Goal: Complete application form

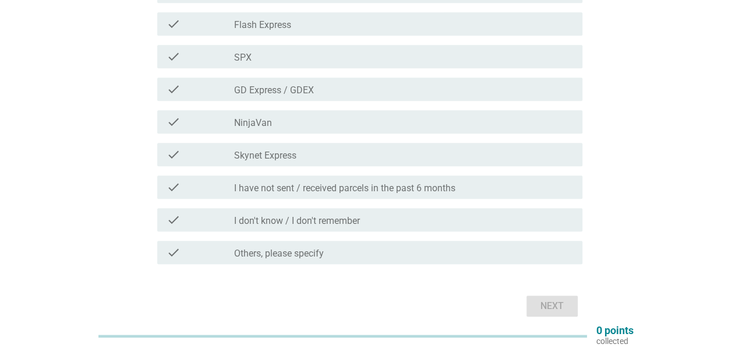
scroll to position [379, 0]
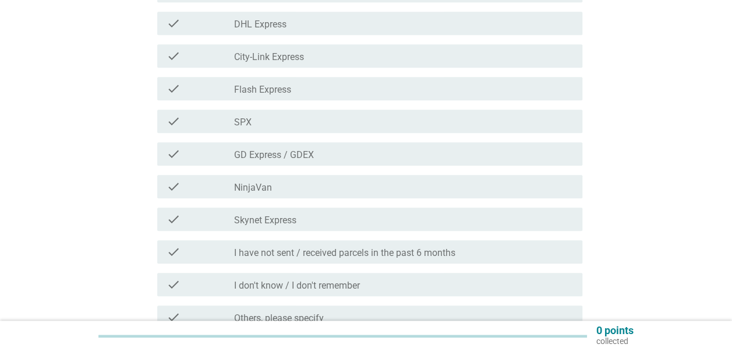
click at [304, 184] on div "check_box_outline_blank NinjaVan" at bounding box center [403, 186] width 339 height 14
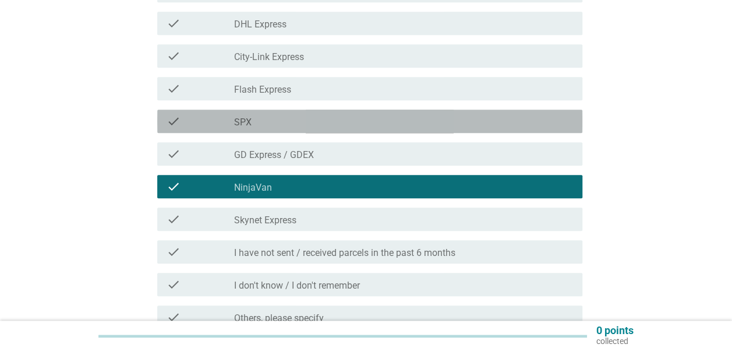
click at [299, 119] on div "check_box_outline_blank SPX" at bounding box center [403, 121] width 339 height 14
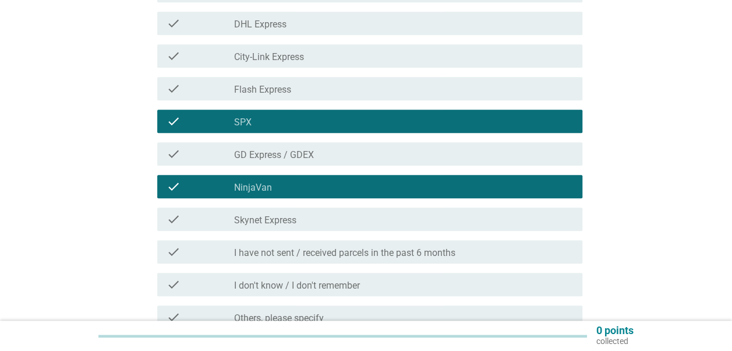
click at [301, 82] on div "check_box_outline_blank Flash Express" at bounding box center [403, 89] width 339 height 14
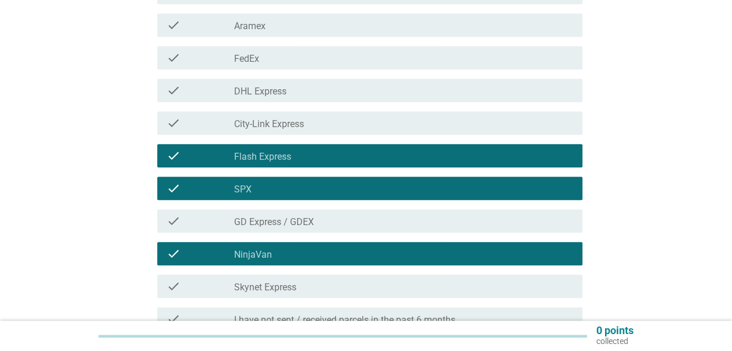
scroll to position [204, 0]
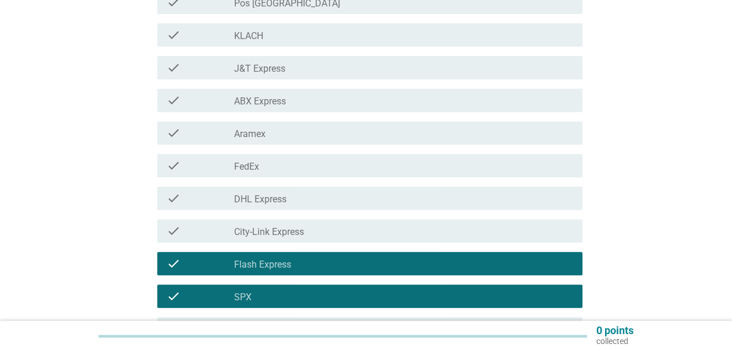
click at [297, 204] on div "check_box_outline_blank DHL Express" at bounding box center [403, 198] width 339 height 14
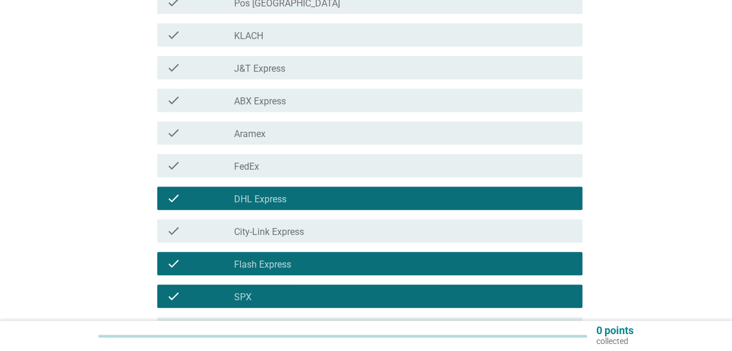
click at [295, 157] on div "check check_box_outline_blank FedEx" at bounding box center [369, 165] width 425 height 23
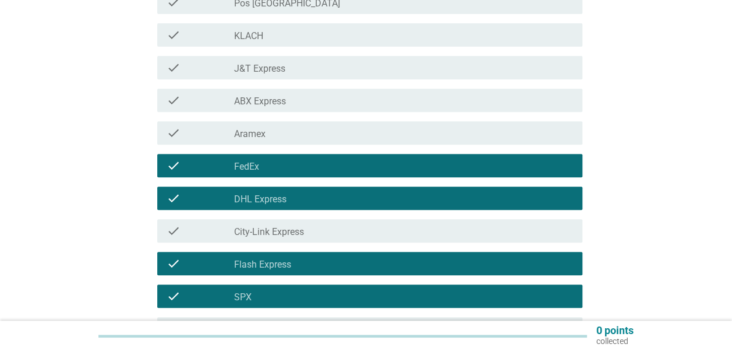
click at [299, 75] on div "check check_box_outline_blank J&T Express" at bounding box center [369, 67] width 425 height 23
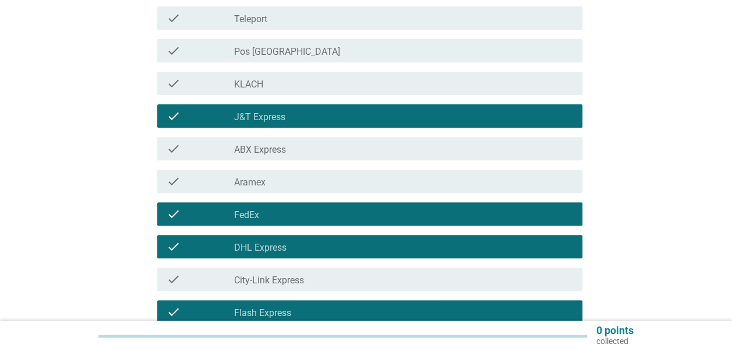
scroll to position [88, 0]
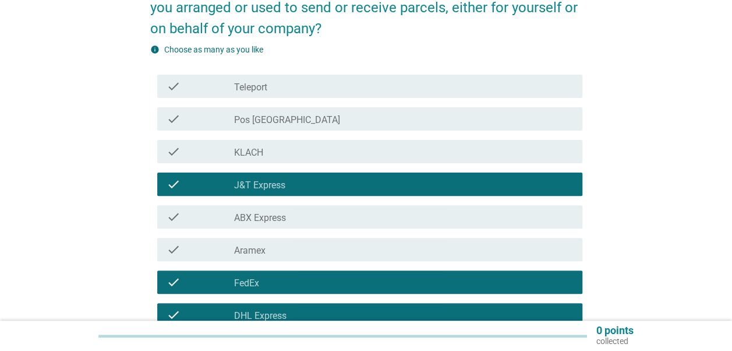
drag, startPoint x: 289, startPoint y: 120, endPoint x: 289, endPoint y: 109, distance: 11.1
click at [289, 119] on div "check_box_outline_blank Pos [GEOGRAPHIC_DATA]" at bounding box center [403, 119] width 339 height 14
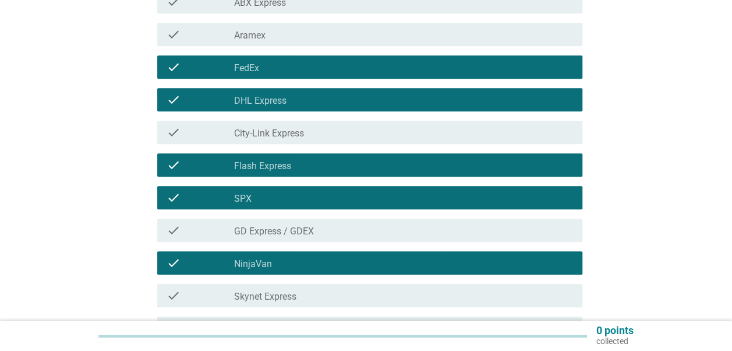
scroll to position [321, 0]
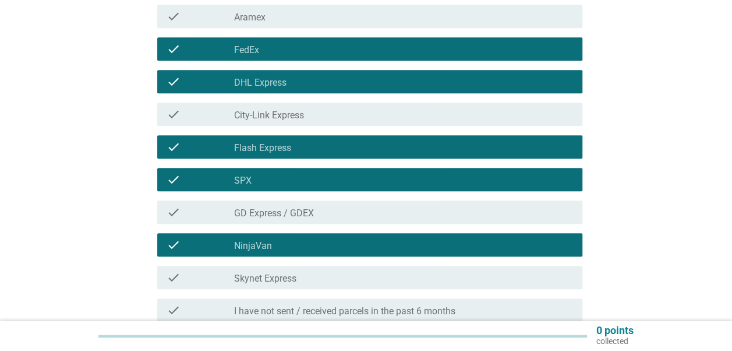
click at [375, 217] on div "check_box_outline_blank GD Express / GDEX" at bounding box center [403, 212] width 339 height 14
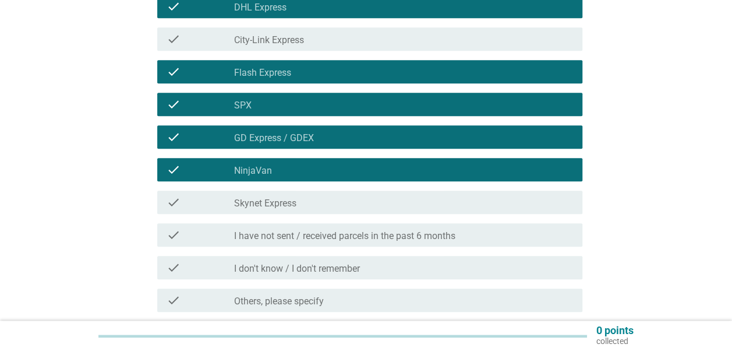
scroll to position [438, 0]
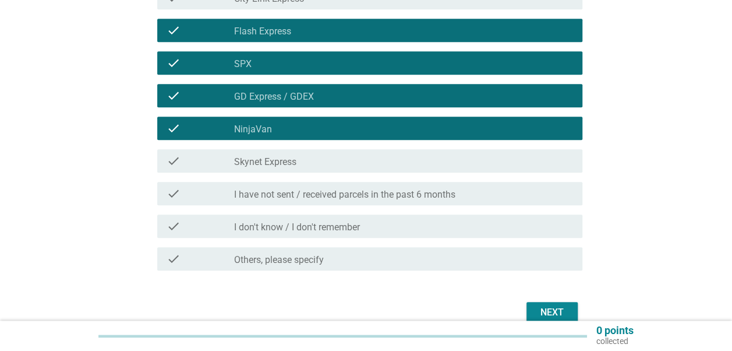
click at [390, 157] on div "check_box_outline_blank Skynet Express" at bounding box center [403, 161] width 339 height 14
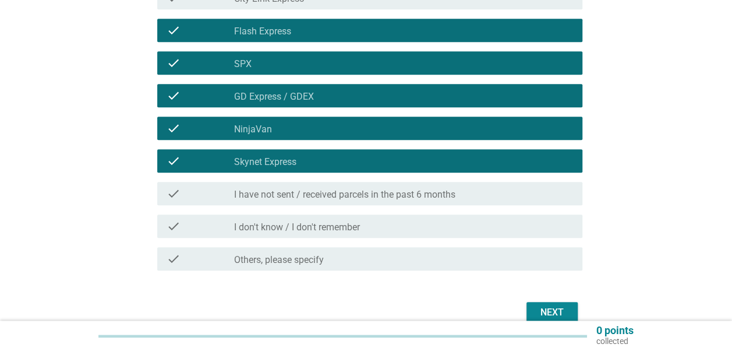
click at [567, 307] on div "Next" at bounding box center [552, 312] width 33 height 14
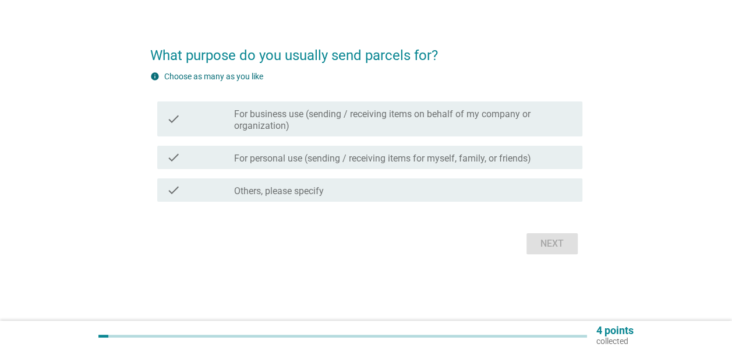
scroll to position [0, 0]
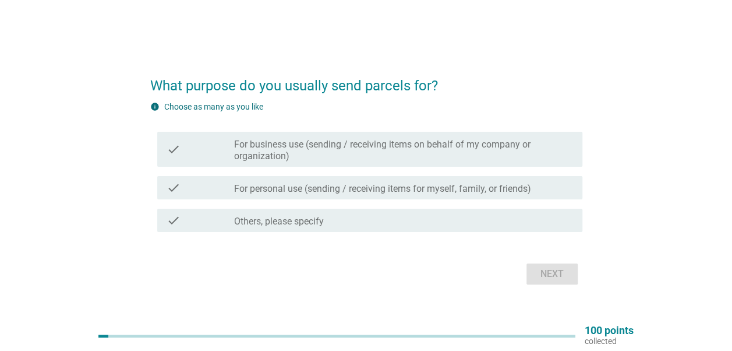
click at [325, 193] on label "For personal use (sending / receiving items for myself, family, or friends)" at bounding box center [382, 189] width 297 height 12
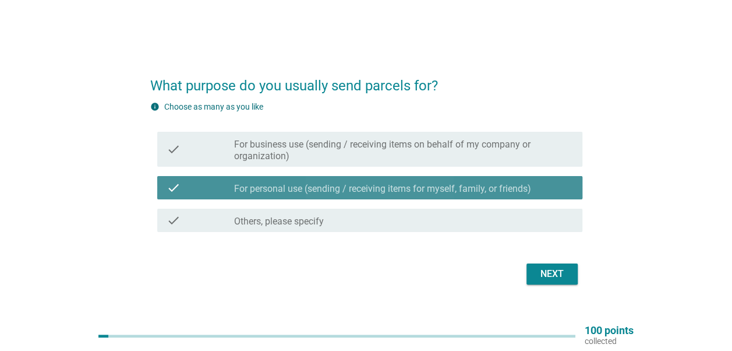
click at [337, 151] on label "For business use (sending / receiving items on behalf of my company or organiza…" at bounding box center [403, 150] width 339 height 23
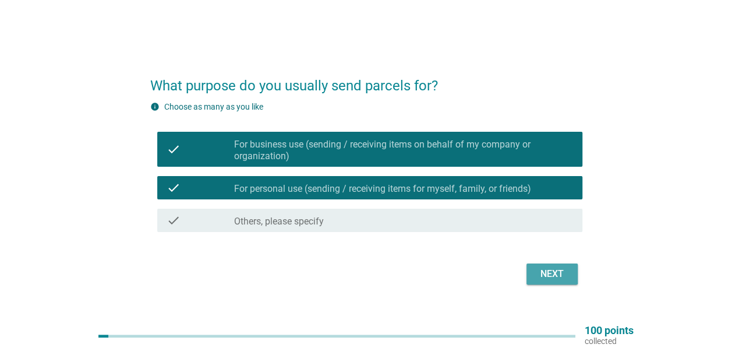
click at [566, 278] on div "Next" at bounding box center [552, 274] width 33 height 14
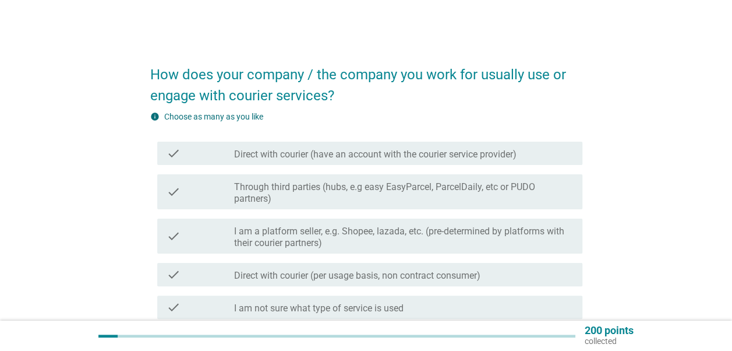
click at [357, 157] on label "Direct with courier (have an account with the courier service provider)" at bounding box center [375, 155] width 283 height 12
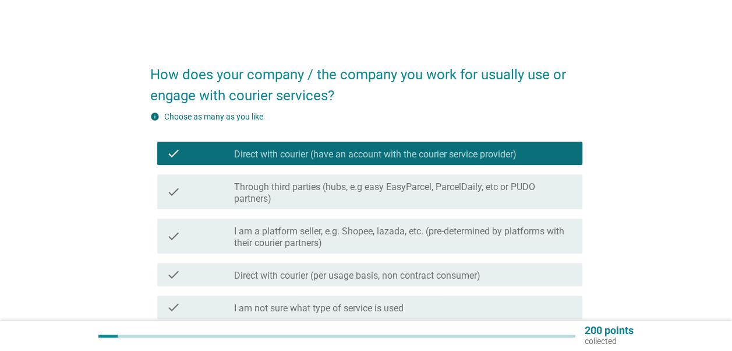
click at [352, 185] on label "Through third parties (hubs, e.g easy EasyParcel, ParcelDaily, etc or PUDO part…" at bounding box center [403, 192] width 339 height 23
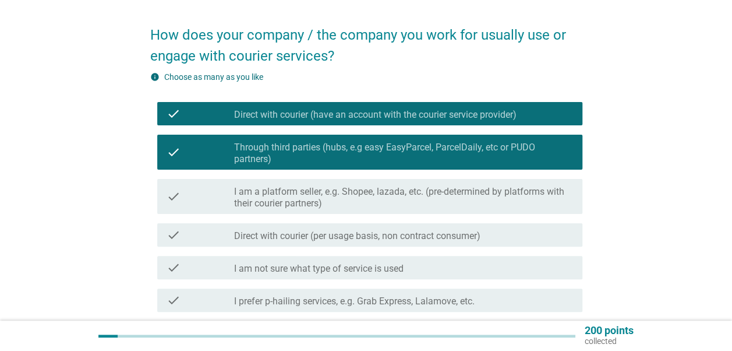
scroll to position [58, 0]
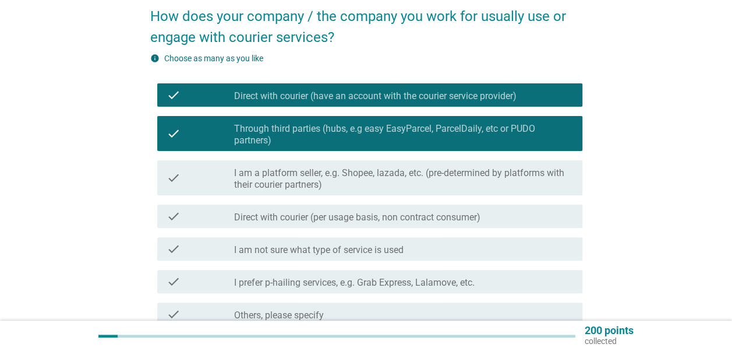
click at [383, 174] on label "I am a platform seller, e.g. Shopee, lazada, etc. (pre-determined by platforms …" at bounding box center [403, 178] width 339 height 23
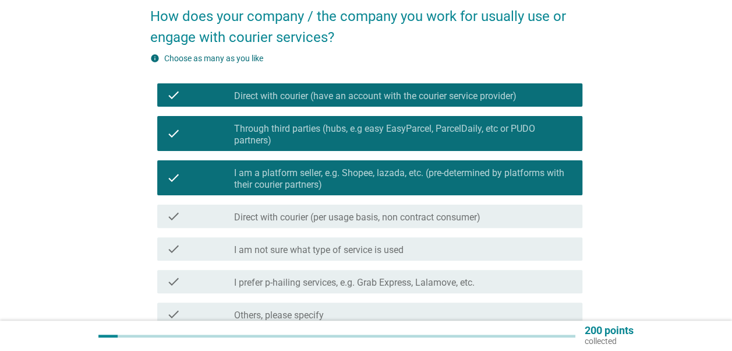
click at [372, 216] on label "Direct with courier (per usage basis, non contract consumer)" at bounding box center [357, 217] width 246 height 12
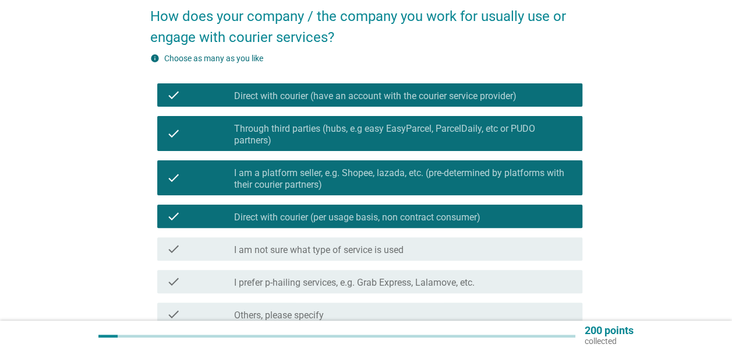
scroll to position [117, 0]
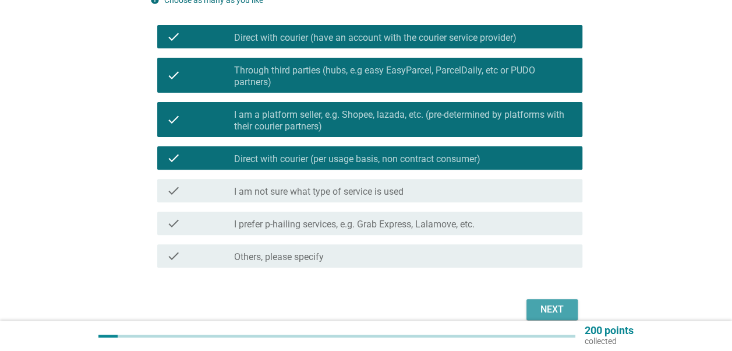
click at [541, 299] on button "Next" at bounding box center [552, 309] width 51 height 21
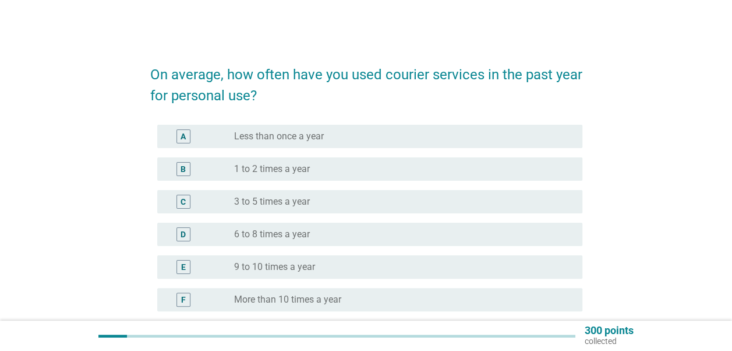
scroll to position [58, 0]
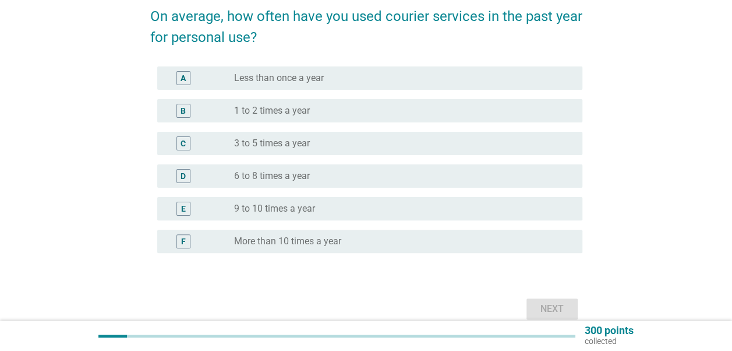
click at [307, 177] on label "6 to 8 times a year" at bounding box center [272, 176] width 76 height 12
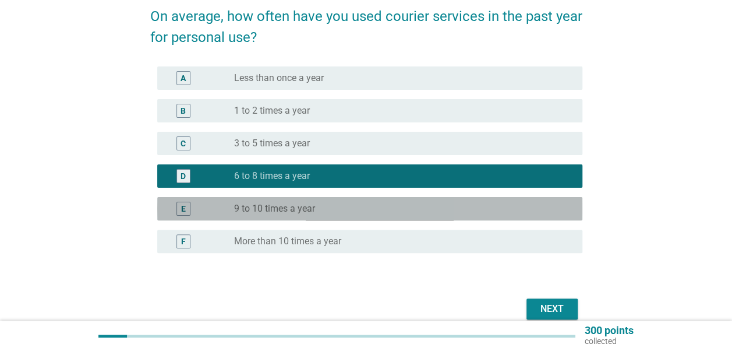
click at [410, 210] on div "radio_button_unchecked 9 to 10 times a year" at bounding box center [399, 209] width 330 height 12
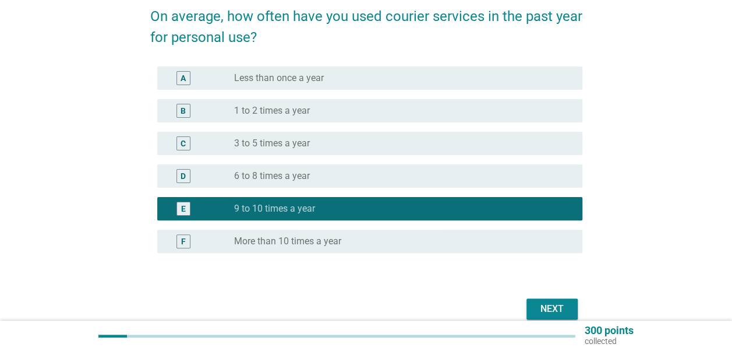
drag, startPoint x: 424, startPoint y: 240, endPoint x: 469, endPoint y: 259, distance: 48.8
click at [425, 240] on div "radio_button_unchecked More than 10 times a year" at bounding box center [399, 241] width 330 height 12
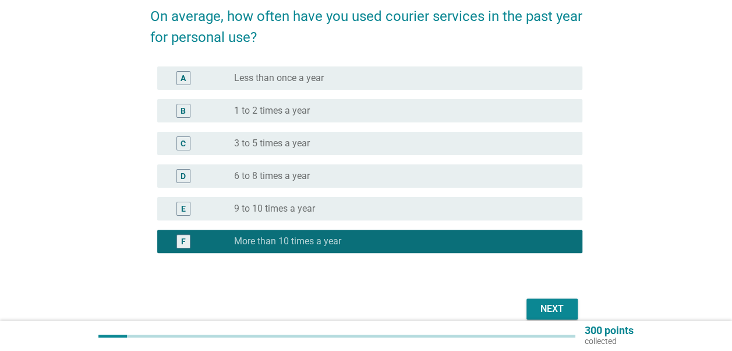
click at [531, 304] on button "Next" at bounding box center [552, 308] width 51 height 21
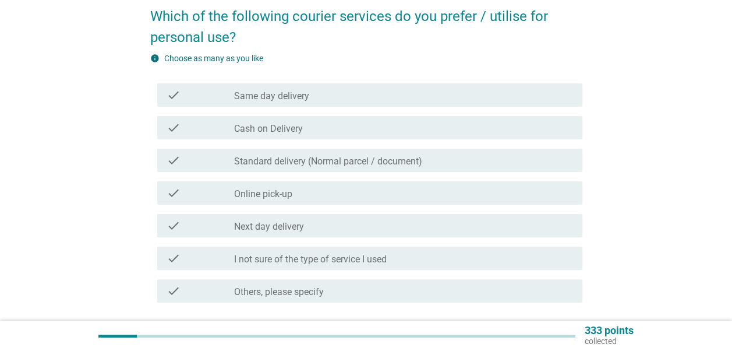
scroll to position [0, 0]
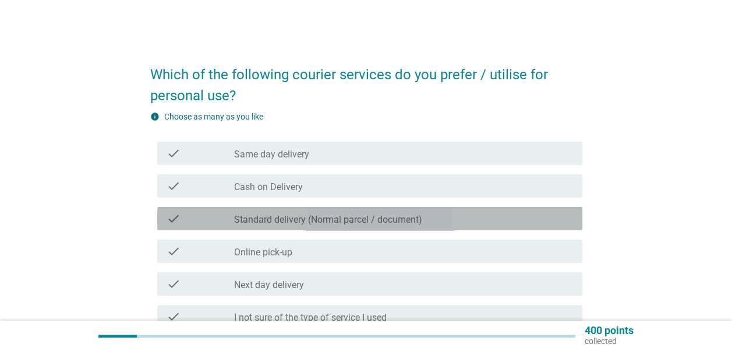
click at [325, 221] on label "Standard delivery (Normal parcel / document)" at bounding box center [328, 220] width 188 height 12
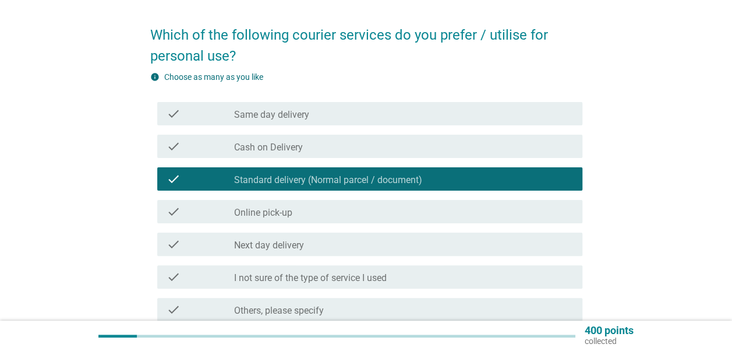
scroll to position [58, 0]
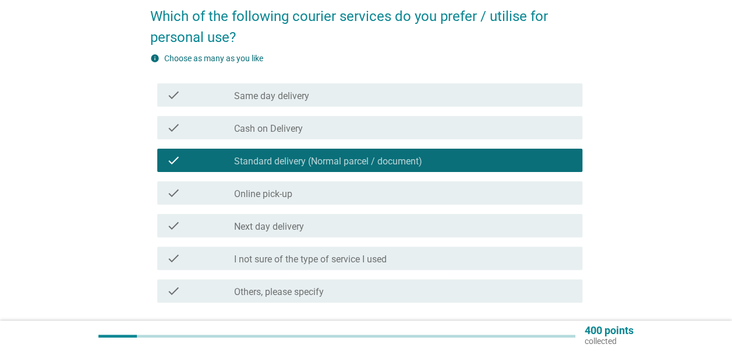
click at [324, 193] on div "check_box_outline_blank Online pick-up" at bounding box center [403, 193] width 339 height 14
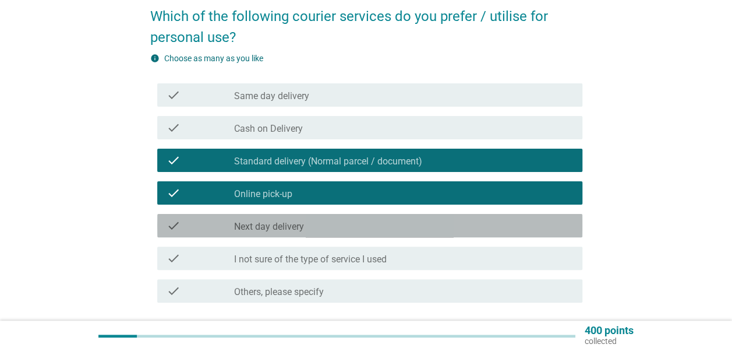
click at [315, 232] on div "check check_box_outline_blank Next day delivery" at bounding box center [369, 225] width 425 height 23
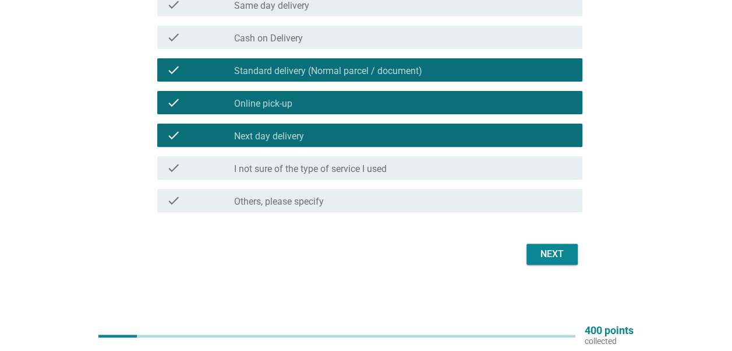
scroll to position [90, 0]
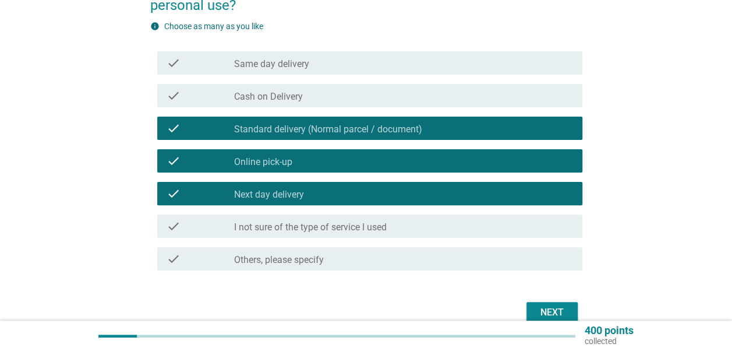
click at [387, 63] on div "check_box_outline_blank Same day delivery" at bounding box center [403, 63] width 339 height 14
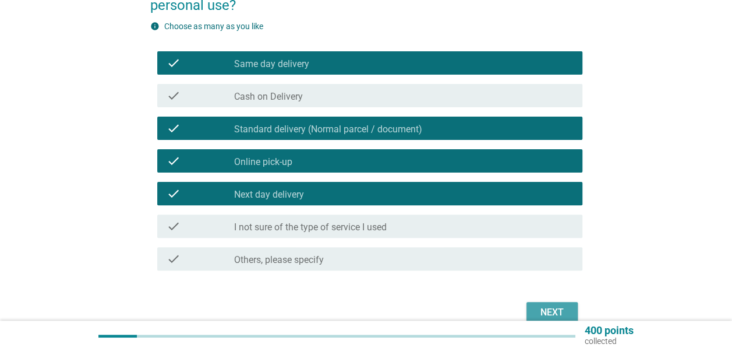
click at [532, 299] on div "Next" at bounding box center [366, 312] width 432 height 28
click at [563, 311] on div "Next" at bounding box center [552, 312] width 33 height 14
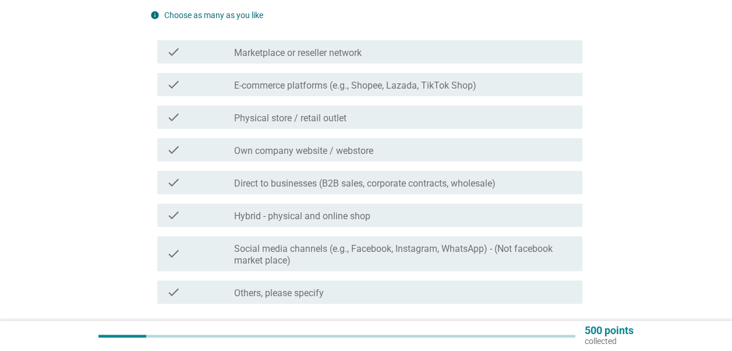
scroll to position [117, 0]
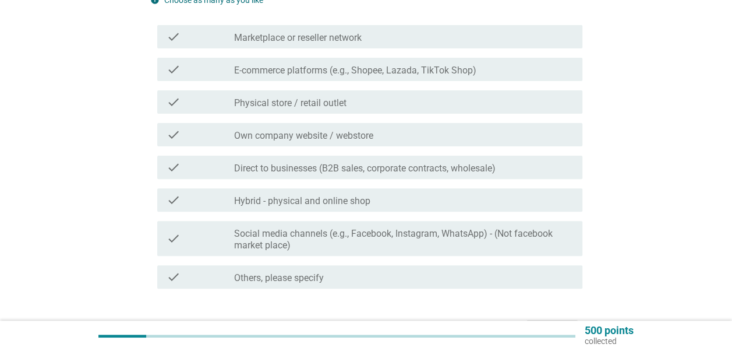
click at [359, 68] on label "E-commerce platforms (e.g., Shopee, Lazada, TikTok Shop)" at bounding box center [355, 71] width 242 height 12
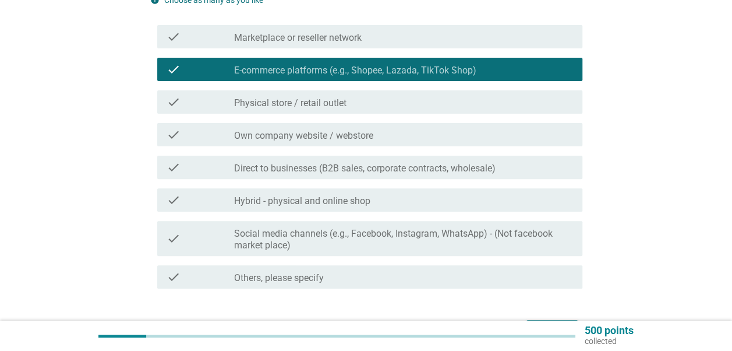
click at [359, 33] on label "Marketplace or reseller network" at bounding box center [298, 38] width 128 height 12
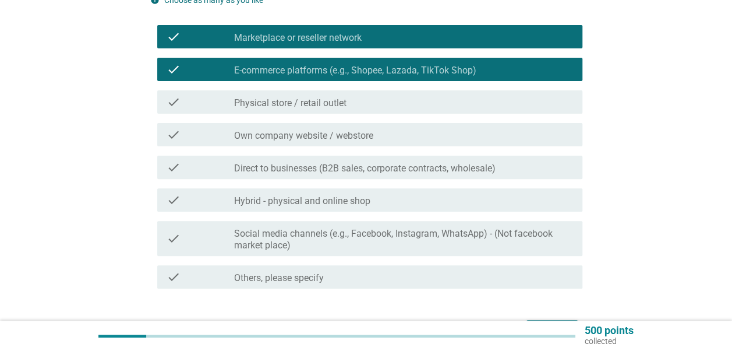
click at [355, 132] on label "Own company website / webstore" at bounding box center [303, 136] width 139 height 12
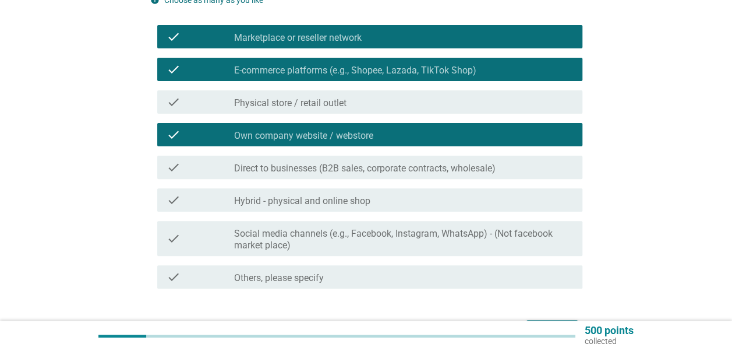
click at [357, 101] on div "check_box_outline_blank Physical store / retail outlet" at bounding box center [403, 102] width 339 height 14
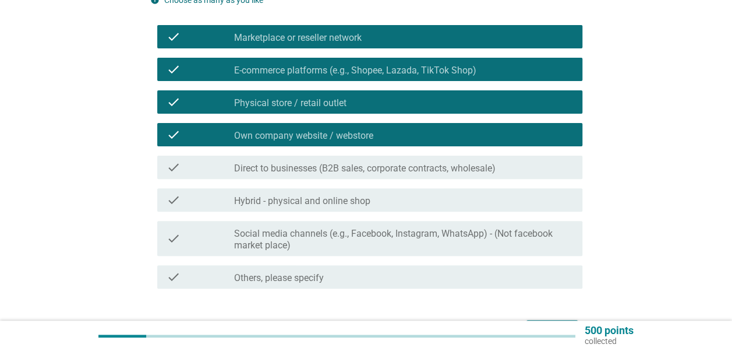
click at [352, 202] on label "Hybrid - physical and online shop" at bounding box center [302, 201] width 136 height 12
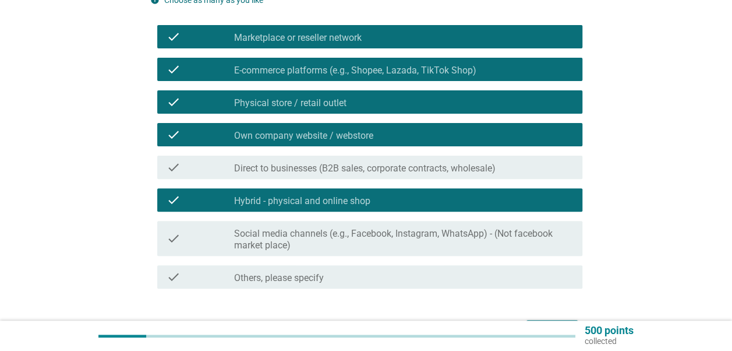
click at [343, 239] on label "Social media channels (e.g., Facebook, Instagram, WhatsApp) - (Not facebook mar…" at bounding box center [403, 239] width 339 height 23
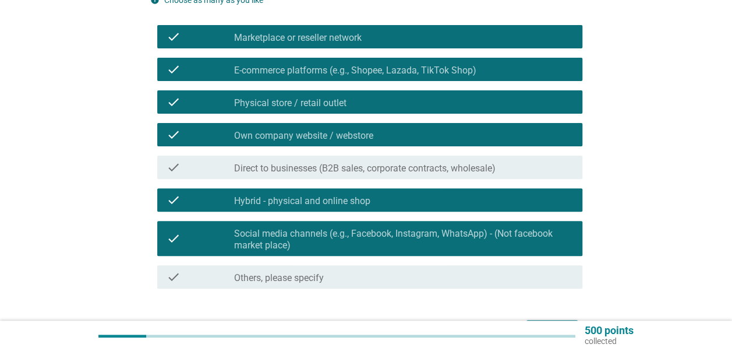
scroll to position [193, 0]
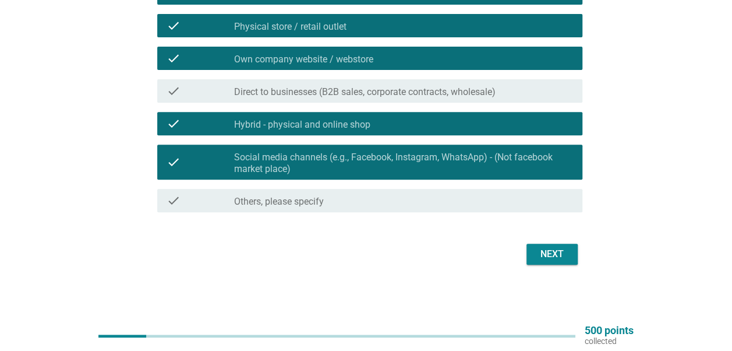
click at [548, 253] on div "Next" at bounding box center [552, 254] width 33 height 14
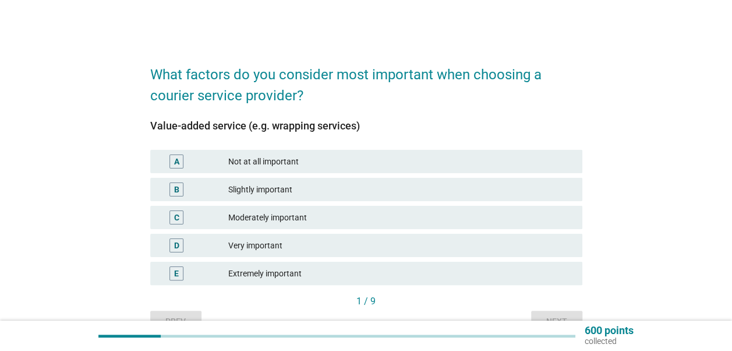
click at [295, 220] on div "Moderately important" at bounding box center [400, 217] width 345 height 14
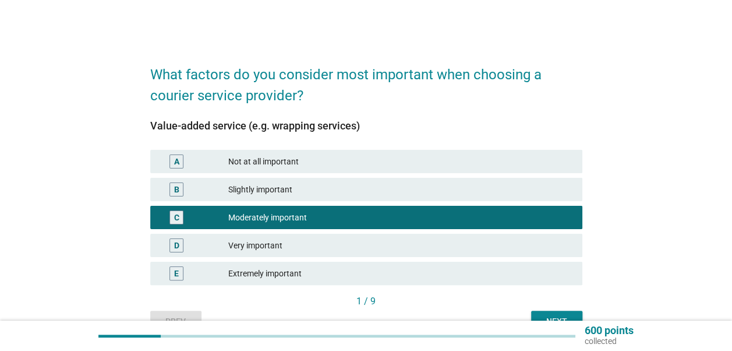
click at [294, 245] on div "Very important" at bounding box center [400, 245] width 345 height 14
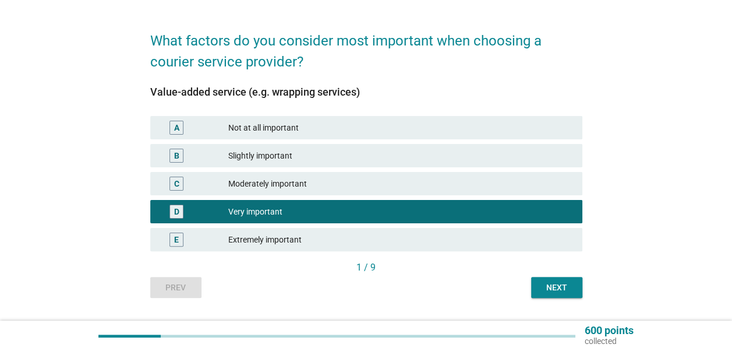
scroll to position [64, 0]
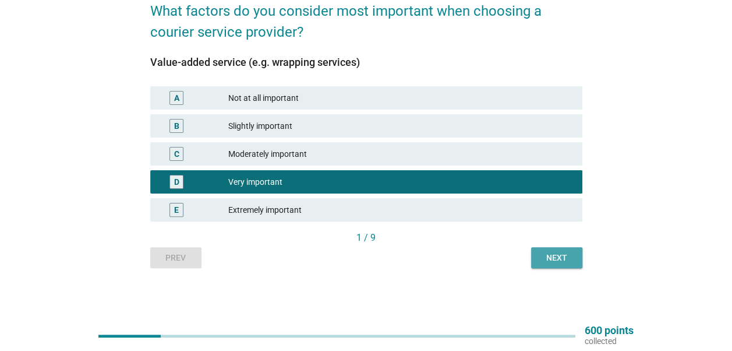
click at [569, 255] on div "Next" at bounding box center [557, 258] width 33 height 12
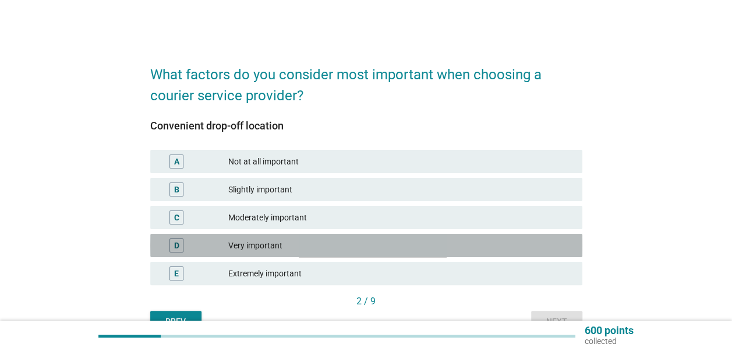
drag, startPoint x: 278, startPoint y: 246, endPoint x: 418, endPoint y: 264, distance: 140.3
click at [280, 246] on div "Very important" at bounding box center [400, 245] width 345 height 14
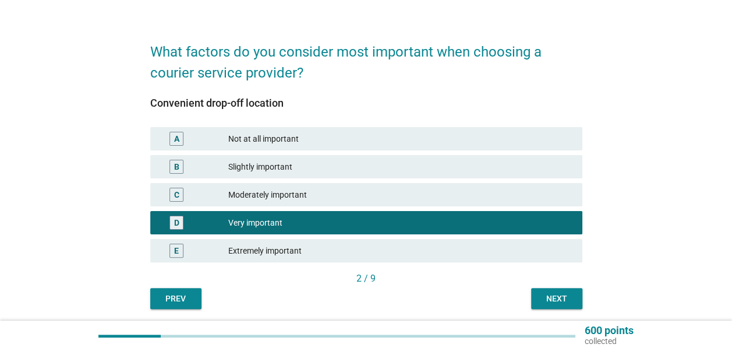
scroll to position [58, 0]
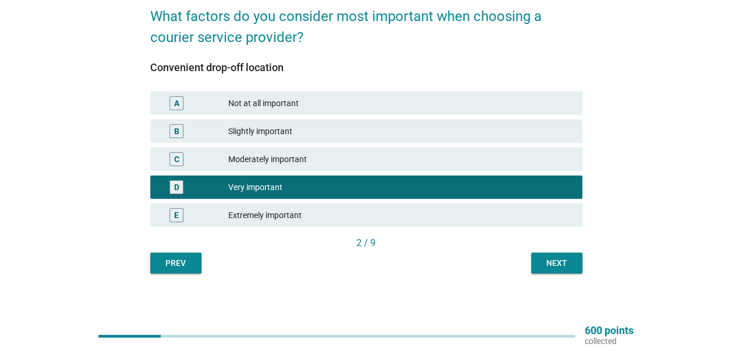
drag, startPoint x: 545, startPoint y: 263, endPoint x: 532, endPoint y: 263, distance: 12.8
click at [545, 263] on div "Next" at bounding box center [557, 263] width 33 height 12
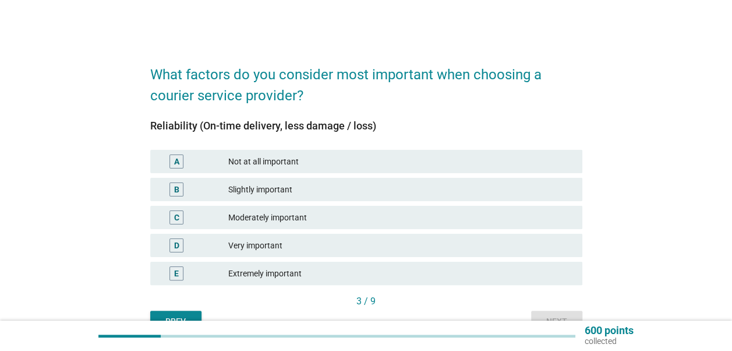
click at [292, 268] on div "Extremely important" at bounding box center [400, 273] width 345 height 14
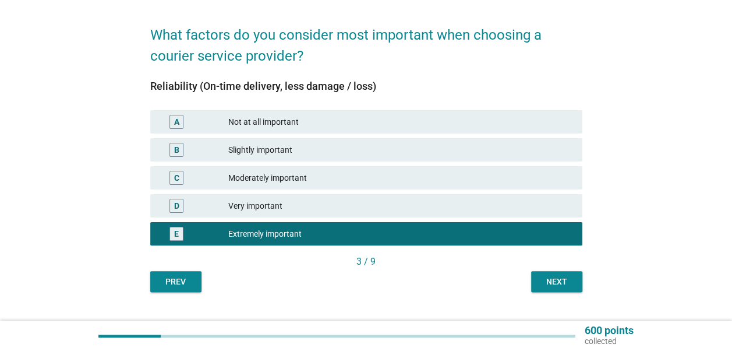
scroll to position [58, 0]
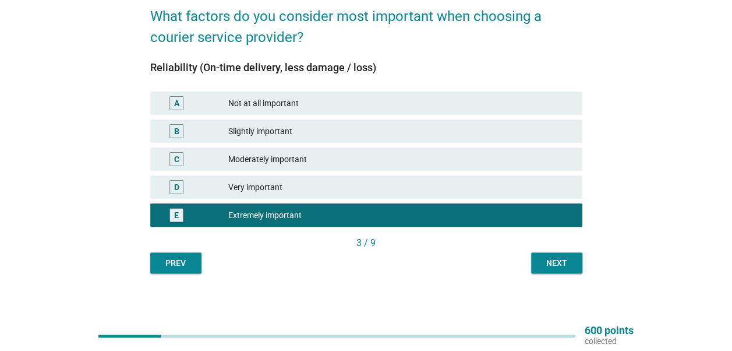
click at [551, 264] on div "Next" at bounding box center [557, 263] width 33 height 12
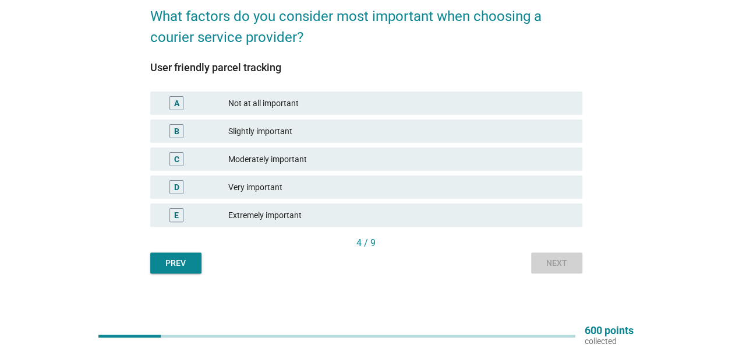
scroll to position [0, 0]
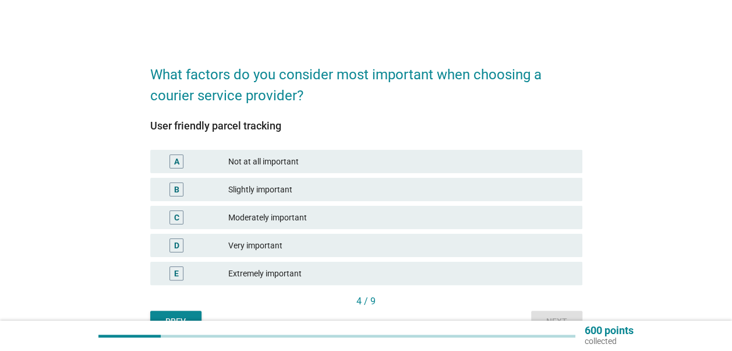
click at [354, 266] on div "E Extremely important" at bounding box center [366, 273] width 432 height 23
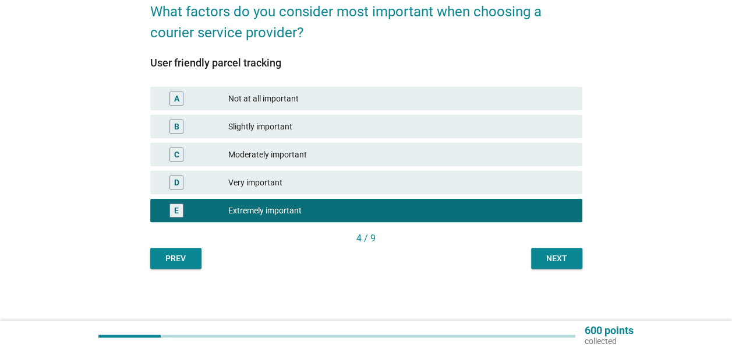
scroll to position [64, 0]
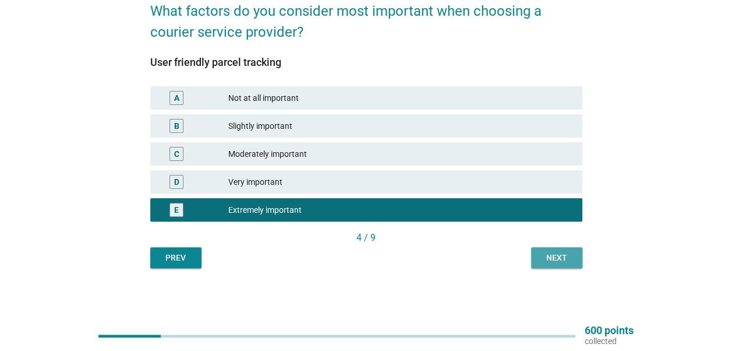
click at [541, 254] on div "Next" at bounding box center [557, 258] width 33 height 12
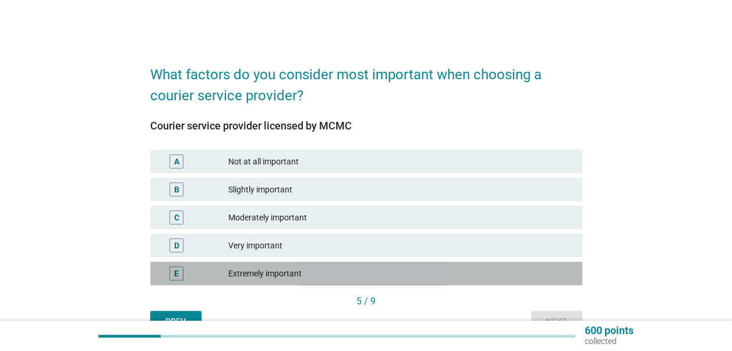
click at [383, 263] on div "E Extremely important" at bounding box center [366, 273] width 432 height 23
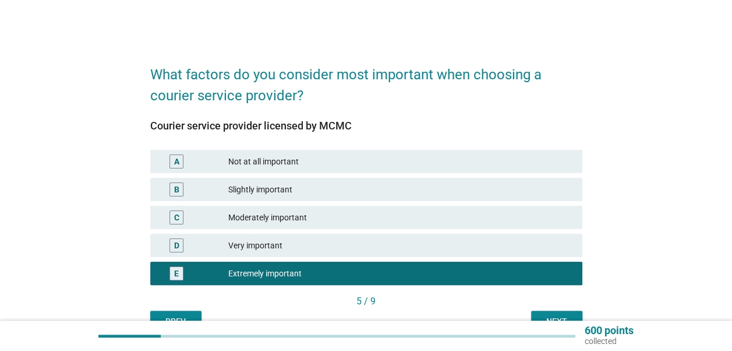
scroll to position [58, 0]
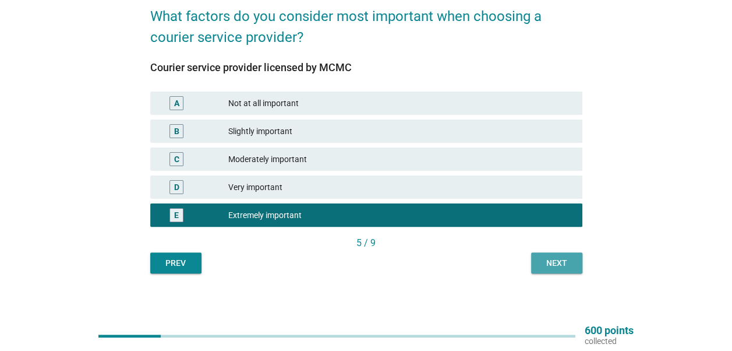
click at [552, 262] on div "Next" at bounding box center [557, 263] width 33 height 12
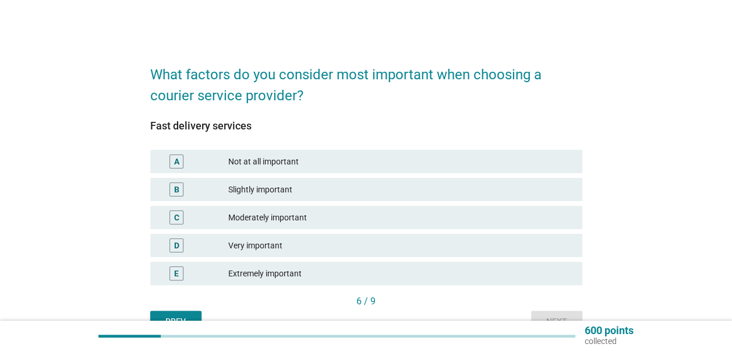
click at [338, 274] on div "Extremely important" at bounding box center [400, 273] width 345 height 14
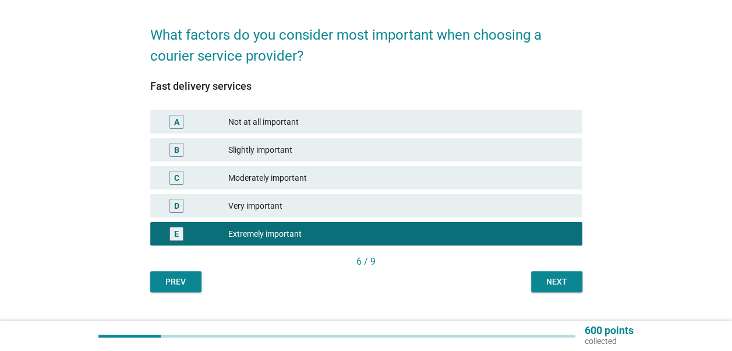
scroll to position [58, 0]
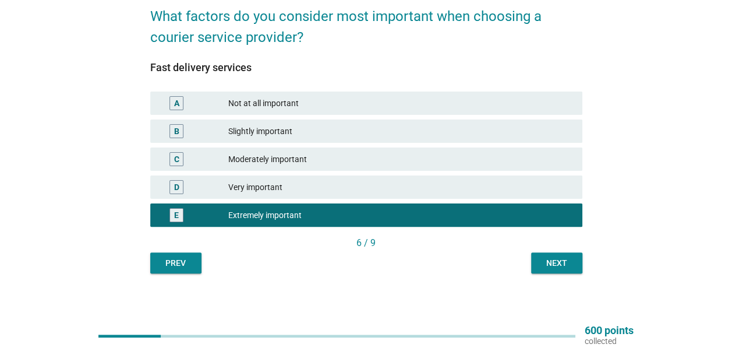
click at [545, 252] on div "6 / 9" at bounding box center [366, 244] width 432 height 16
click at [545, 266] on div "Next" at bounding box center [557, 263] width 33 height 12
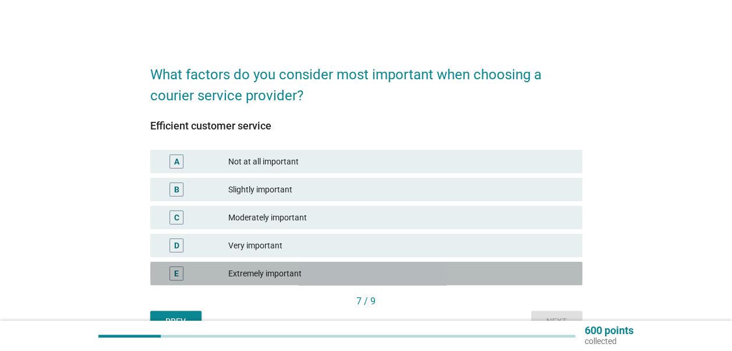
click at [428, 273] on div "Extremely important" at bounding box center [400, 273] width 345 height 14
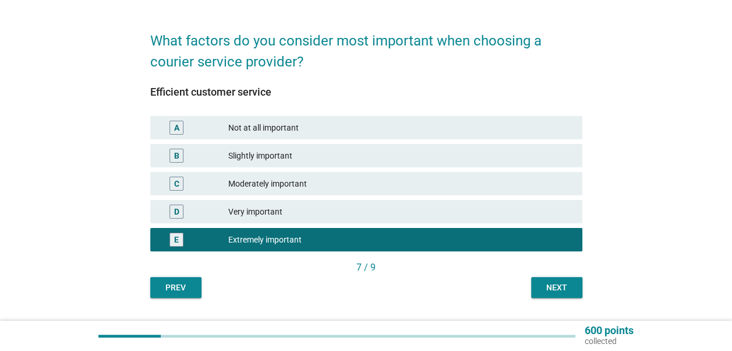
scroll to position [64, 0]
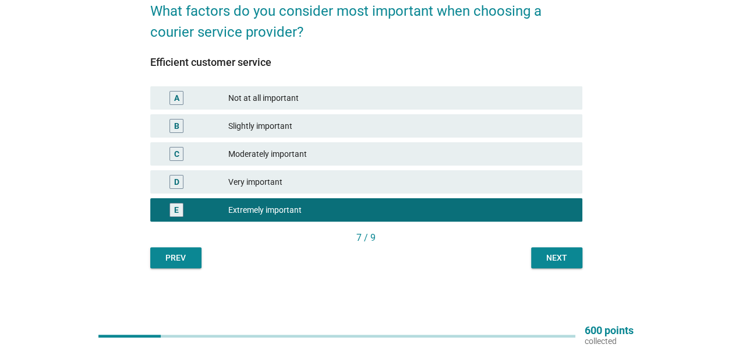
click at [554, 263] on div "Next" at bounding box center [557, 258] width 33 height 12
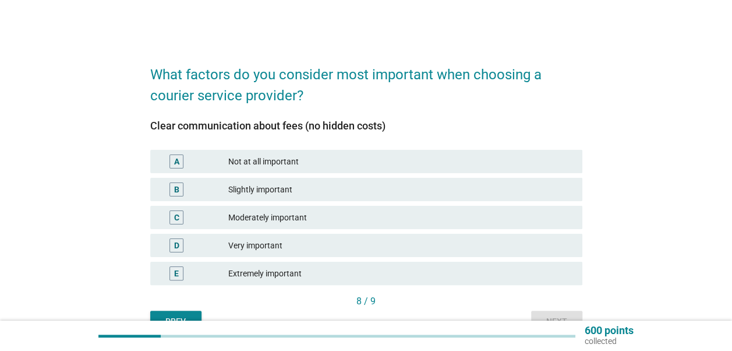
click at [438, 269] on div "Extremely important" at bounding box center [400, 273] width 345 height 14
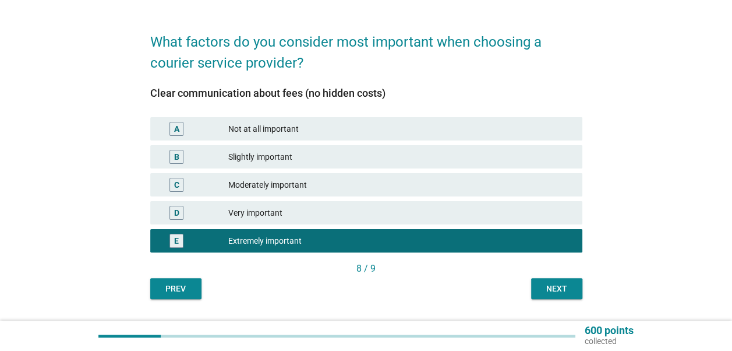
scroll to position [58, 0]
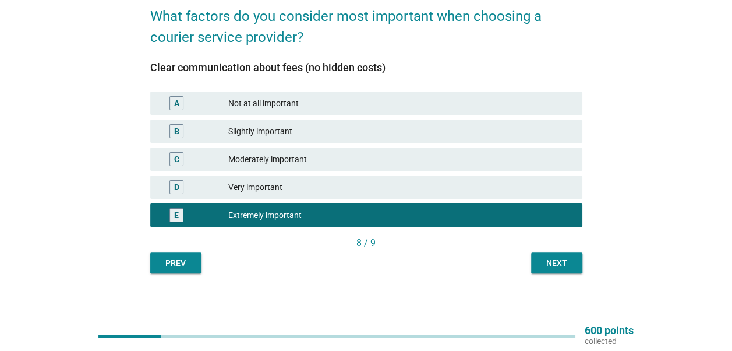
click at [545, 259] on div "Next" at bounding box center [557, 263] width 33 height 12
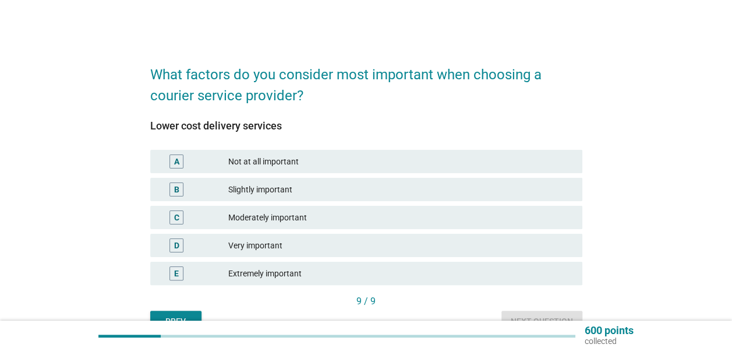
click at [395, 263] on div "E Extremely important" at bounding box center [366, 273] width 432 height 23
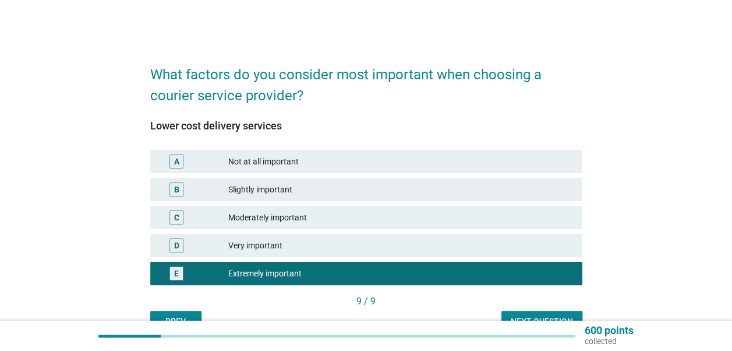
click at [539, 313] on button "Next question" at bounding box center [542, 321] width 81 height 21
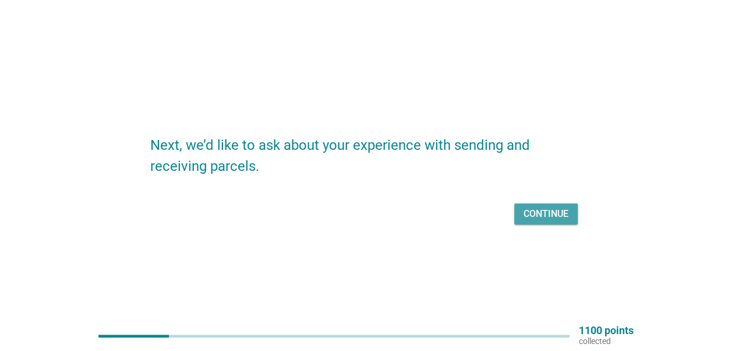
click at [524, 210] on div "Continue" at bounding box center [546, 214] width 45 height 14
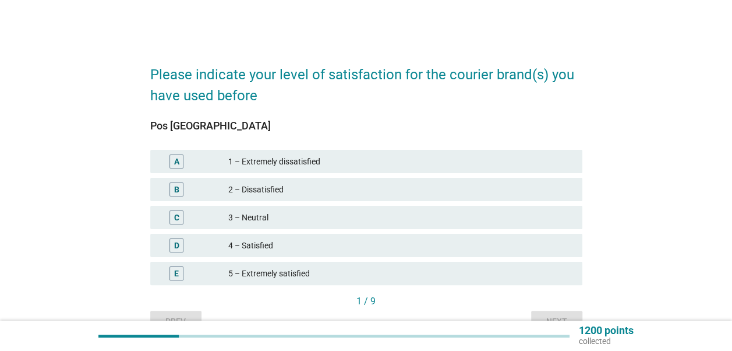
click at [263, 231] on div "A 1 – Extremely dissatisfied B 2 – Dissatisfied C 3 – Neutral D 4 – Satisfied E…" at bounding box center [366, 217] width 437 height 140
drag, startPoint x: 264, startPoint y: 230, endPoint x: 275, endPoint y: 248, distance: 20.7
click at [273, 248] on div "4 – Satisfied" at bounding box center [400, 245] width 345 height 14
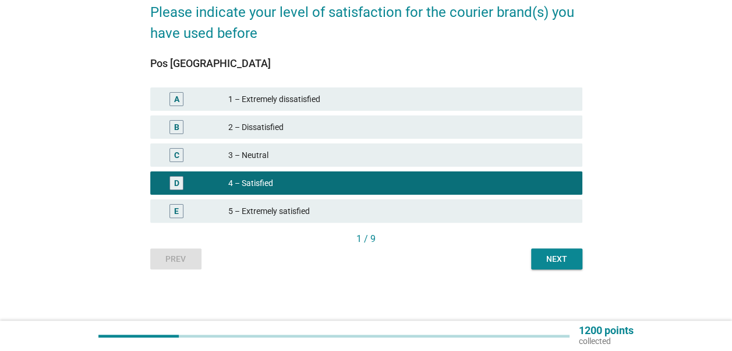
scroll to position [64, 0]
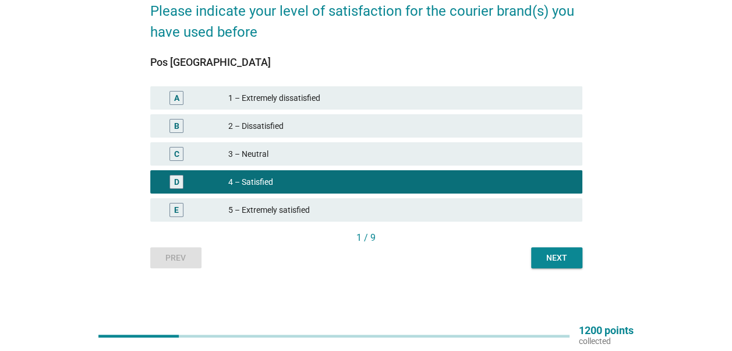
click at [553, 273] on div "Please indicate your level of satisfaction for the courier brand(s) you have us…" at bounding box center [366, 129] width 451 height 298
click at [551, 264] on button "Next" at bounding box center [556, 257] width 51 height 21
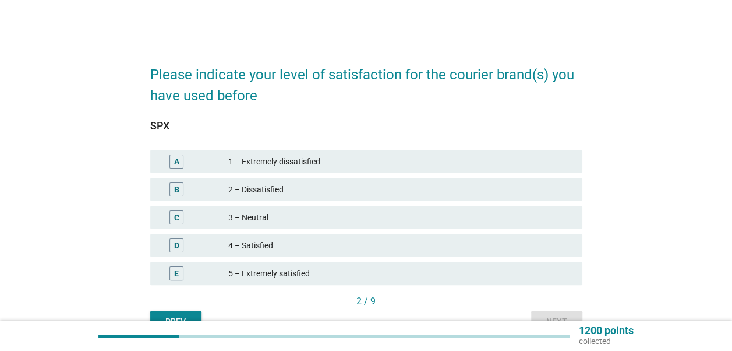
click at [408, 225] on div "C 3 – Neutral" at bounding box center [366, 217] width 432 height 23
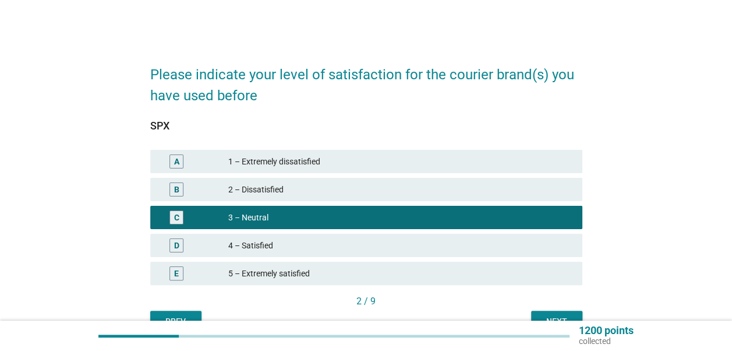
click at [409, 244] on div "4 – Satisfied" at bounding box center [400, 245] width 345 height 14
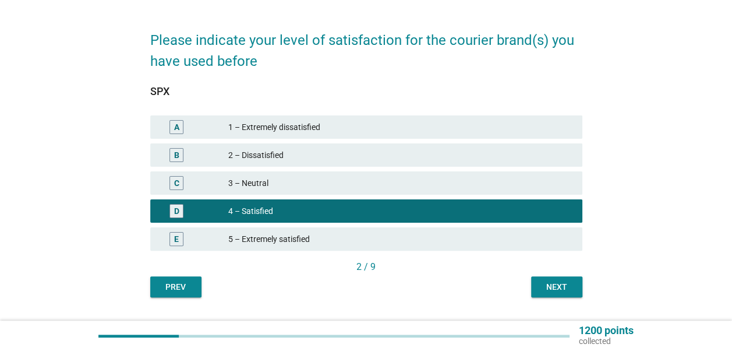
scroll to position [58, 0]
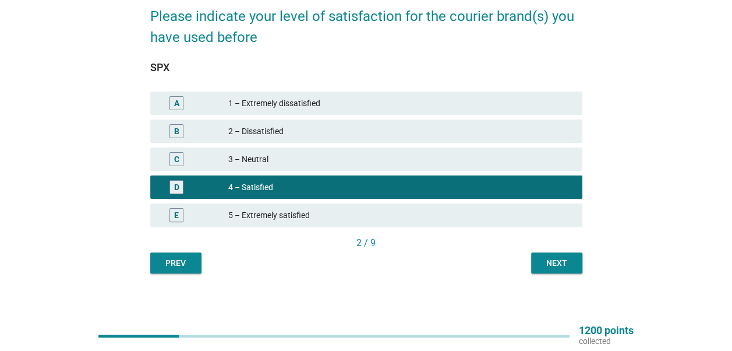
click at [550, 262] on div "Next" at bounding box center [557, 263] width 33 height 12
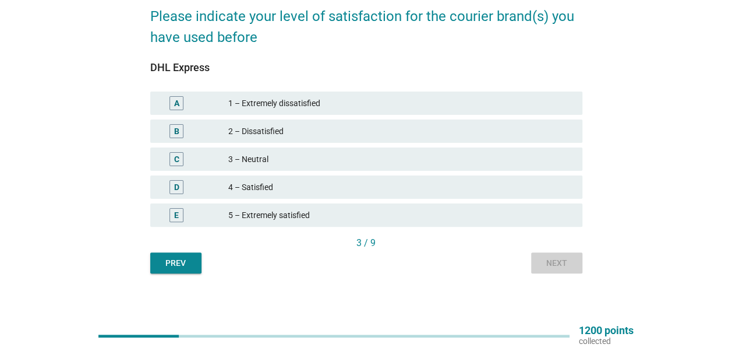
scroll to position [0, 0]
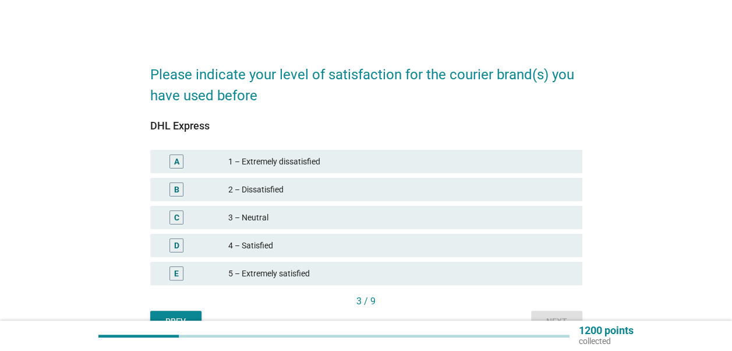
drag, startPoint x: 283, startPoint y: 267, endPoint x: 403, endPoint y: 285, distance: 121.4
click at [285, 266] on div "5 – Extremely satisfied" at bounding box center [400, 273] width 345 height 14
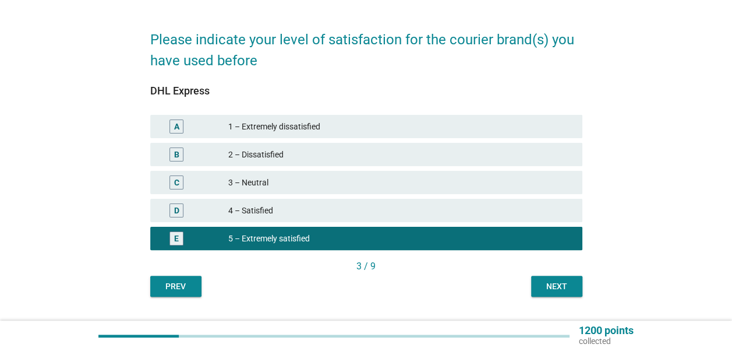
scroll to position [64, 0]
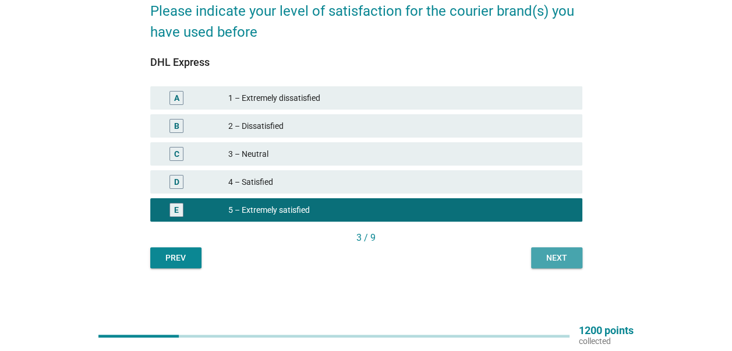
click at [556, 267] on button "Next" at bounding box center [556, 257] width 51 height 21
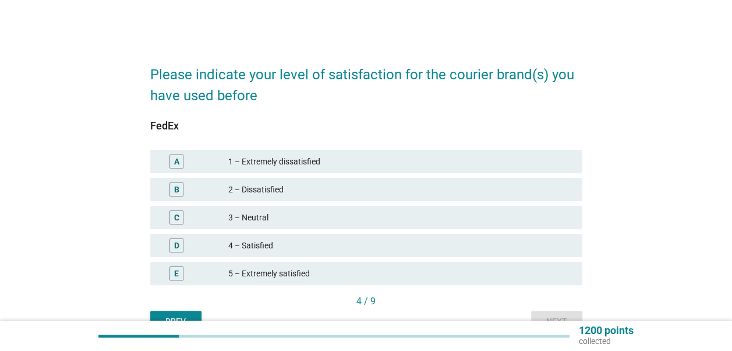
click at [367, 232] on div "D 4 – Satisfied" at bounding box center [366, 245] width 437 height 28
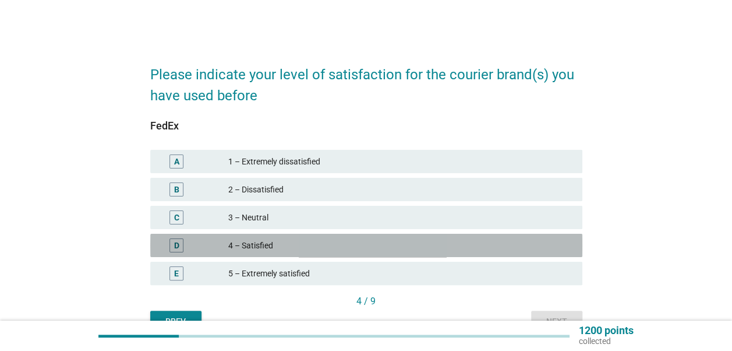
click at [365, 245] on div "4 – Satisfied" at bounding box center [400, 245] width 345 height 14
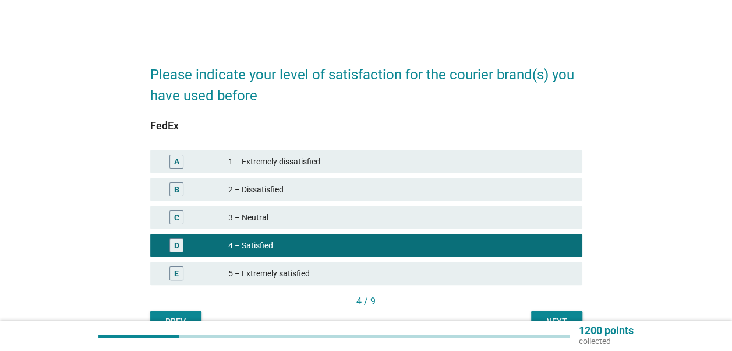
click at [551, 315] on div "Next" at bounding box center [557, 321] width 33 height 12
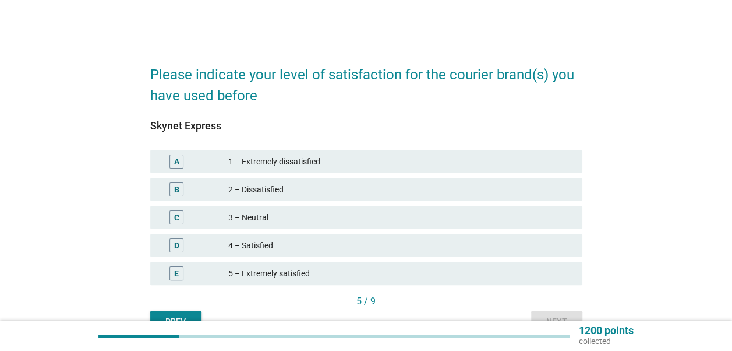
click at [424, 237] on div "D 4 – Satisfied" at bounding box center [366, 245] width 432 height 23
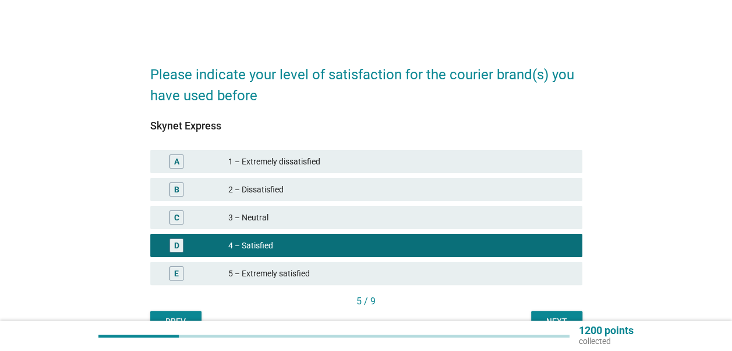
scroll to position [64, 0]
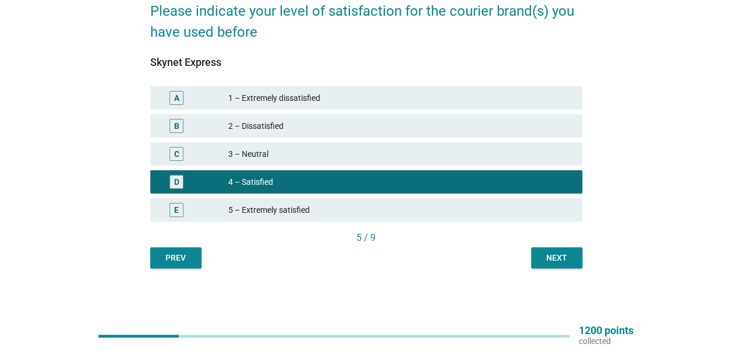
click at [550, 256] on div "Next" at bounding box center [557, 258] width 33 height 12
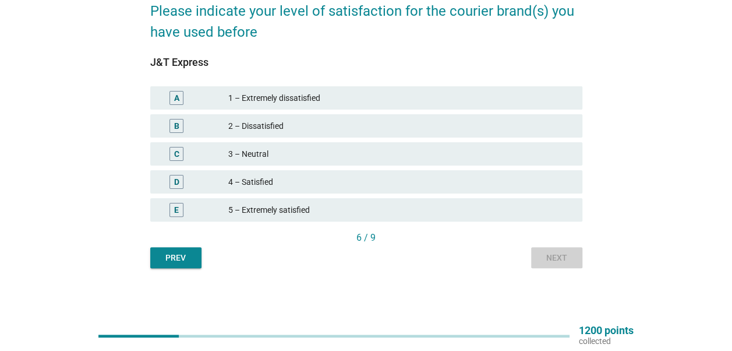
scroll to position [0, 0]
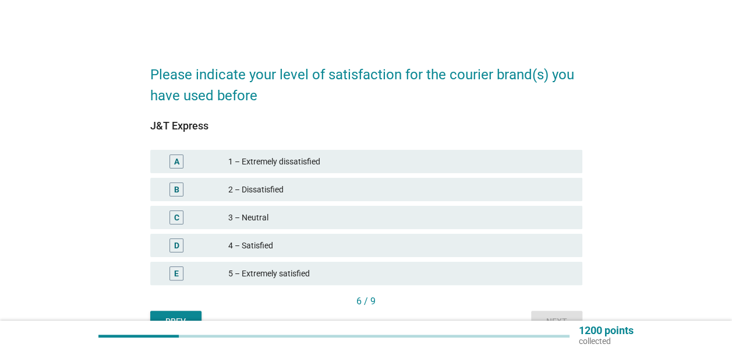
click at [354, 212] on div "3 – Neutral" at bounding box center [400, 217] width 345 height 14
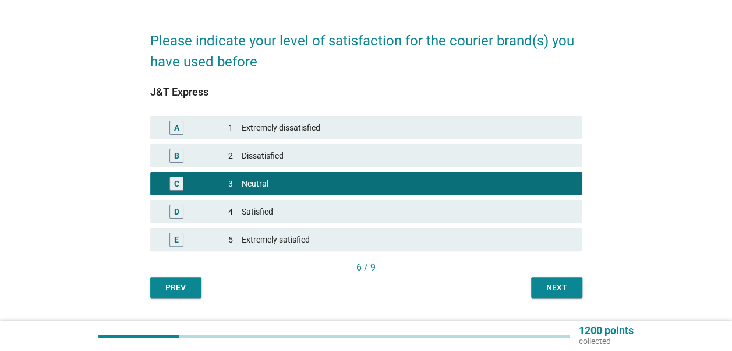
scroll to position [64, 0]
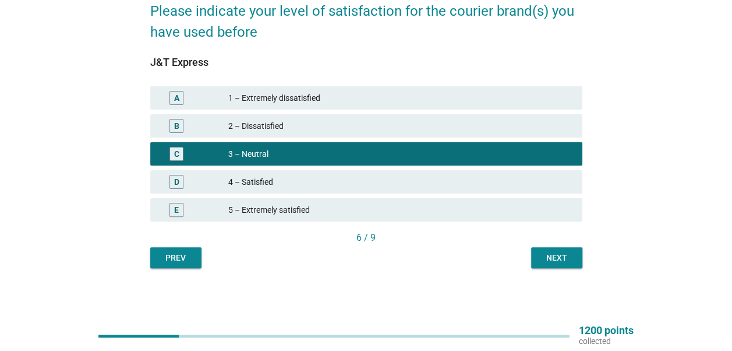
click at [574, 260] on button "Next" at bounding box center [556, 257] width 51 height 21
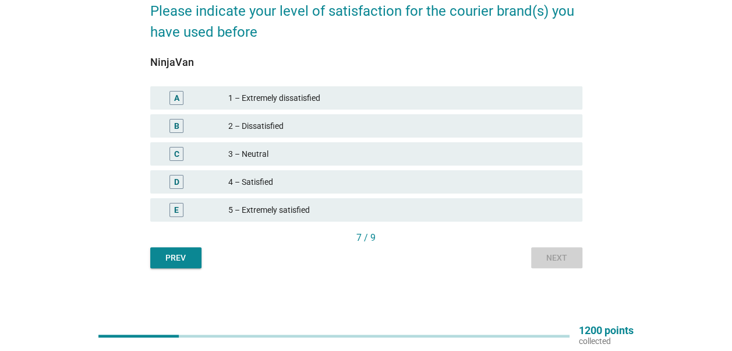
scroll to position [0, 0]
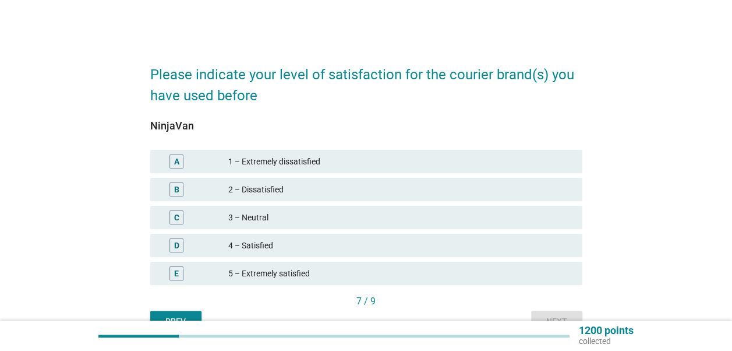
click at [318, 223] on div "3 – Neutral" at bounding box center [400, 217] width 345 height 14
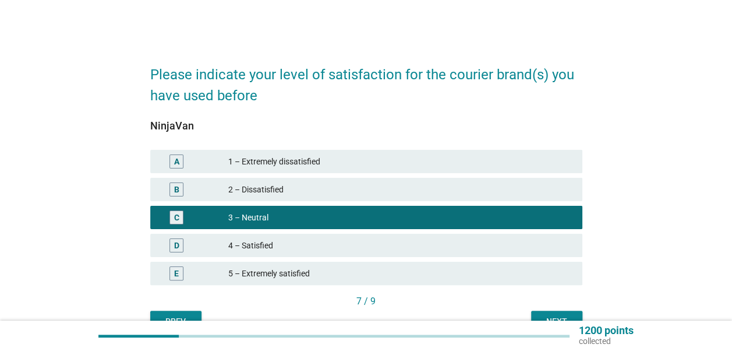
click at [325, 244] on div "4 – Satisfied" at bounding box center [400, 245] width 345 height 14
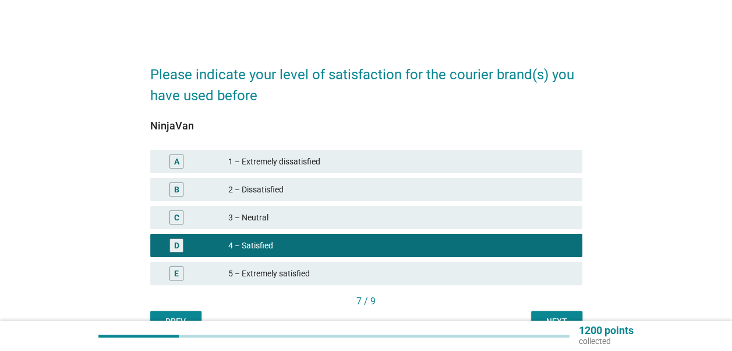
scroll to position [58, 0]
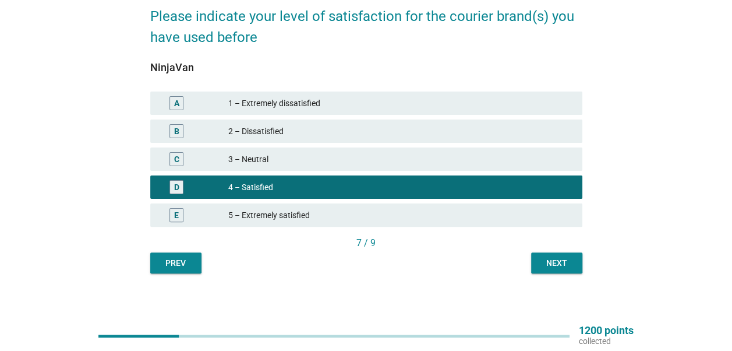
click at [561, 269] on button "Next" at bounding box center [556, 262] width 51 height 21
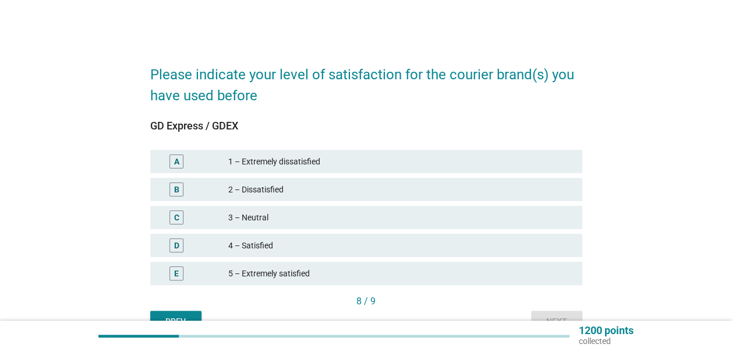
click at [306, 224] on div "C 3 – Neutral" at bounding box center [366, 217] width 432 height 23
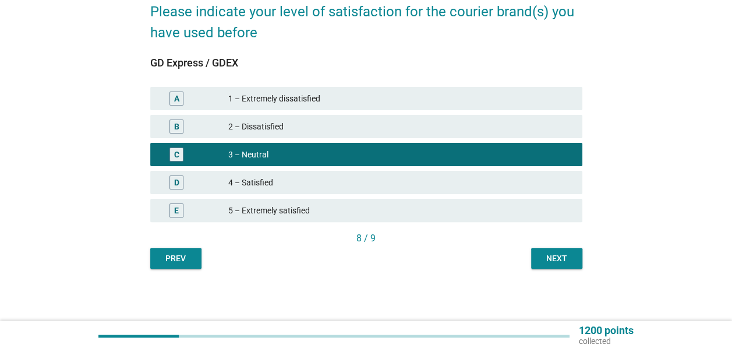
scroll to position [64, 0]
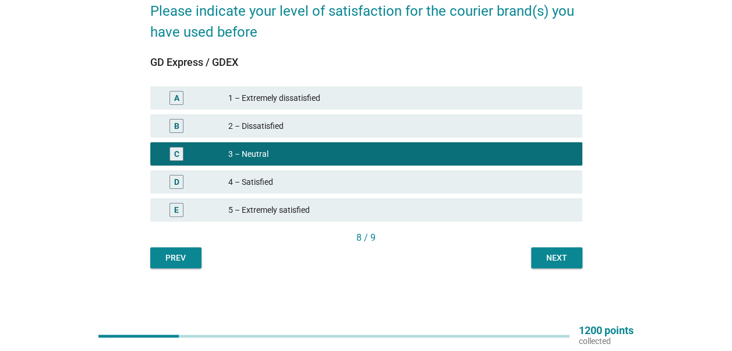
click at [546, 265] on button "Next" at bounding box center [556, 257] width 51 height 21
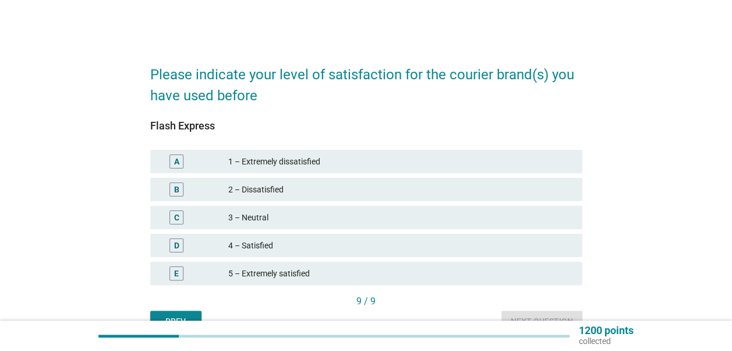
click at [312, 252] on div "D 4 – Satisfied" at bounding box center [366, 245] width 432 height 23
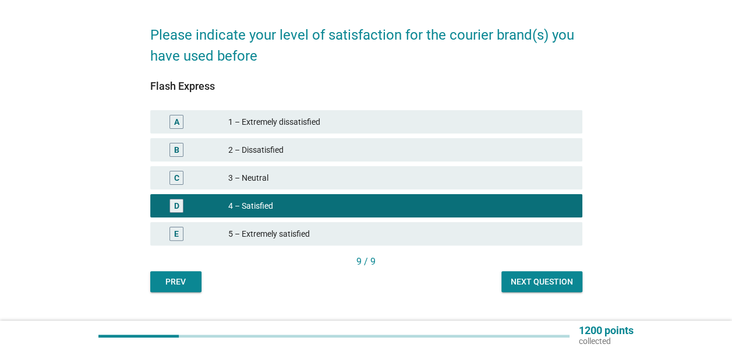
scroll to position [58, 0]
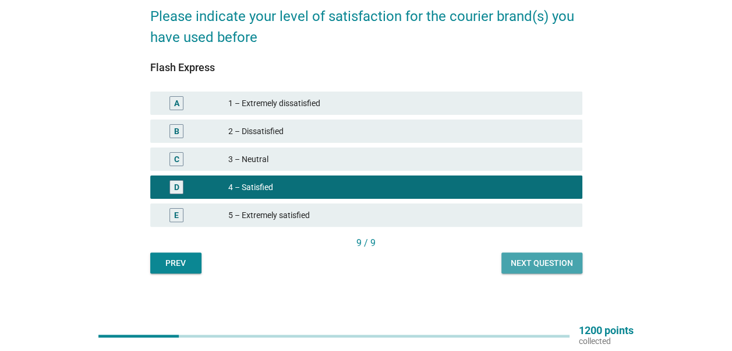
click at [528, 267] on div "Next question" at bounding box center [542, 263] width 62 height 12
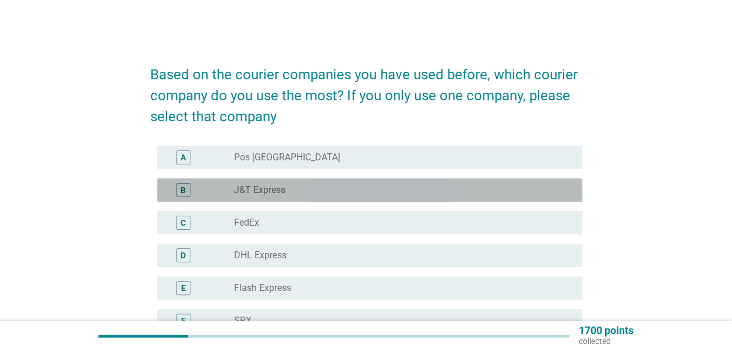
click at [326, 189] on div "radio_button_unchecked J&T Express" at bounding box center [399, 190] width 330 height 12
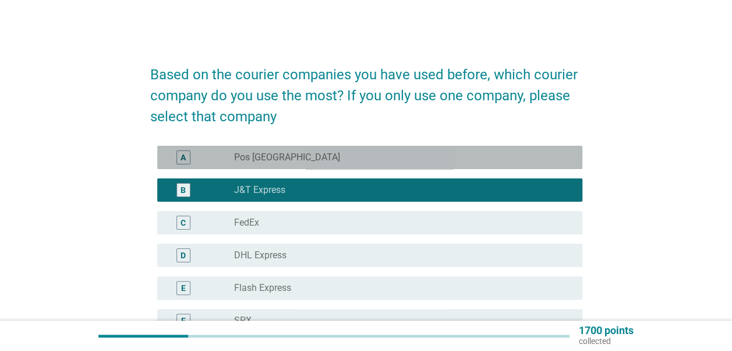
click at [332, 154] on div "radio_button_unchecked Pos [GEOGRAPHIC_DATA]" at bounding box center [399, 157] width 330 height 12
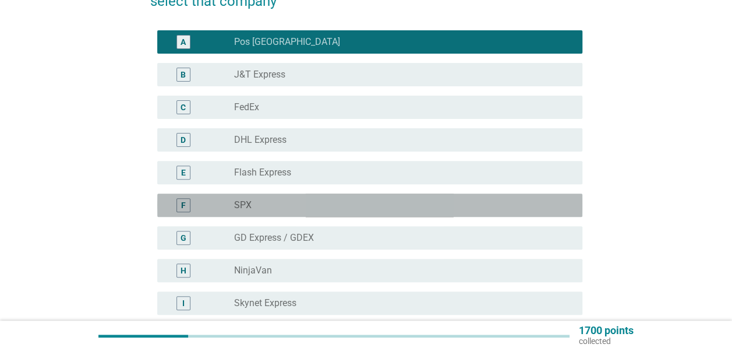
click at [325, 202] on div "radio_button_unchecked SPX" at bounding box center [399, 205] width 330 height 12
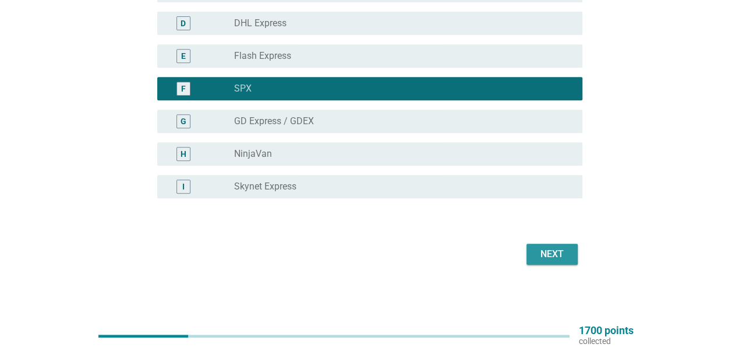
click at [560, 261] on button "Next" at bounding box center [552, 254] width 51 height 21
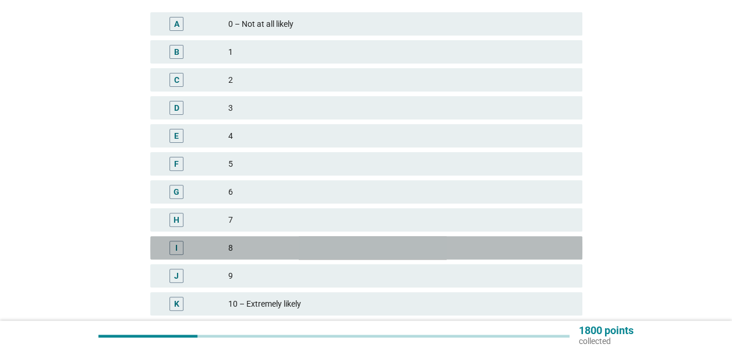
click at [274, 255] on div "I 8" at bounding box center [366, 247] width 432 height 23
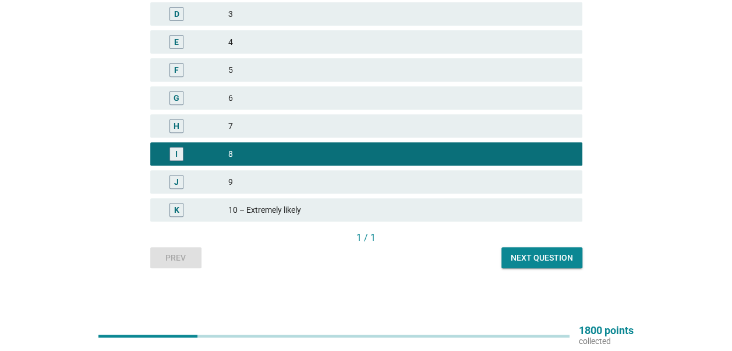
click at [560, 262] on div "Next question" at bounding box center [542, 258] width 62 height 12
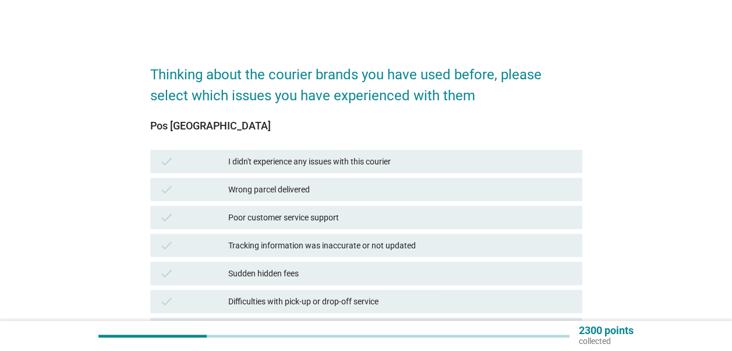
scroll to position [117, 0]
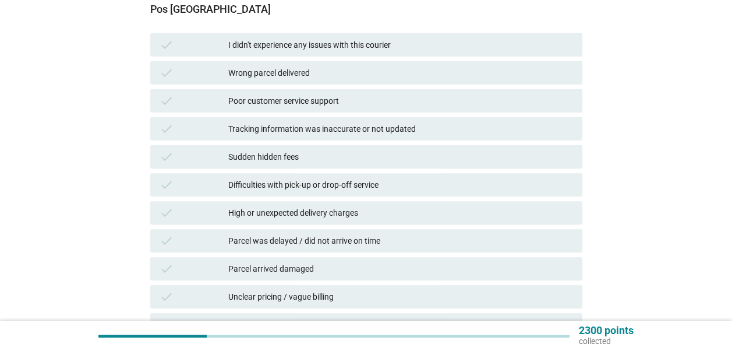
click at [300, 104] on div "Poor customer service support" at bounding box center [400, 101] width 345 height 14
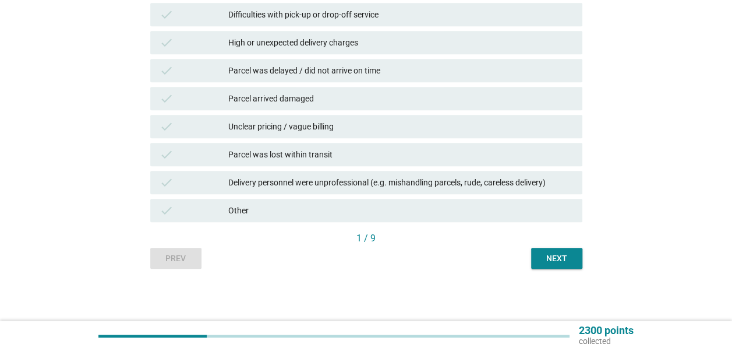
scroll to position [287, 0]
click at [549, 264] on button "Next" at bounding box center [556, 257] width 51 height 21
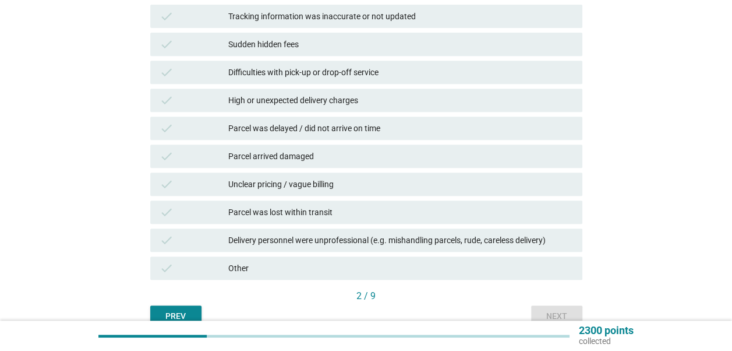
click at [372, 132] on div "Parcel was delayed / did not arrive on time" at bounding box center [400, 128] width 345 height 14
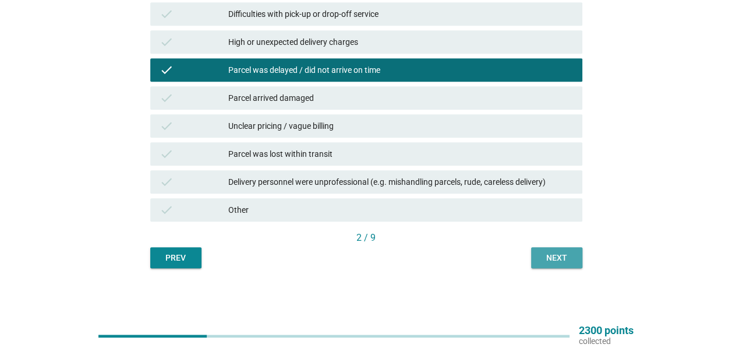
click at [561, 252] on div "Next" at bounding box center [557, 258] width 33 height 12
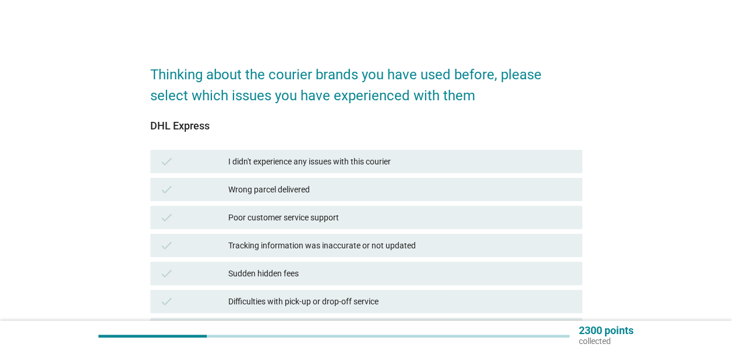
click at [339, 163] on div "I didn't experience any issues with this courier" at bounding box center [400, 161] width 345 height 14
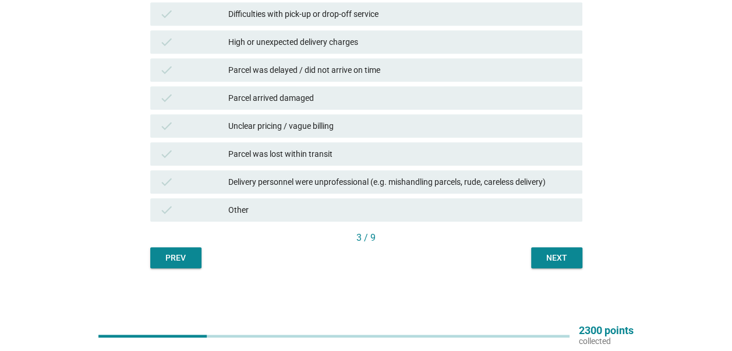
click at [542, 255] on div "Next" at bounding box center [557, 258] width 33 height 12
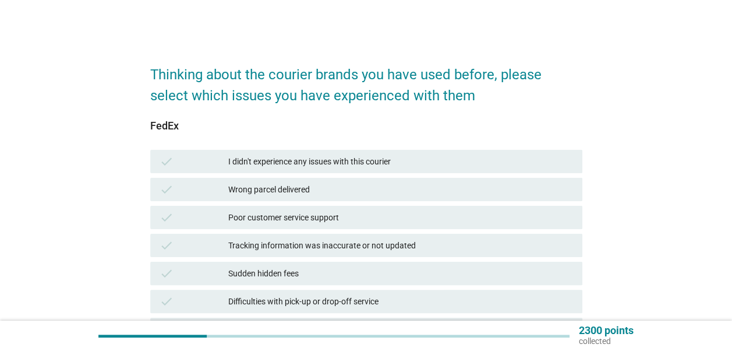
click at [274, 156] on div "I didn't experience any issues with this courier" at bounding box center [400, 161] width 345 height 14
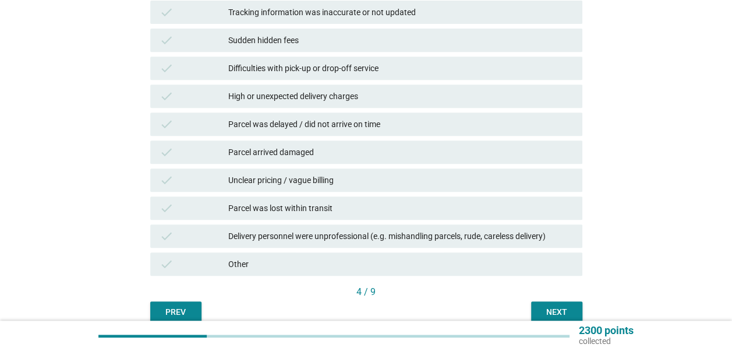
click at [559, 308] on div "Next" at bounding box center [557, 312] width 33 height 12
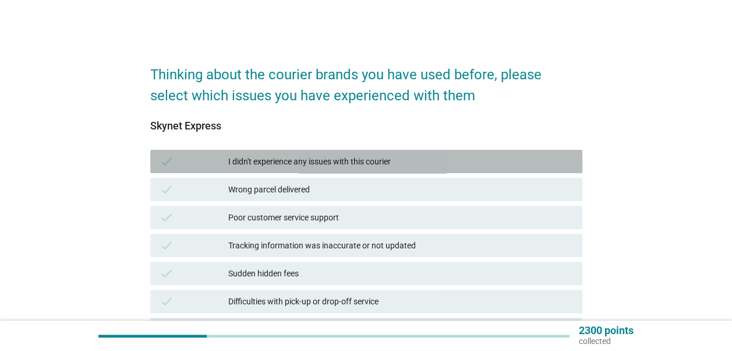
click at [347, 163] on div "I didn't experience any issues with this courier" at bounding box center [400, 161] width 345 height 14
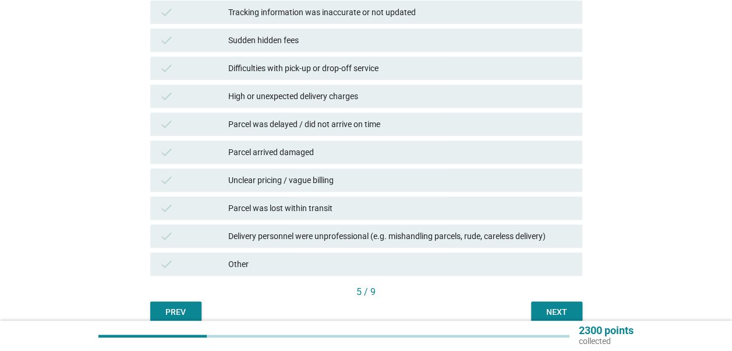
click at [543, 310] on div "Next" at bounding box center [557, 312] width 33 height 12
click at [342, 126] on div "Parcel was delayed / did not arrive on time" at bounding box center [400, 124] width 345 height 14
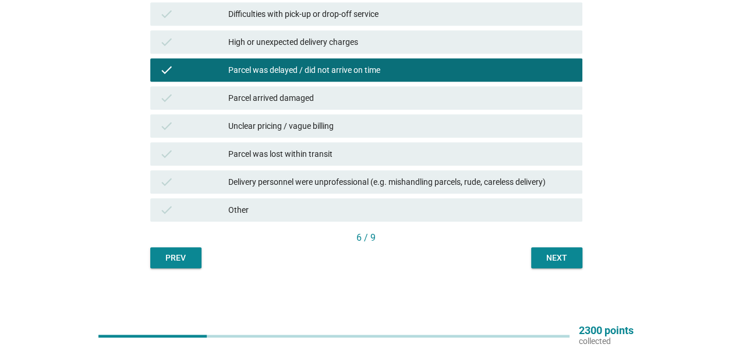
click at [562, 257] on div "Next" at bounding box center [557, 258] width 33 height 12
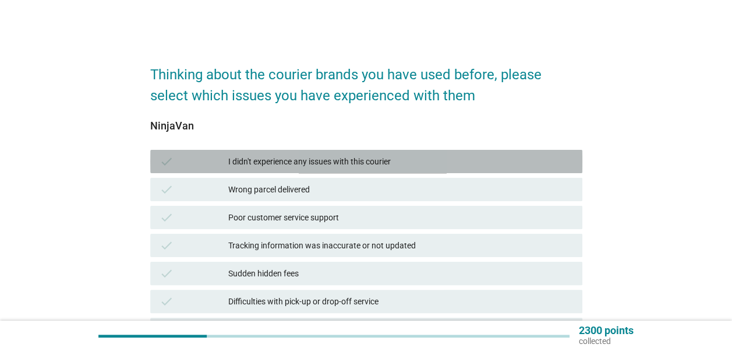
click at [316, 161] on div "I didn't experience any issues with this courier" at bounding box center [400, 161] width 345 height 14
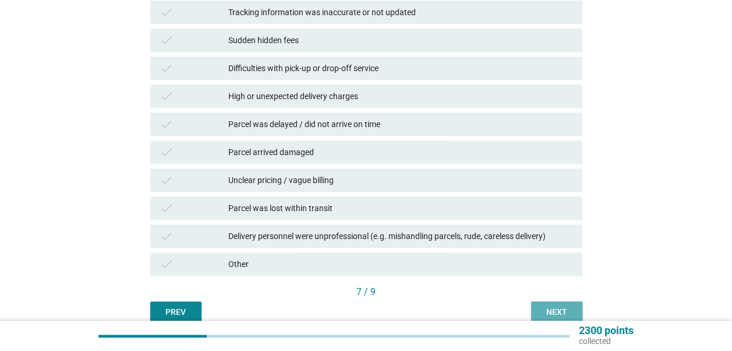
drag, startPoint x: 553, startPoint y: 305, endPoint x: 502, endPoint y: 228, distance: 92.4
click at [502, 228] on div "NinjaVan check I didn't experience any issues with this courier check Wrong par…" at bounding box center [366, 97] width 432 height 449
click at [432, 194] on div "check I didn't experience any issues with this courier check Wrong parcel deliv…" at bounding box center [366, 96] width 437 height 364
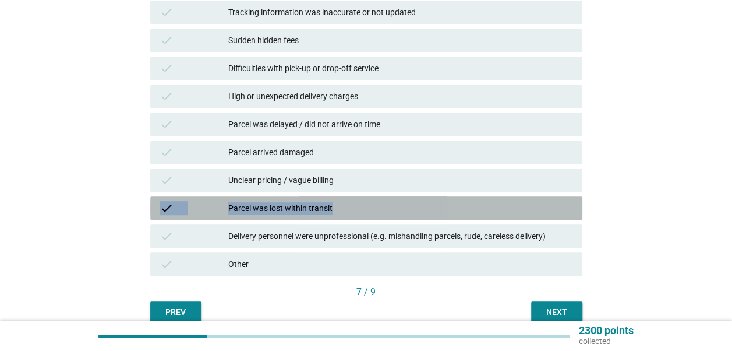
drag, startPoint x: 432, startPoint y: 194, endPoint x: 432, endPoint y: 206, distance: 11.7
click at [429, 204] on div "Parcel was lost within transit" at bounding box center [400, 208] width 345 height 14
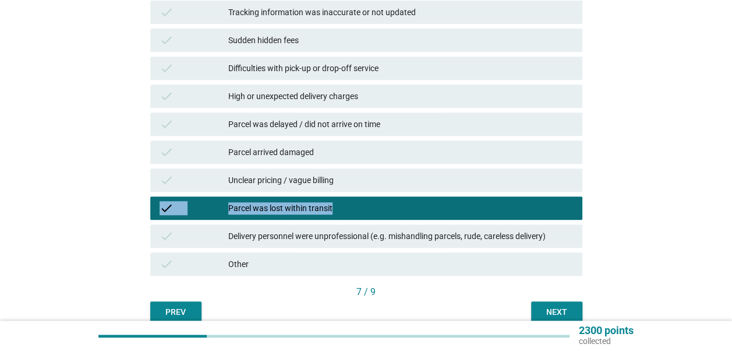
drag, startPoint x: 570, startPoint y: 306, endPoint x: 562, endPoint y: 304, distance: 8.9
click at [570, 306] on div "Next" at bounding box center [557, 312] width 33 height 12
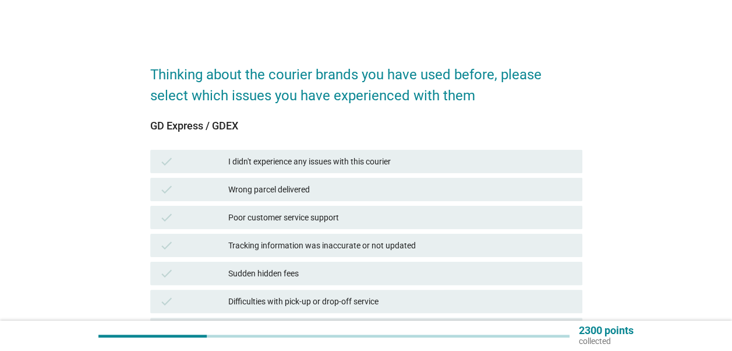
click at [375, 165] on div "I didn't experience any issues with this courier" at bounding box center [400, 161] width 345 height 14
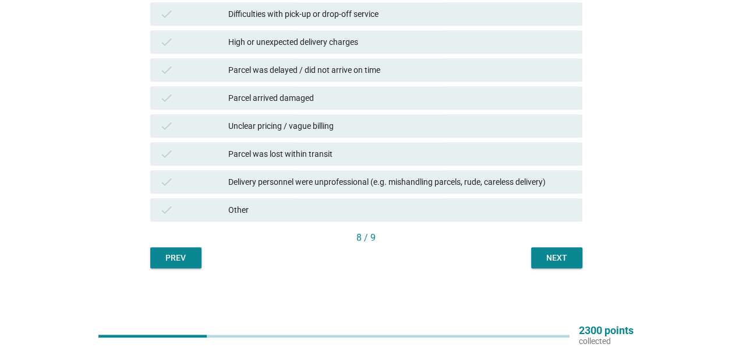
click at [404, 68] on div "Parcel was delayed / did not arrive on time" at bounding box center [400, 70] width 345 height 14
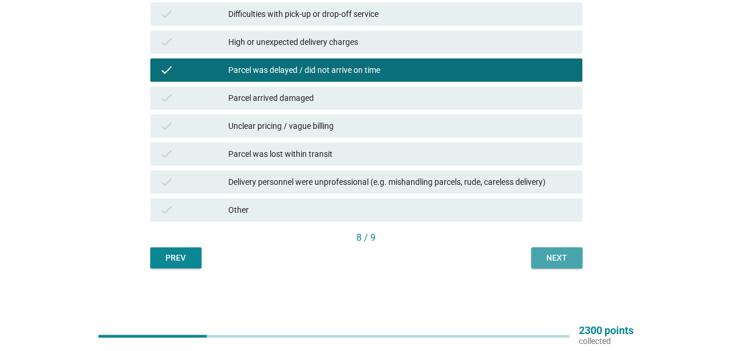
click at [572, 254] on div "Next" at bounding box center [557, 258] width 33 height 12
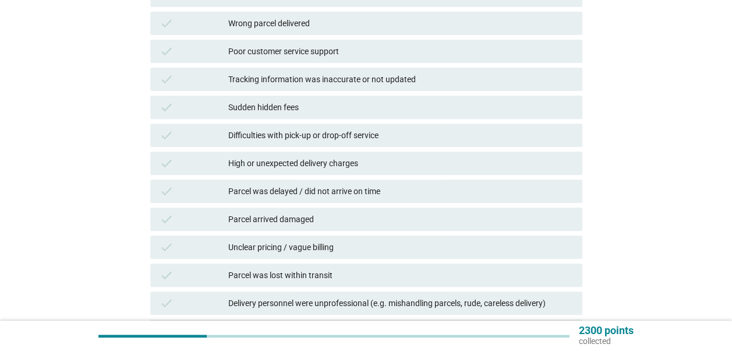
scroll to position [233, 0]
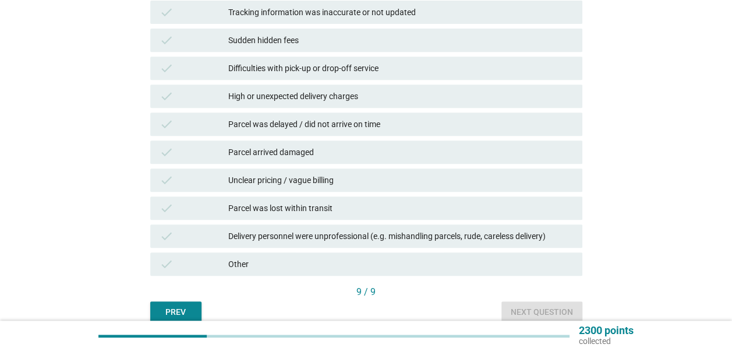
click at [397, 129] on div "Parcel was delayed / did not arrive on time" at bounding box center [400, 124] width 345 height 14
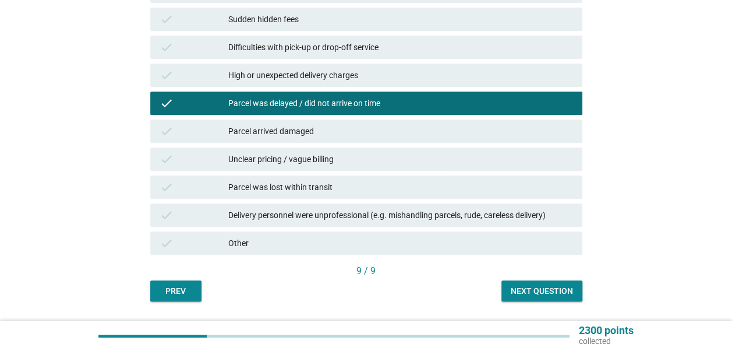
scroll to position [287, 0]
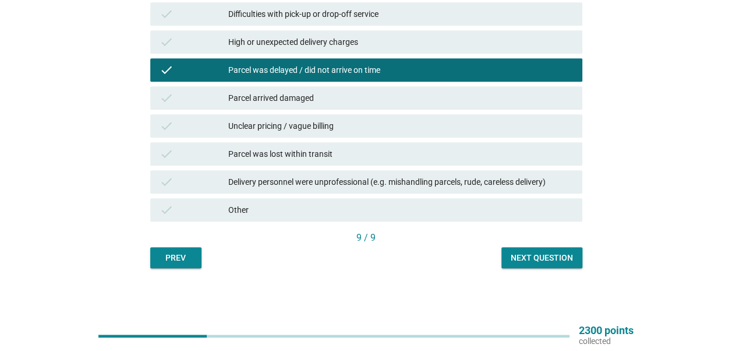
click at [545, 256] on div "Next question" at bounding box center [542, 258] width 62 height 12
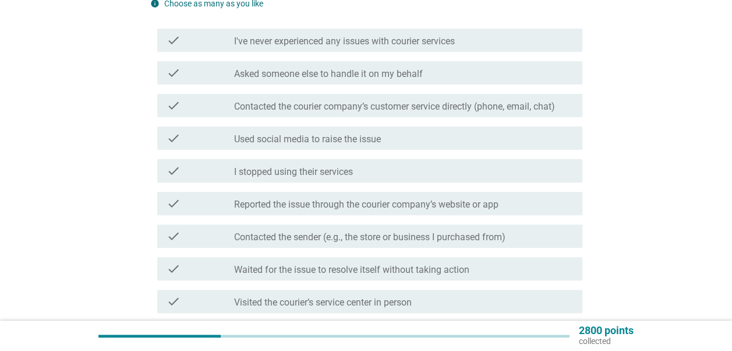
scroll to position [117, 0]
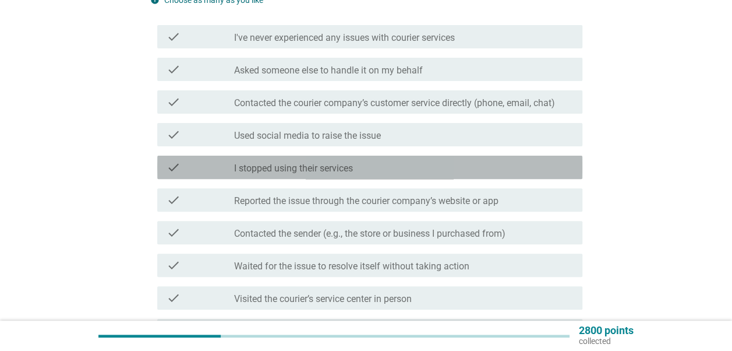
click at [314, 165] on label "I stopped using their services" at bounding box center [293, 169] width 119 height 12
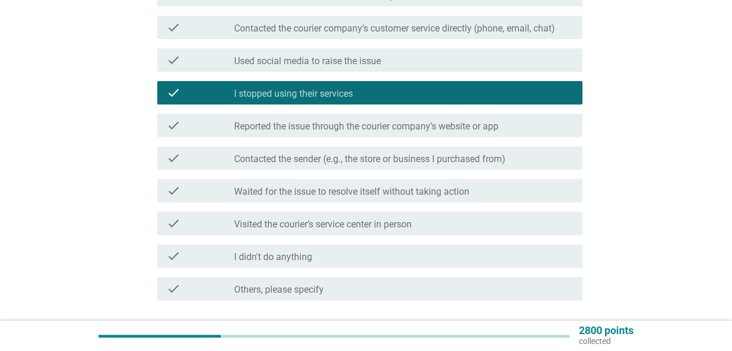
scroll to position [279, 0]
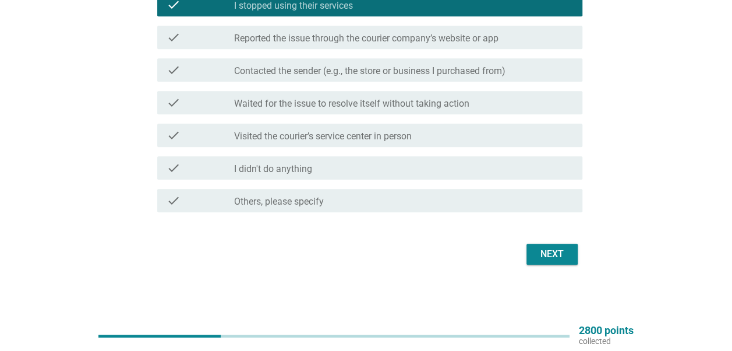
click at [560, 251] on div "Next" at bounding box center [552, 254] width 33 height 14
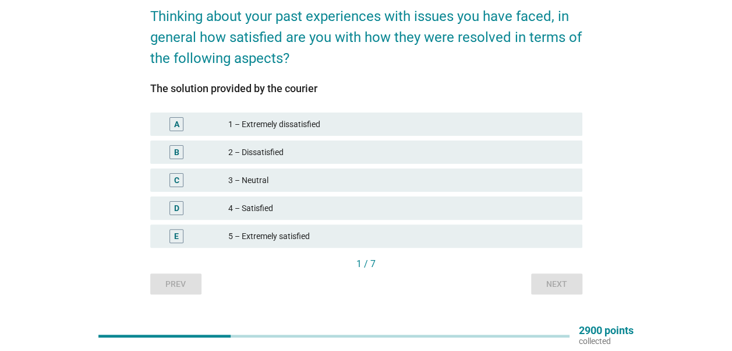
click at [300, 215] on div "D 4 – Satisfied" at bounding box center [366, 207] width 432 height 23
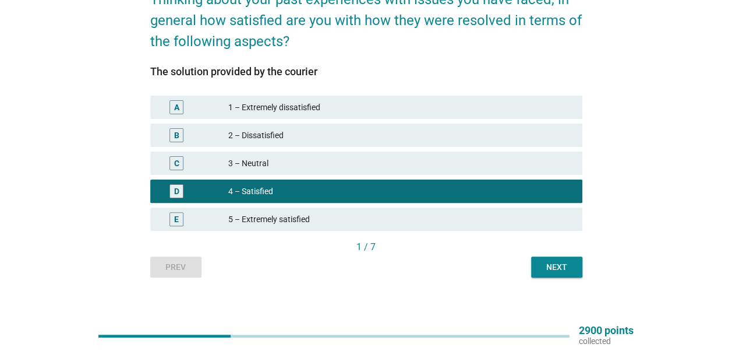
scroll to position [84, 0]
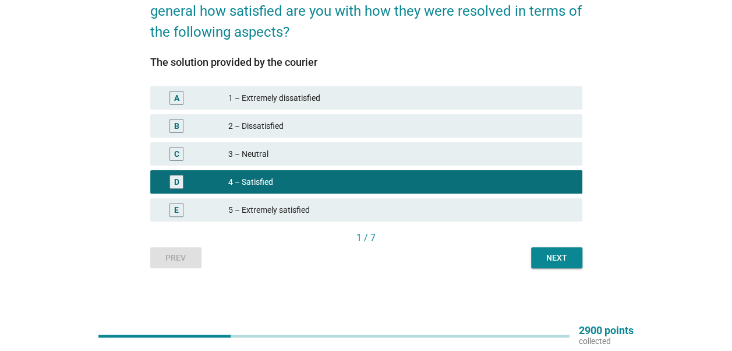
click at [437, 154] on div "3 – Neutral" at bounding box center [400, 154] width 345 height 14
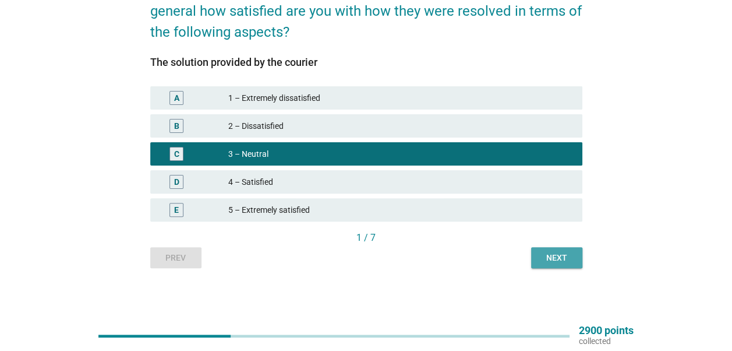
click at [570, 260] on div "Next" at bounding box center [557, 258] width 33 height 12
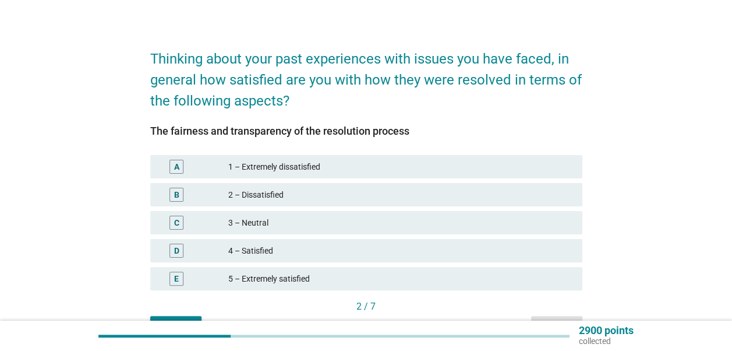
scroll to position [58, 0]
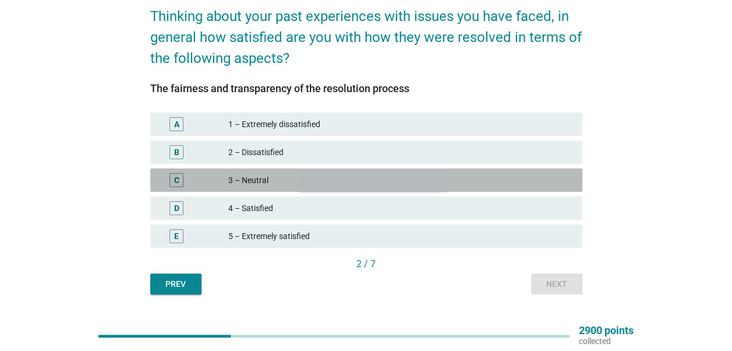
click at [283, 177] on div "3 – Neutral" at bounding box center [400, 180] width 345 height 14
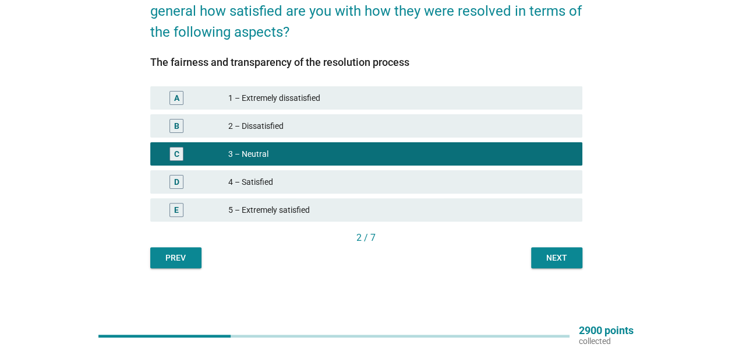
click at [558, 256] on div "Next" at bounding box center [557, 258] width 33 height 12
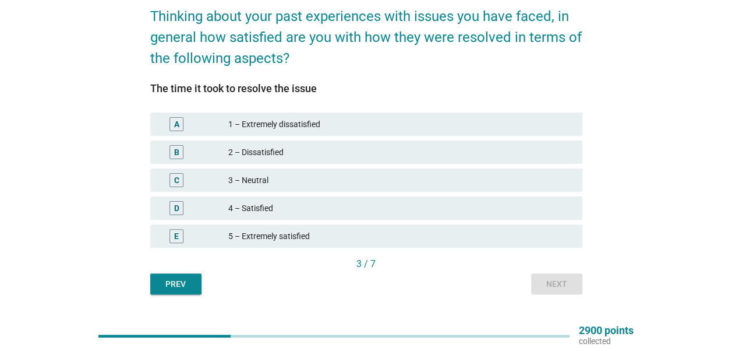
click at [302, 170] on div "C 3 – Neutral" at bounding box center [366, 179] width 432 height 23
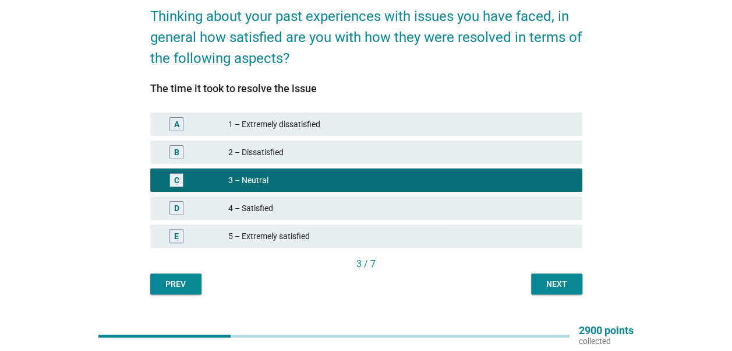
click at [552, 277] on button "Next" at bounding box center [556, 283] width 51 height 21
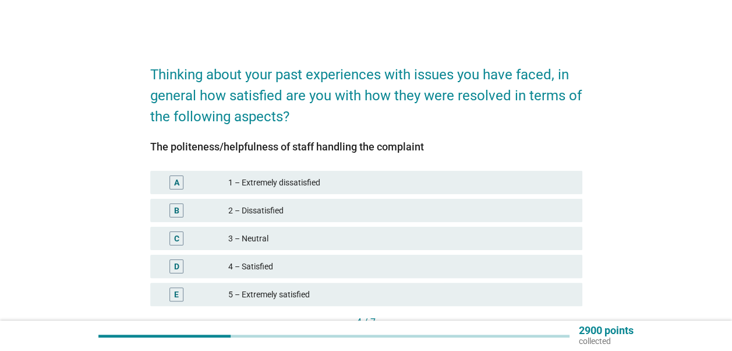
click at [361, 225] on div "C 3 – Neutral" at bounding box center [366, 238] width 437 height 28
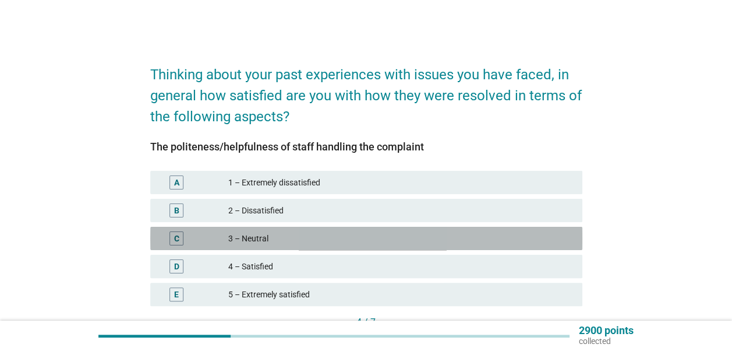
click at [398, 234] on div "3 – Neutral" at bounding box center [400, 238] width 345 height 14
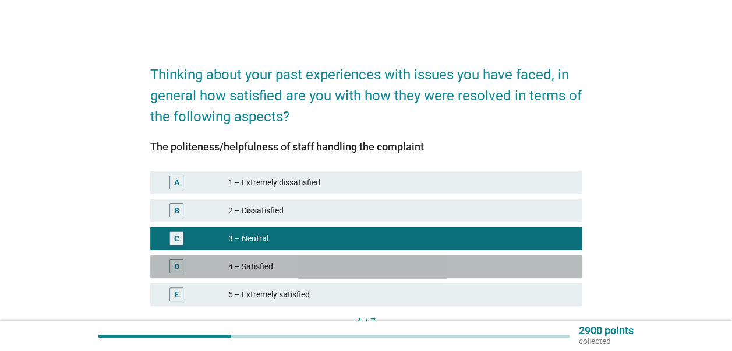
drag, startPoint x: 393, startPoint y: 274, endPoint x: 404, endPoint y: 262, distance: 16.1
click at [393, 274] on div "D 4 – Satisfied" at bounding box center [366, 266] width 432 height 23
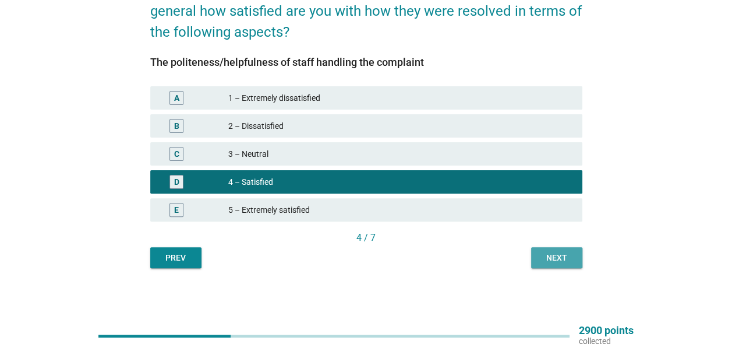
click at [555, 261] on div "Next" at bounding box center [557, 258] width 33 height 12
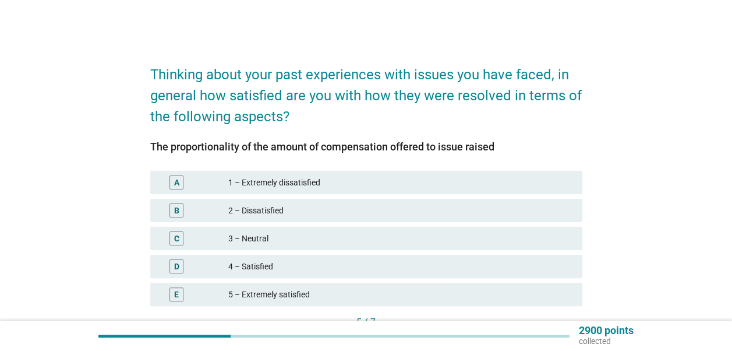
click at [297, 237] on div "3 – Neutral" at bounding box center [400, 238] width 345 height 14
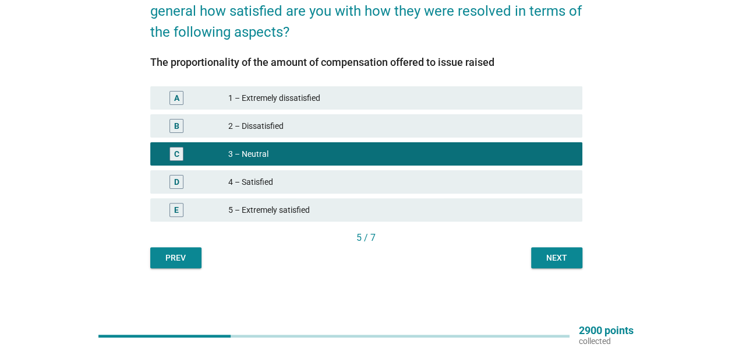
click at [558, 268] on div "Thinking about your past experiences with issues you have faced, in general how…" at bounding box center [366, 118] width 451 height 319
click at [553, 255] on div "Next" at bounding box center [557, 258] width 33 height 12
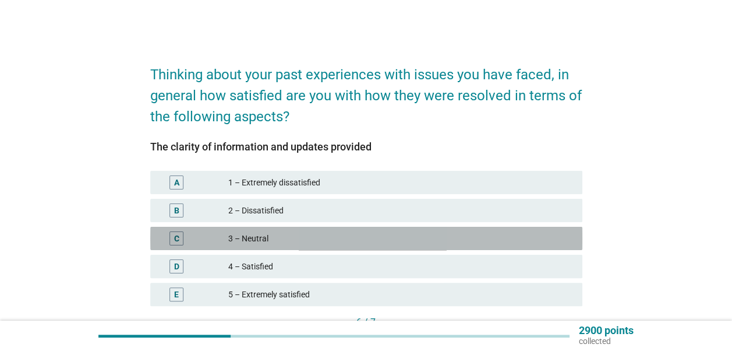
click at [334, 230] on div "C 3 – Neutral" at bounding box center [366, 238] width 432 height 23
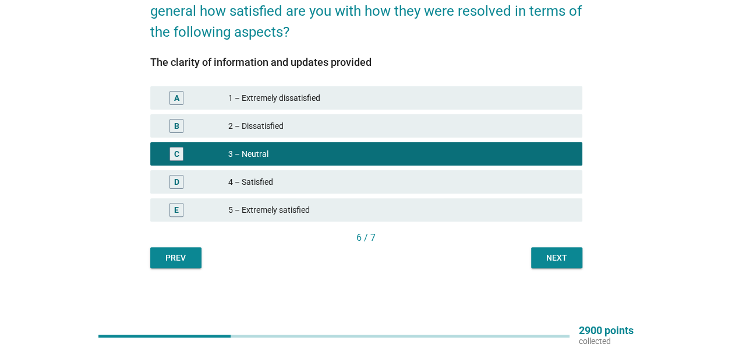
click at [539, 248] on button "Next" at bounding box center [556, 257] width 51 height 21
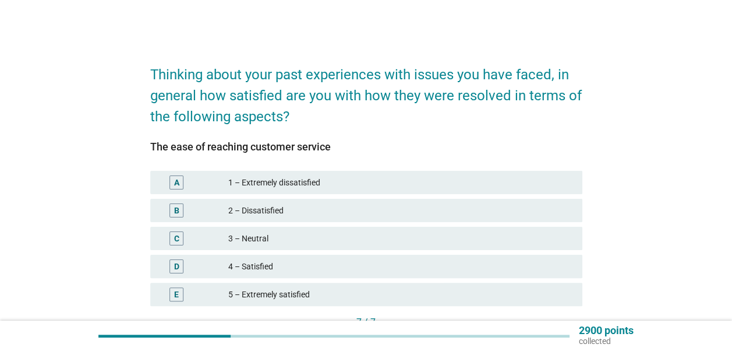
click at [322, 233] on div "3 – Neutral" at bounding box center [400, 238] width 345 height 14
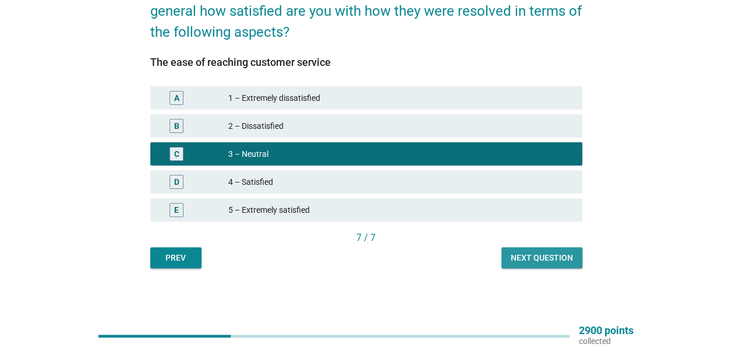
click at [538, 261] on div "Next question" at bounding box center [542, 258] width 62 height 12
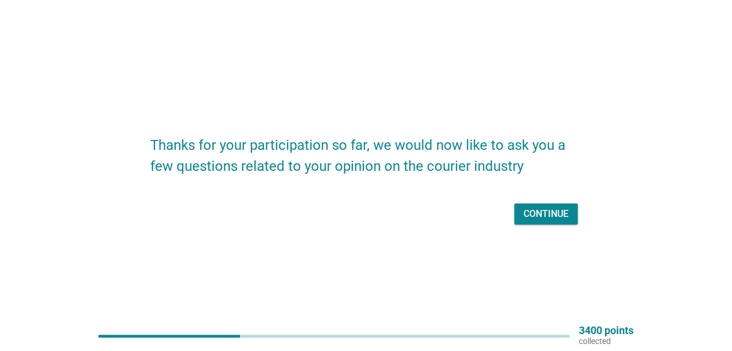
click at [529, 211] on div "Continue" at bounding box center [546, 214] width 45 height 14
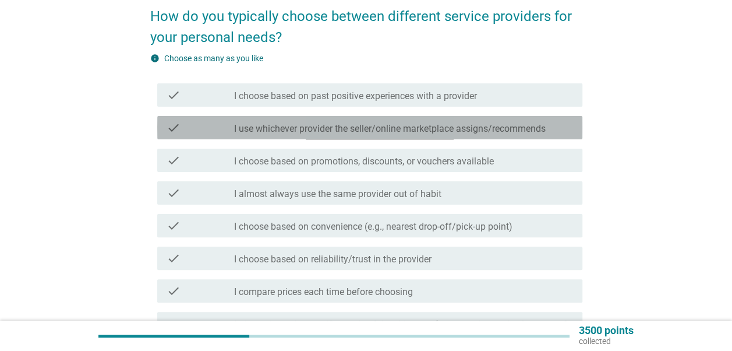
click at [329, 135] on div "check check_box_outline_blank I use whichever provider the seller/online market…" at bounding box center [369, 127] width 425 height 23
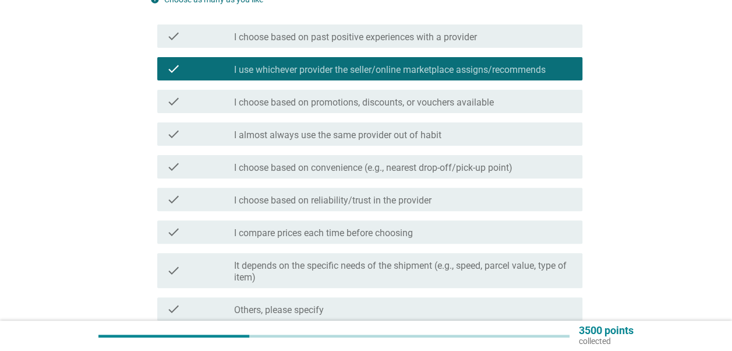
scroll to position [225, 0]
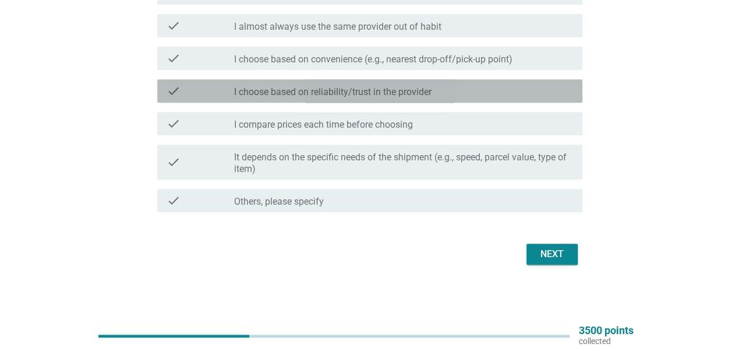
click at [485, 94] on div "check_box_outline_blank I choose based on reliability/trust in the provider" at bounding box center [403, 91] width 339 height 14
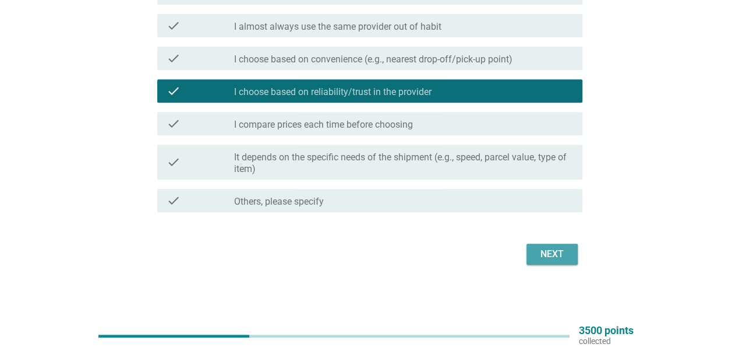
click at [543, 252] on div "Next" at bounding box center [552, 254] width 33 height 14
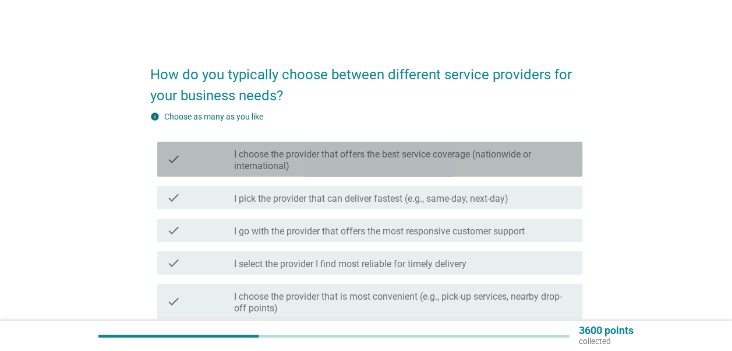
click at [403, 151] on label "I choose the provider that offers the best service coverage (nationwide or inte…" at bounding box center [403, 160] width 339 height 23
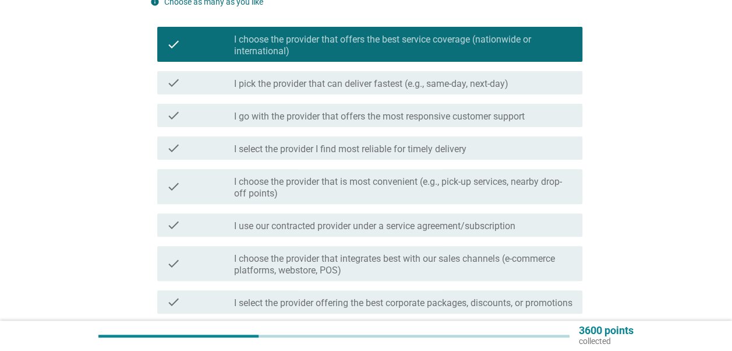
scroll to position [117, 0]
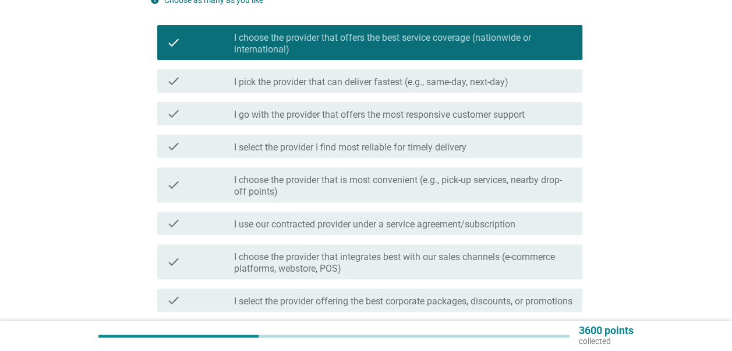
click at [419, 189] on label "I choose the provider that is most convenient (e.g., pick-up services, nearby d…" at bounding box center [403, 185] width 339 height 23
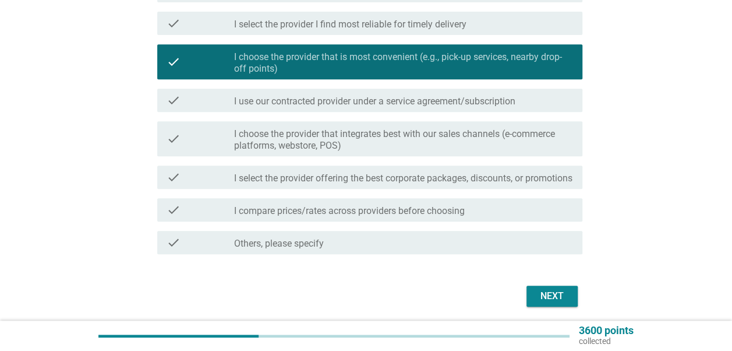
scroll to position [291, 0]
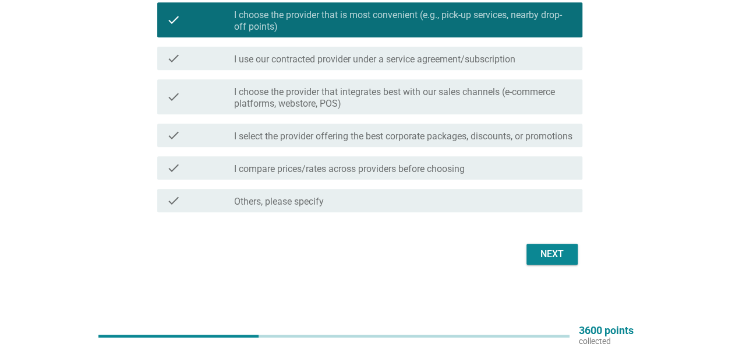
click at [541, 268] on div "Next" at bounding box center [366, 254] width 432 height 28
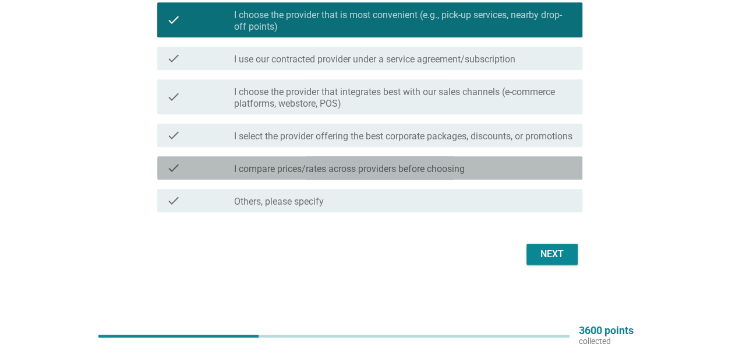
drag, startPoint x: 517, startPoint y: 168, endPoint x: 522, endPoint y: 203, distance: 35.3
click at [517, 167] on div "check_box_outline_blank I compare prices/rates across providers before choosing" at bounding box center [403, 168] width 339 height 14
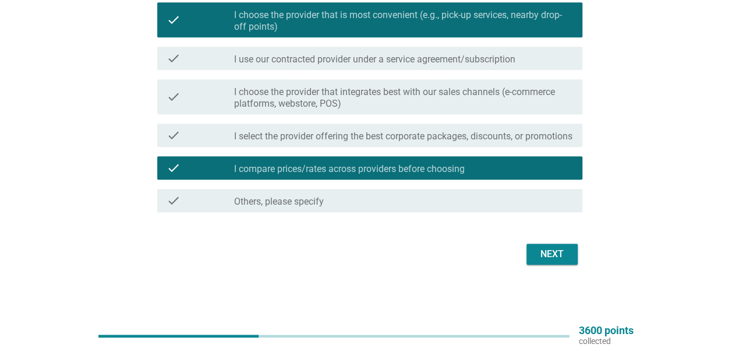
click at [536, 256] on div "Next" at bounding box center [552, 254] width 33 height 14
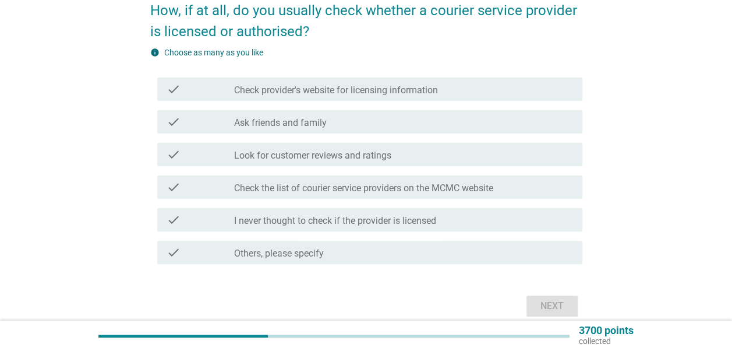
scroll to position [116, 0]
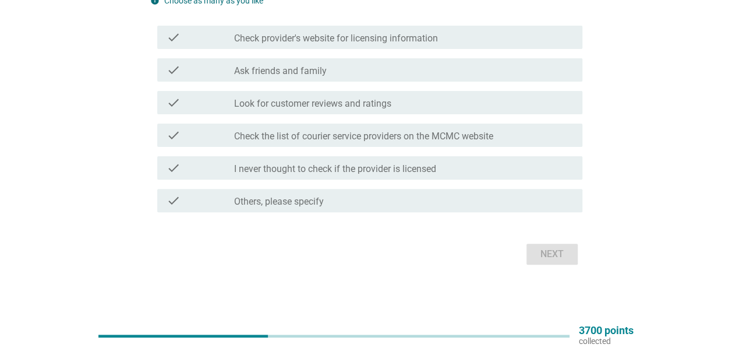
click at [357, 42] on label "Check provider's website for licensing information" at bounding box center [336, 39] width 204 height 12
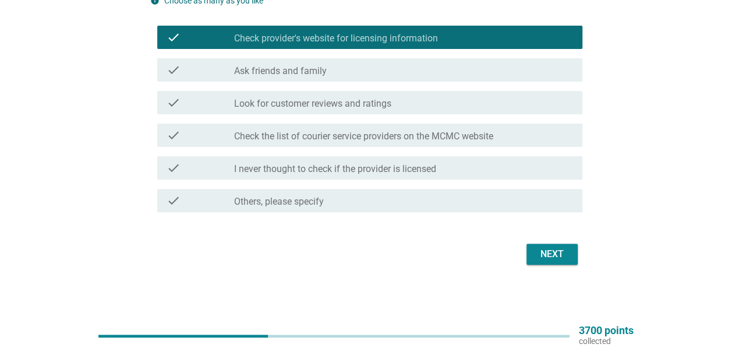
click at [380, 129] on div "check_box_outline_blank Check the list of courier service providers on the MCMC…" at bounding box center [403, 135] width 339 height 14
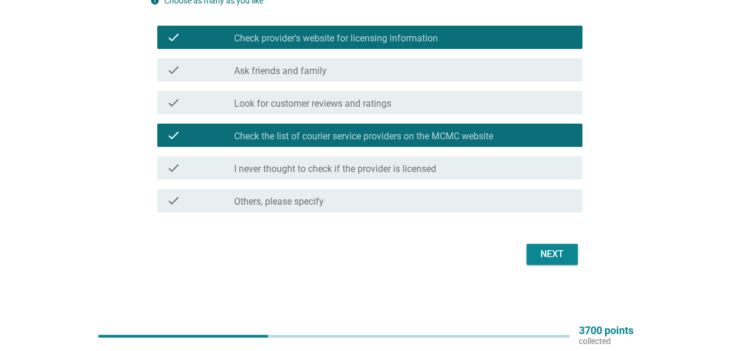
click at [541, 255] on div "Next" at bounding box center [552, 254] width 33 height 14
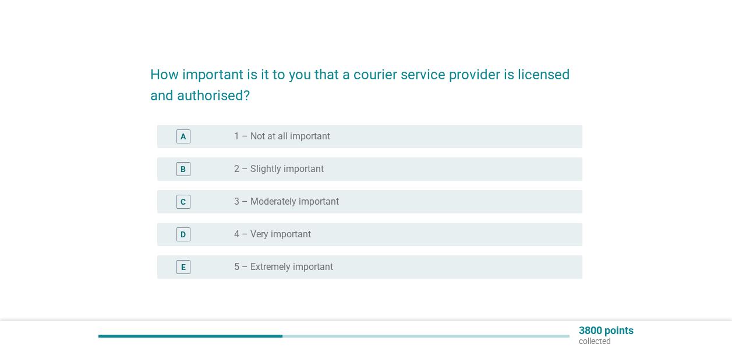
click at [284, 231] on label "4 – Very important" at bounding box center [272, 234] width 77 height 12
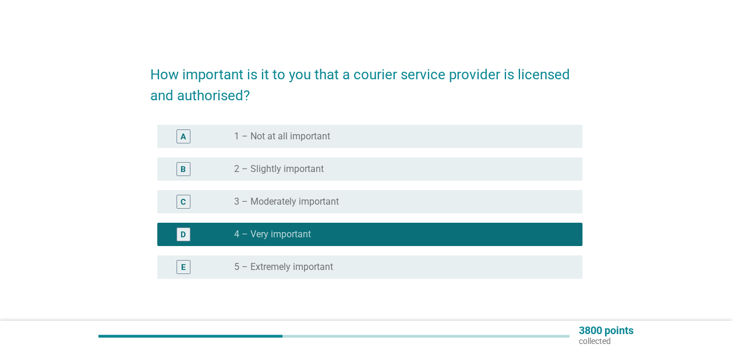
scroll to position [80, 0]
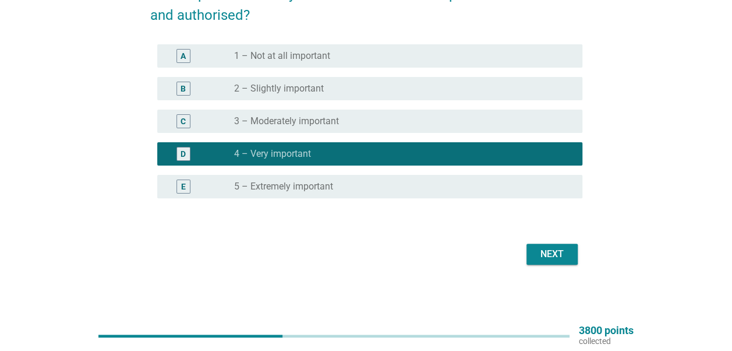
drag, startPoint x: 437, startPoint y: 203, endPoint x: 454, endPoint y: 196, distance: 18.3
click at [437, 202] on div "A radio_button_unchecked 1 – Not at all important B radio_button_unchecked 2 – …" at bounding box center [366, 128] width 432 height 177
drag, startPoint x: 458, startPoint y: 191, endPoint x: 513, endPoint y: 231, distance: 68.4
click at [459, 189] on div "radio_button_unchecked 5 – Extremely important" at bounding box center [399, 187] width 330 height 12
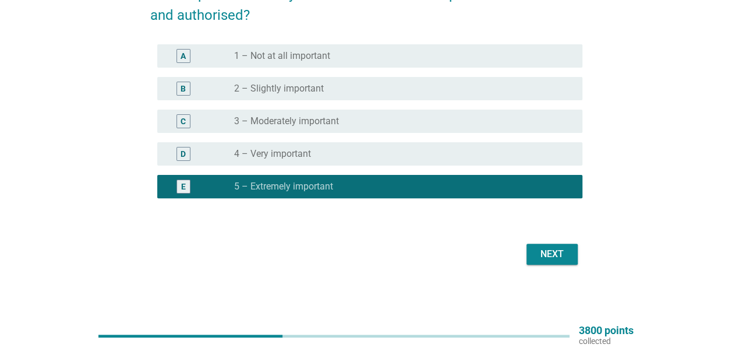
click at [549, 246] on button "Next" at bounding box center [552, 254] width 51 height 21
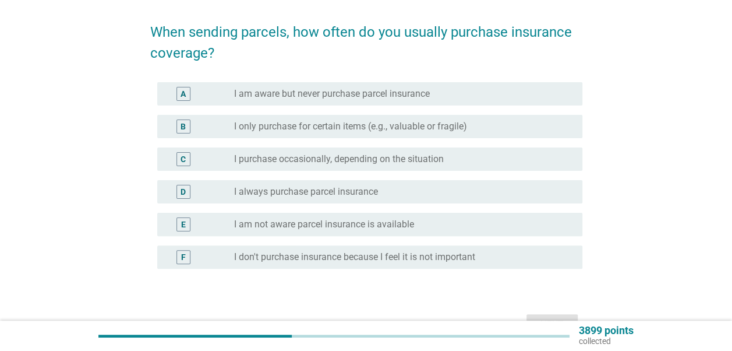
scroll to position [58, 0]
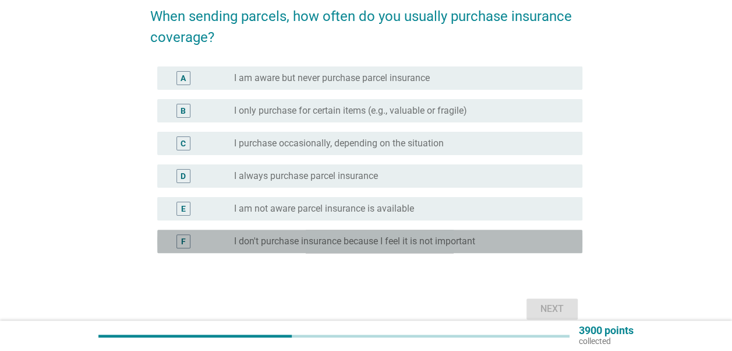
click at [344, 244] on label "I don't purchase insurance because I feel it is not important" at bounding box center [354, 241] width 241 height 12
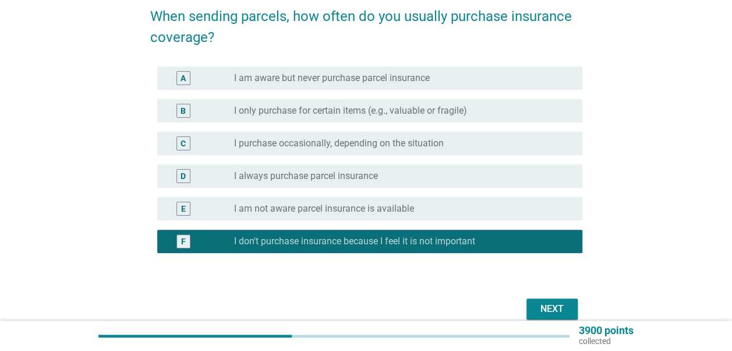
click at [387, 210] on label "I am not aware parcel insurance is available" at bounding box center [324, 209] width 180 height 12
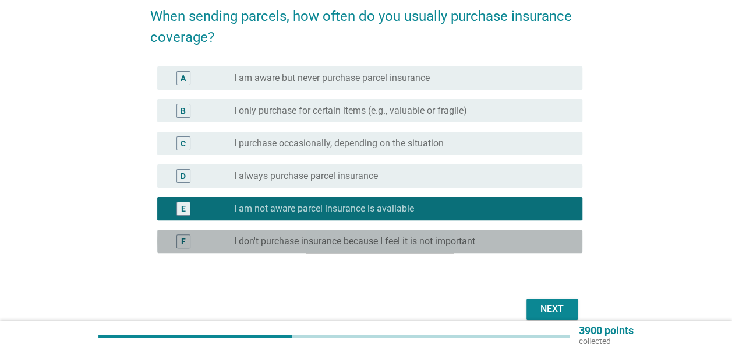
drag, startPoint x: 439, startPoint y: 241, endPoint x: 456, endPoint y: 245, distance: 16.7
click at [440, 241] on label "I don't purchase insurance because I feel it is not important" at bounding box center [354, 241] width 241 height 12
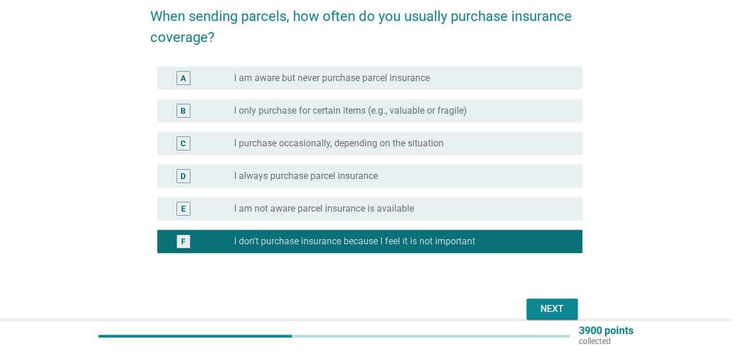
click at [383, 84] on div "radio_button_unchecked I am aware but never purchase parcel insurance" at bounding box center [403, 78] width 339 height 14
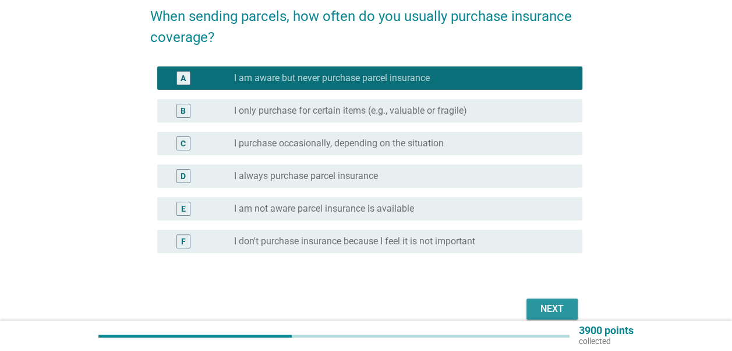
click at [535, 302] on button "Next" at bounding box center [552, 308] width 51 height 21
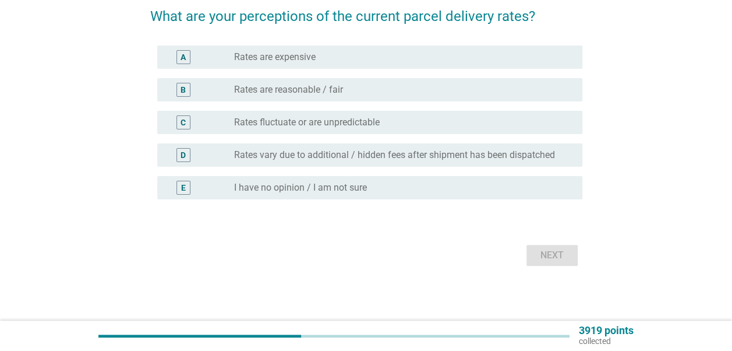
scroll to position [0, 0]
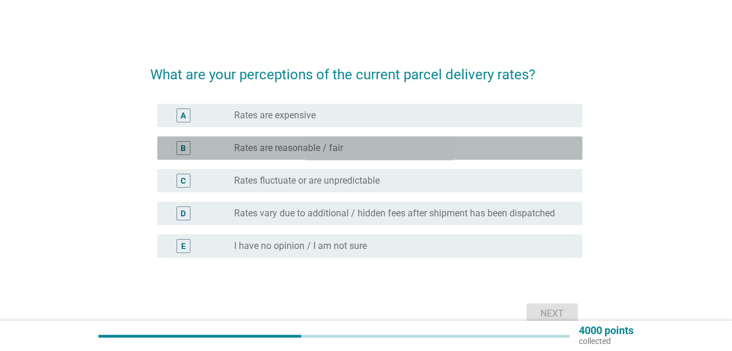
click at [359, 152] on div "radio_button_unchecked Rates are reasonable / fair" at bounding box center [399, 148] width 330 height 12
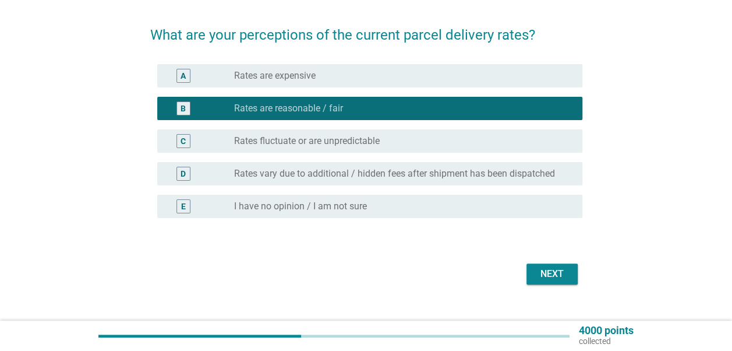
scroll to position [59, 0]
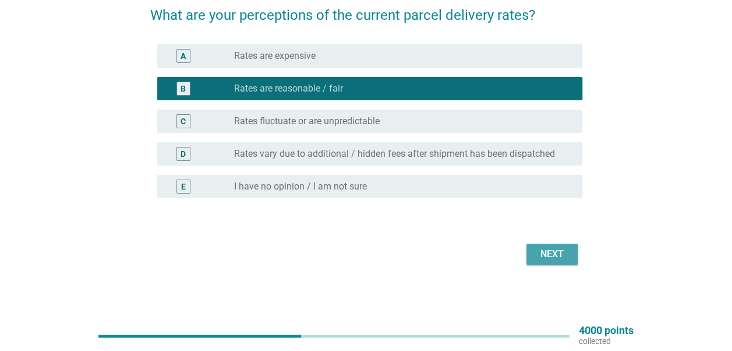
click at [538, 244] on button "Next" at bounding box center [552, 254] width 51 height 21
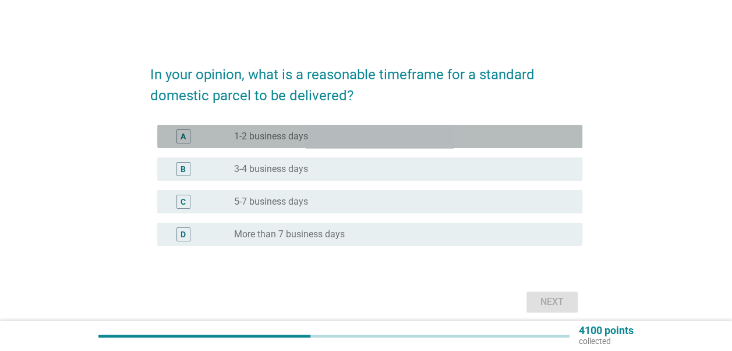
click at [334, 135] on div "radio_button_unchecked 1-2 business days" at bounding box center [399, 137] width 330 height 12
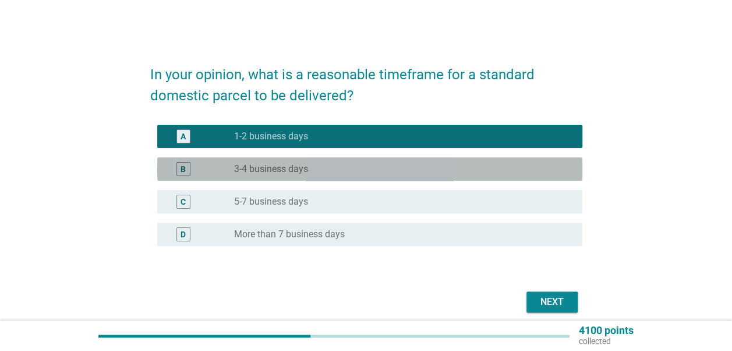
click at [376, 158] on div "B radio_button_unchecked 3-4 business days" at bounding box center [369, 168] width 425 height 23
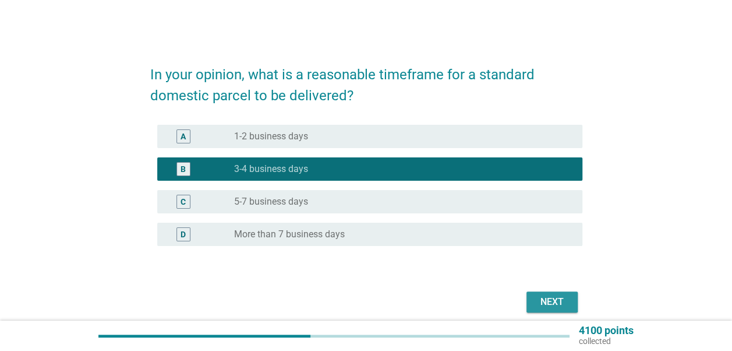
click at [549, 300] on div "Next" at bounding box center [552, 302] width 33 height 14
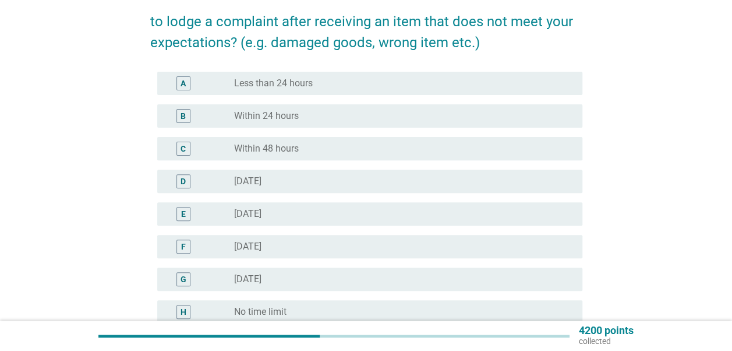
scroll to position [117, 0]
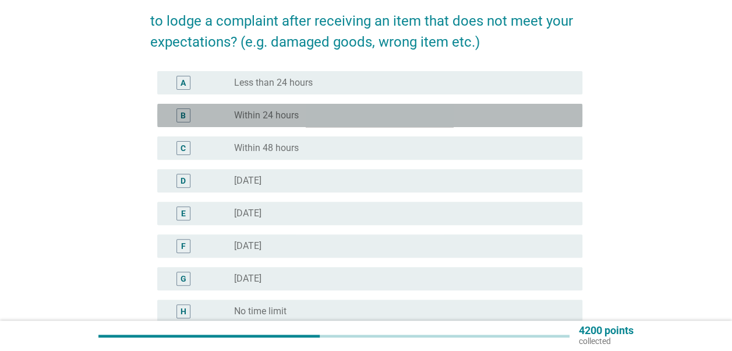
click at [302, 120] on div "radio_button_unchecked Within 24 hours" at bounding box center [399, 116] width 330 height 12
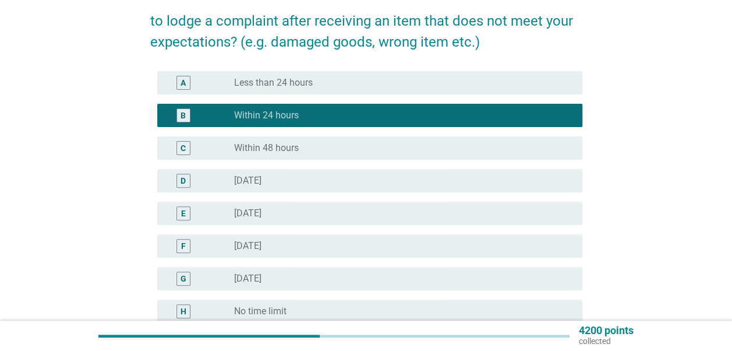
click at [308, 146] on div "radio_button_unchecked Within 48 hours" at bounding box center [399, 148] width 330 height 12
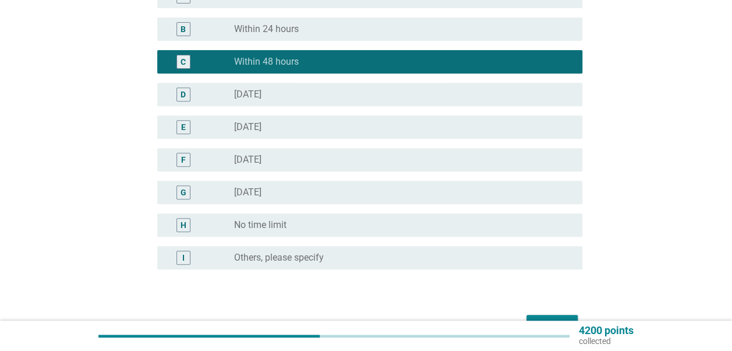
scroll to position [274, 0]
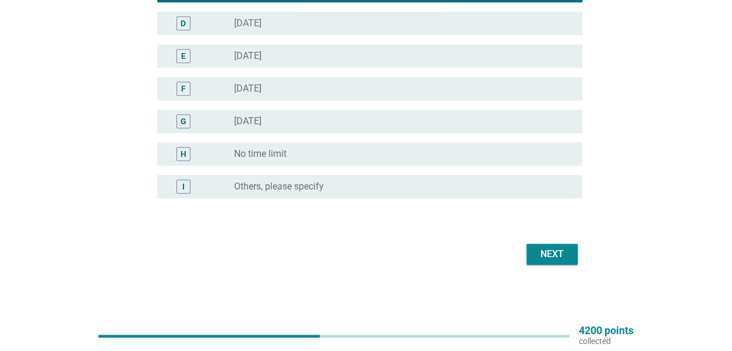
click at [559, 251] on div "Next" at bounding box center [552, 254] width 33 height 14
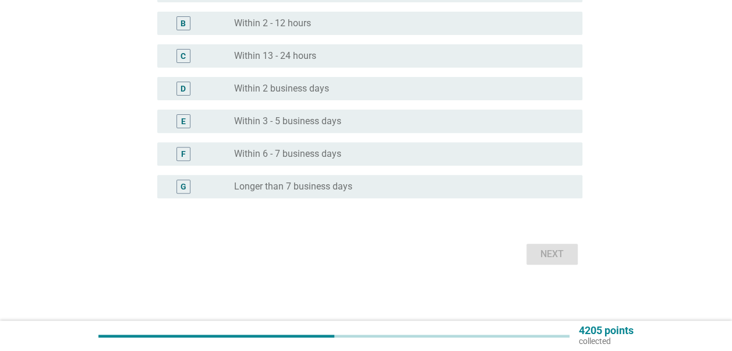
scroll to position [0, 0]
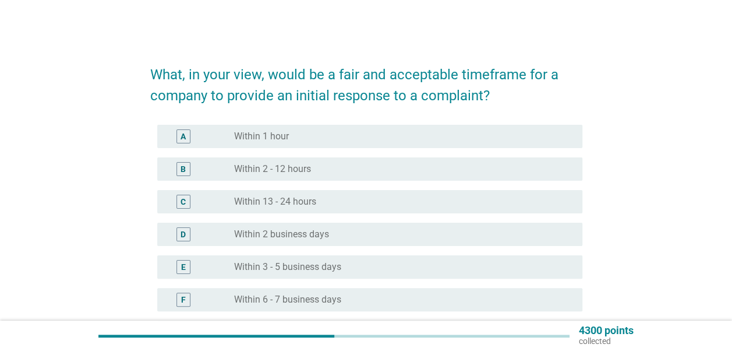
click at [346, 169] on div "radio_button_unchecked Within 2 - 12 hours" at bounding box center [399, 169] width 330 height 12
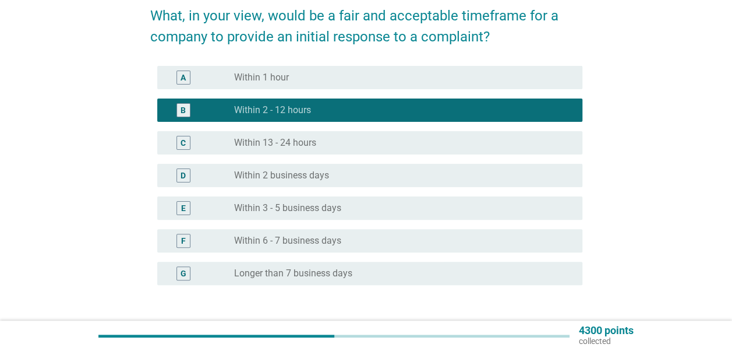
scroll to position [117, 0]
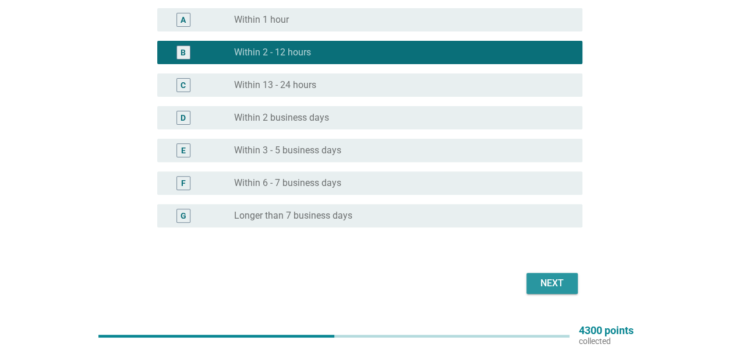
click at [545, 277] on div "Next" at bounding box center [552, 283] width 33 height 14
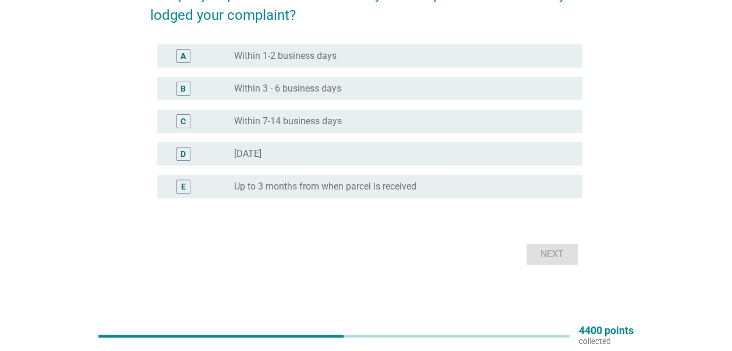
scroll to position [43, 0]
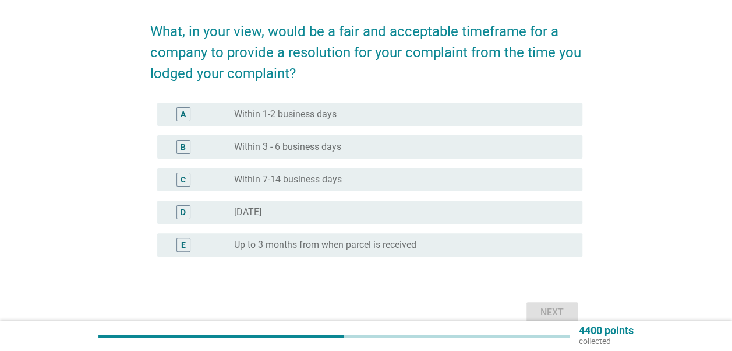
click at [354, 108] on div "radio_button_unchecked Within 1-2 business days" at bounding box center [399, 114] width 330 height 12
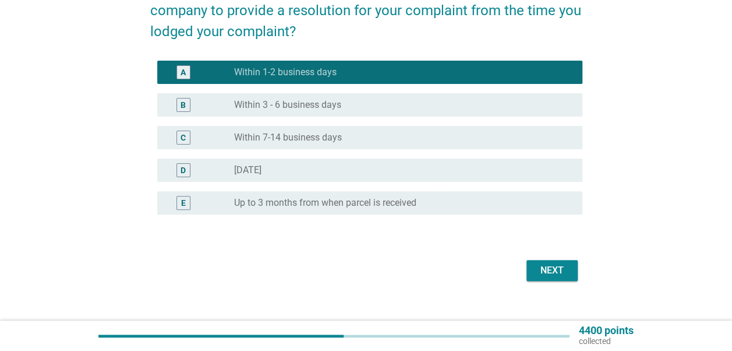
scroll to position [101, 0]
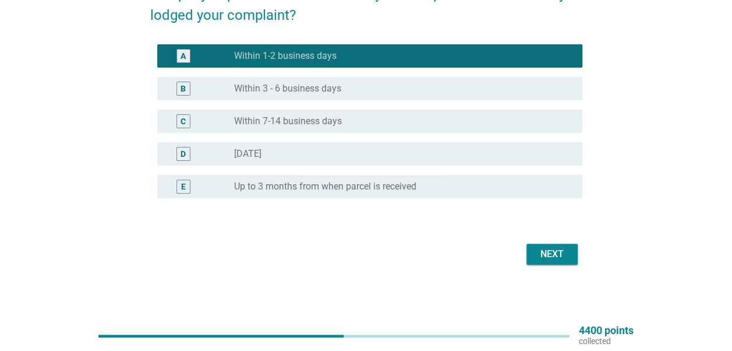
click at [557, 278] on div "What, in your view, would be a fair and acceptable timeframe for a company to p…" at bounding box center [366, 110] width 704 height 364
click at [560, 255] on div "Next" at bounding box center [552, 254] width 33 height 14
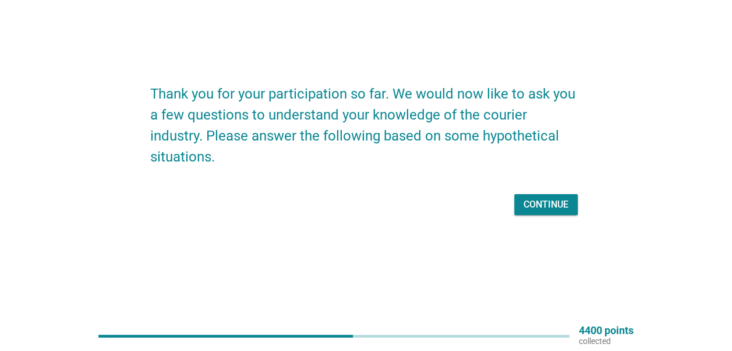
scroll to position [0, 0]
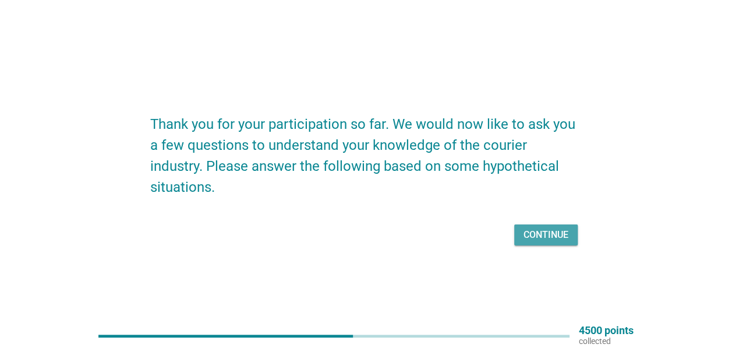
click at [554, 231] on div "Continue" at bounding box center [546, 235] width 45 height 14
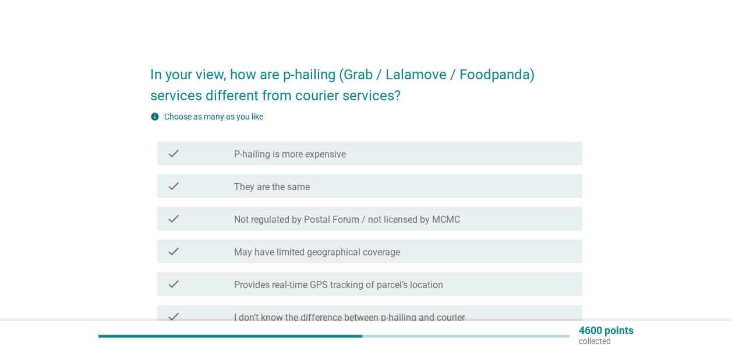
scroll to position [58, 0]
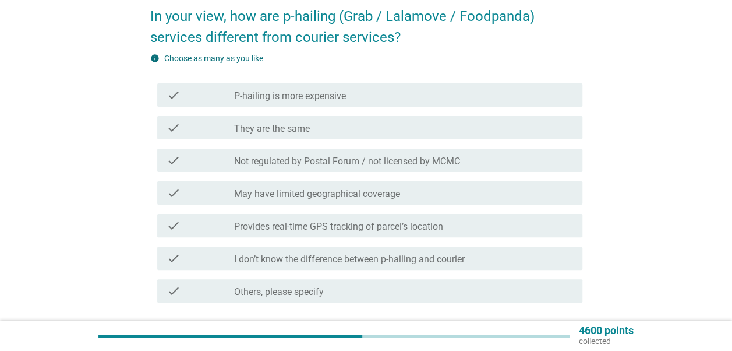
click at [319, 128] on div "check_box_outline_blank They are the same" at bounding box center [403, 128] width 339 height 14
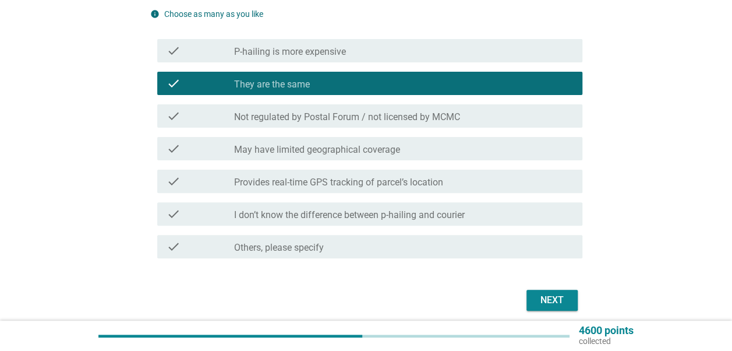
scroll to position [149, 0]
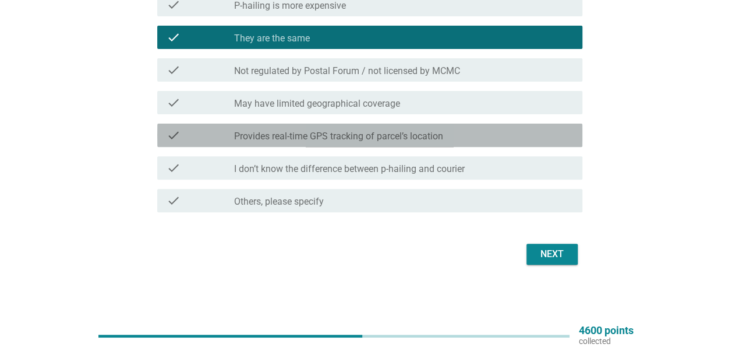
click at [417, 146] on div "check check_box_outline_blank Provides real-time GPS tracking of parcel’s locat…" at bounding box center [369, 135] width 425 height 23
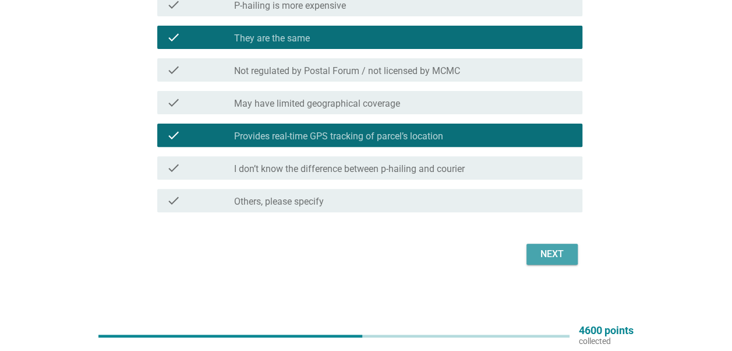
click at [546, 249] on div "Next" at bounding box center [552, 254] width 33 height 14
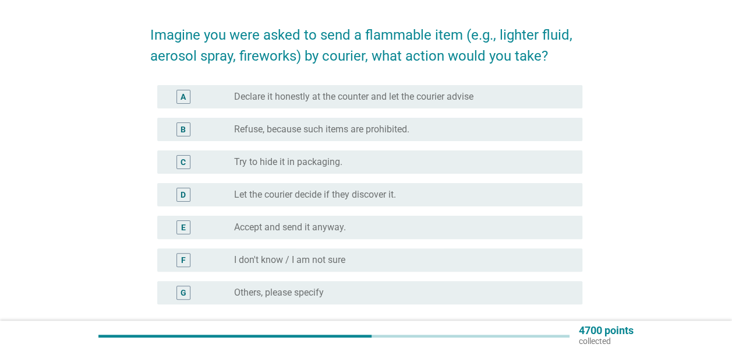
scroll to position [58, 0]
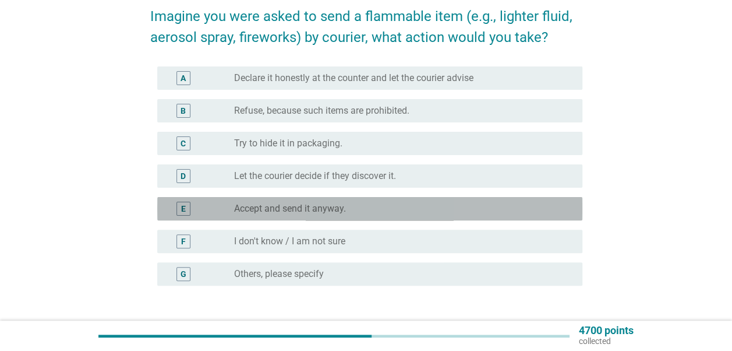
click at [346, 210] on div "radio_button_unchecked Accept and send it anyway." at bounding box center [399, 209] width 330 height 12
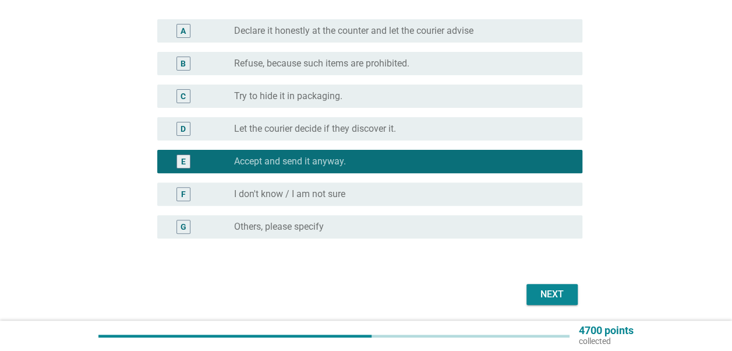
scroll to position [117, 0]
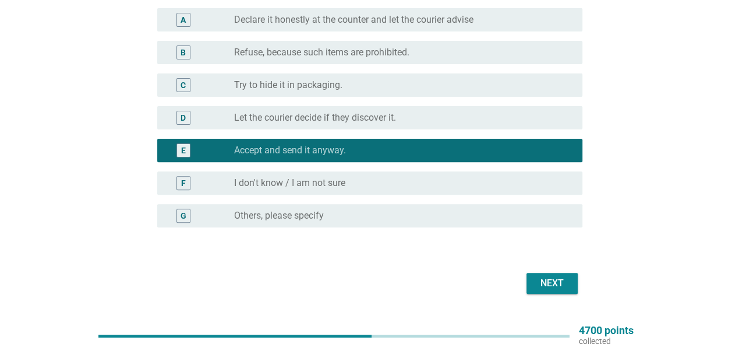
click at [556, 278] on div "Next" at bounding box center [552, 283] width 33 height 14
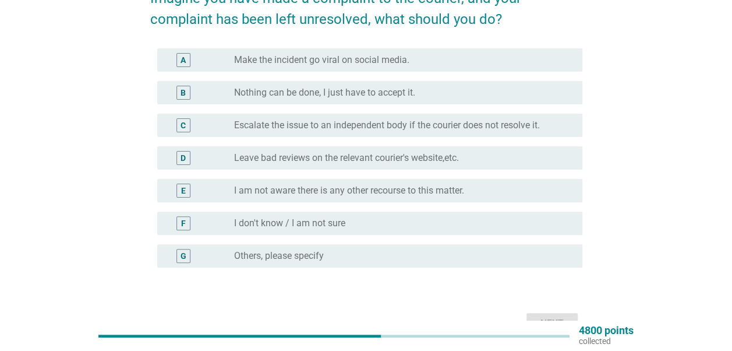
scroll to position [58, 0]
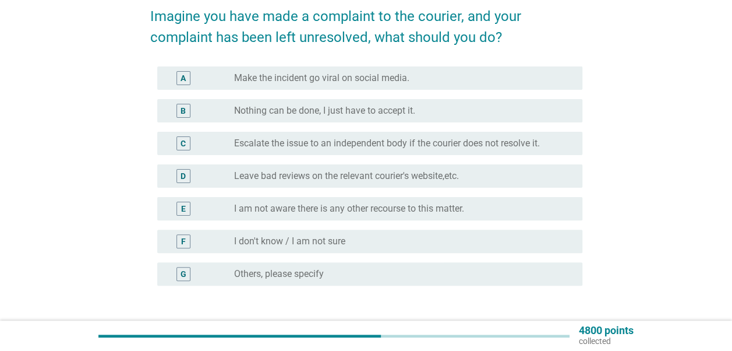
click at [387, 210] on label "I am not aware there is any other recourse to this matter." at bounding box center [349, 209] width 230 height 12
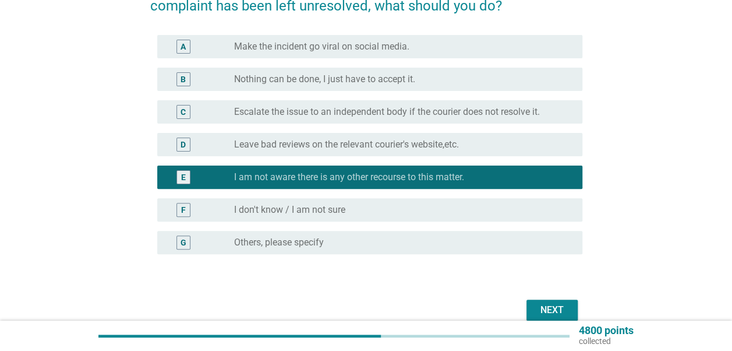
scroll to position [117, 0]
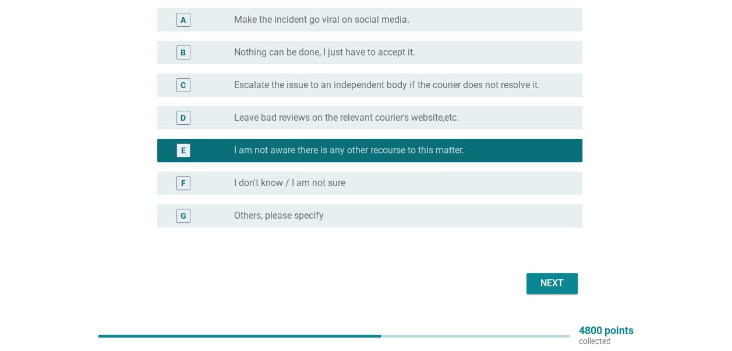
click at [440, 128] on div "D radio_button_unchecked Leave bad reviews on the relevant courier's website,et…" at bounding box center [369, 117] width 425 height 23
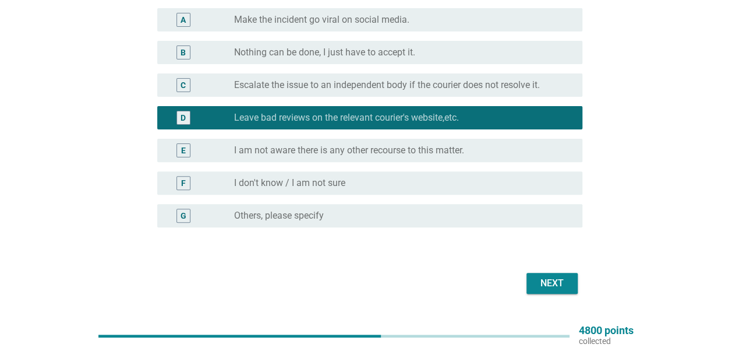
click at [540, 275] on button "Next" at bounding box center [552, 283] width 51 height 21
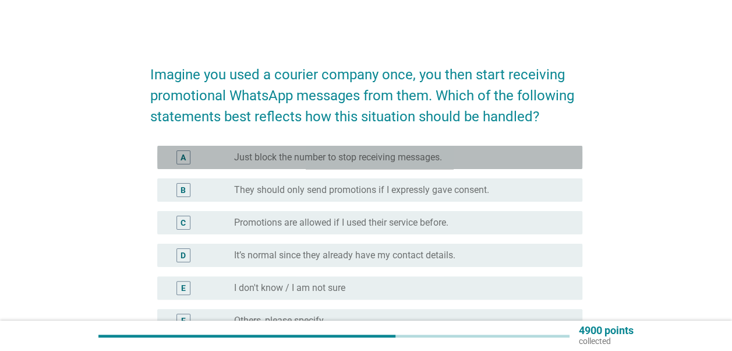
click at [392, 160] on label "Just block the number to stop receiving messages." at bounding box center [338, 157] width 208 height 12
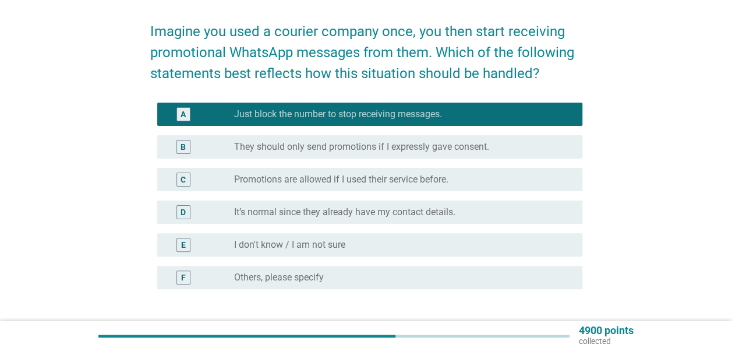
scroll to position [58, 0]
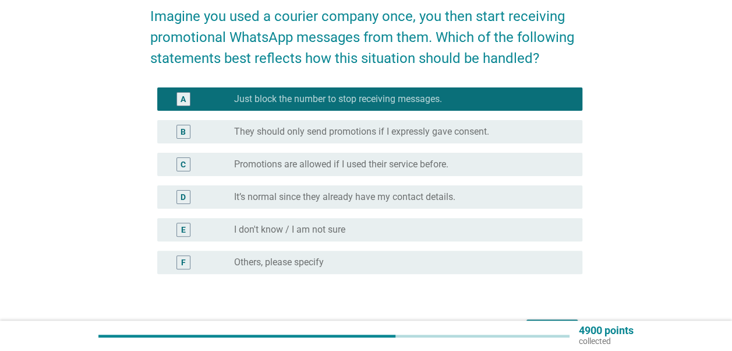
click at [392, 170] on label "Promotions are allowed if I used their service before." at bounding box center [341, 164] width 214 height 12
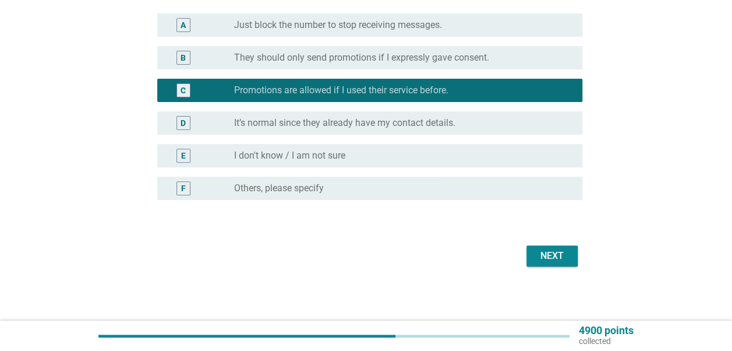
scroll to position [134, 0]
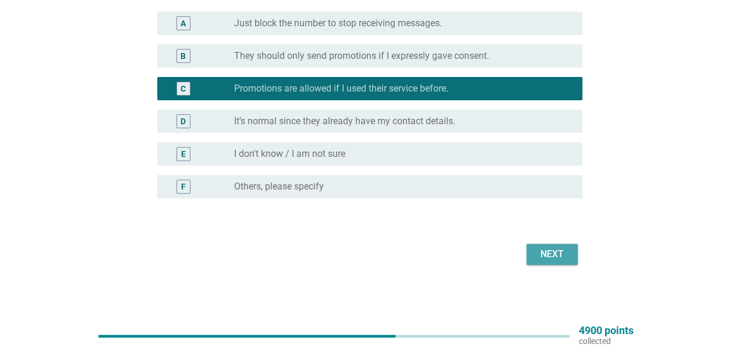
click at [536, 249] on div "Next" at bounding box center [552, 254] width 33 height 14
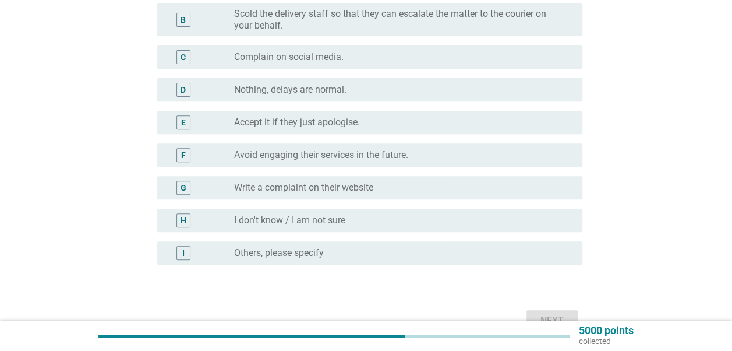
scroll to position [117, 0]
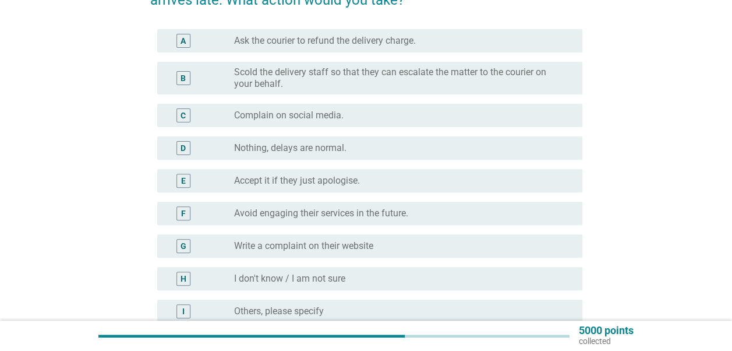
click at [375, 43] on label "Ask the courier to refund the delivery charge." at bounding box center [325, 41] width 182 height 12
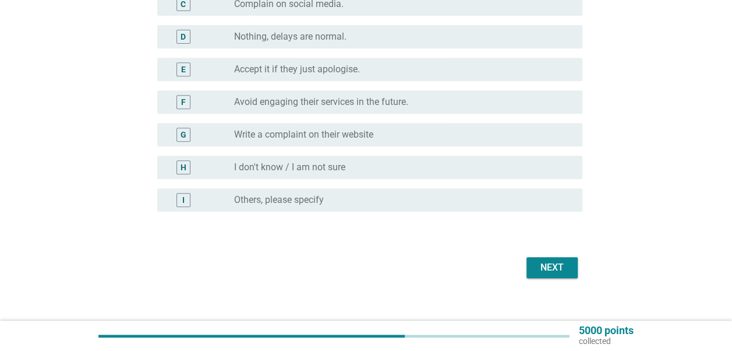
scroll to position [233, 0]
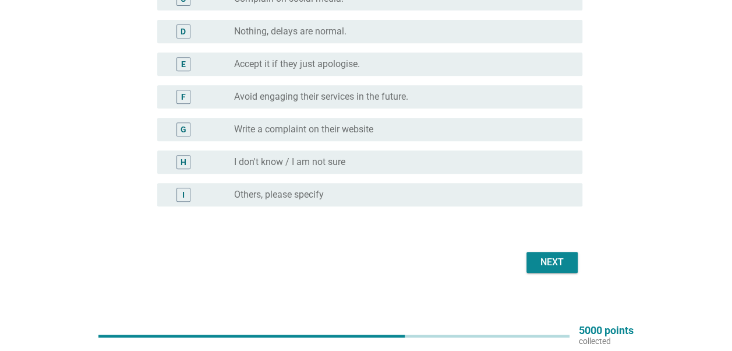
click at [556, 259] on div "Next" at bounding box center [552, 262] width 33 height 14
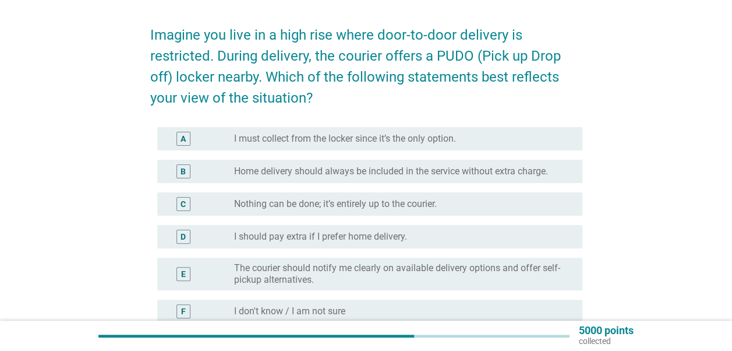
scroll to position [58, 0]
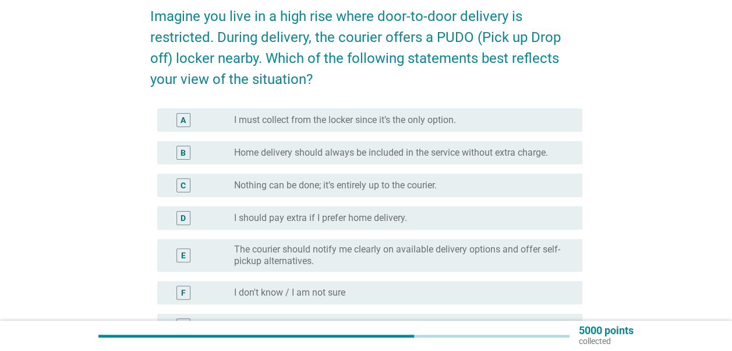
click at [429, 152] on label "Home delivery should always be included in the service without extra charge." at bounding box center [391, 153] width 314 height 12
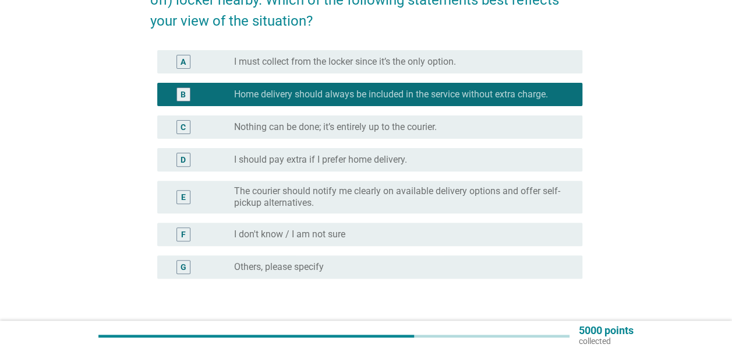
scroll to position [175, 0]
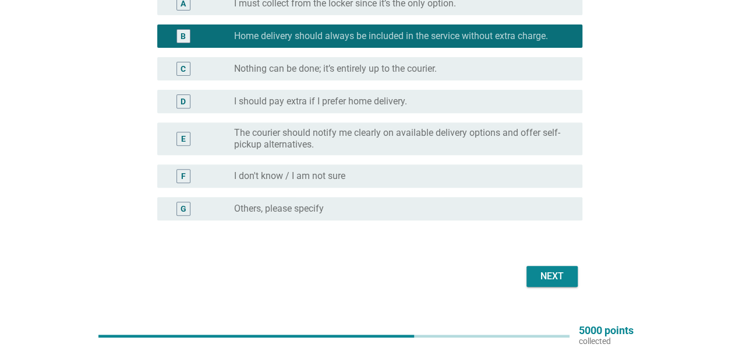
click at [532, 277] on button "Next" at bounding box center [552, 276] width 51 height 21
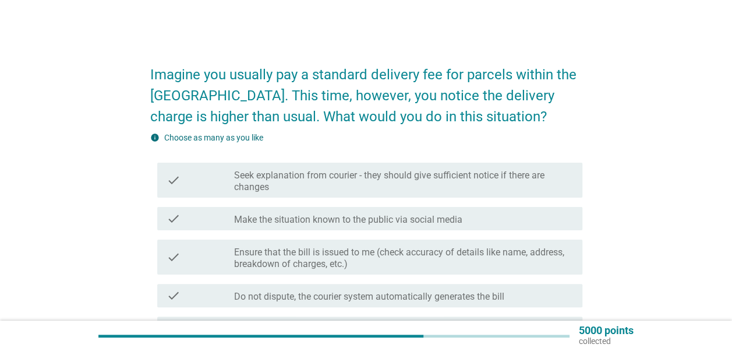
click at [415, 221] on label "Make the situation known to the public via social media" at bounding box center [348, 220] width 228 height 12
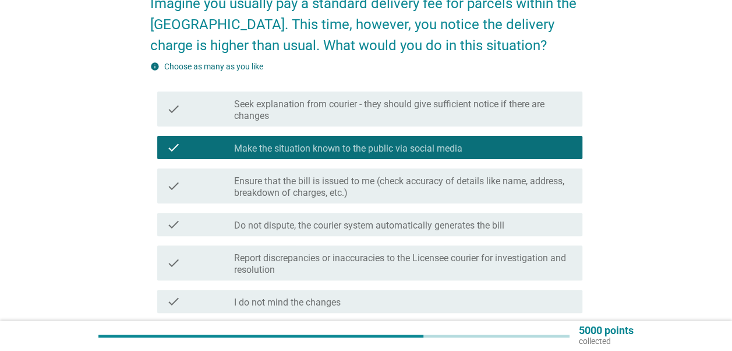
scroll to position [175, 0]
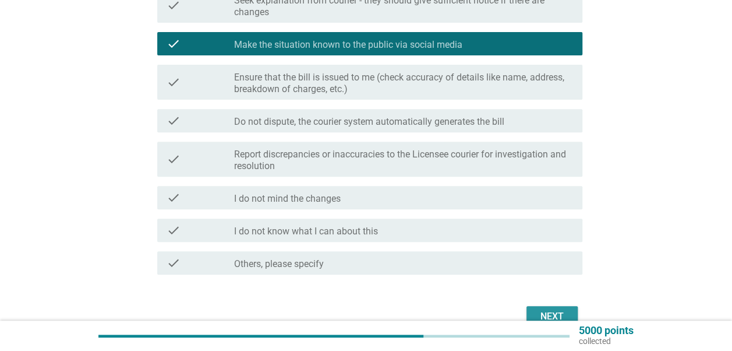
click at [543, 312] on div "Next" at bounding box center [552, 316] width 33 height 14
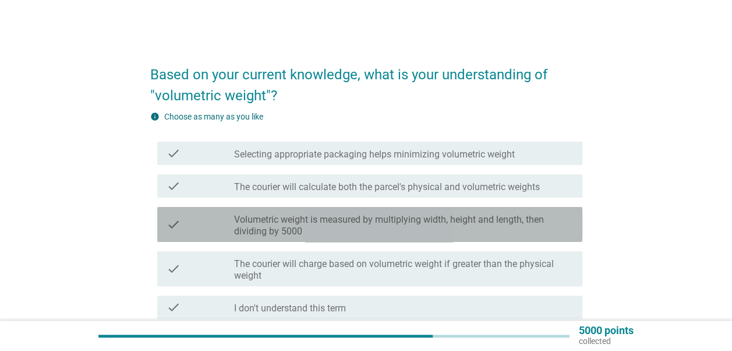
drag, startPoint x: 429, startPoint y: 217, endPoint x: 446, endPoint y: 220, distance: 17.7
click at [429, 217] on label "Volumetric weight is measured by multiplying width, height and length, then div…" at bounding box center [403, 225] width 339 height 23
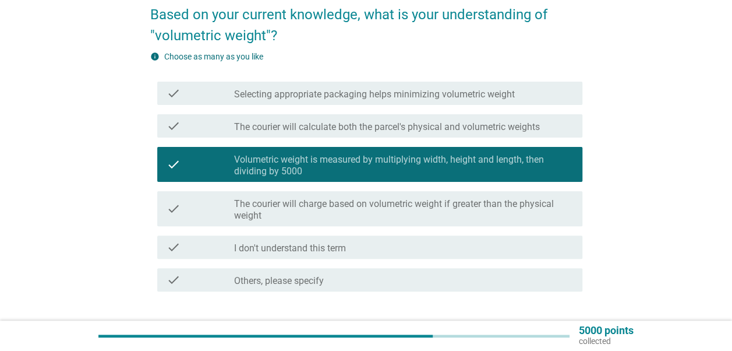
scroll to position [139, 0]
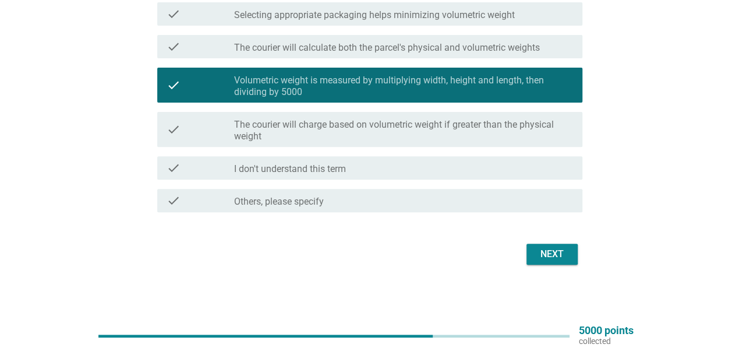
click at [553, 266] on div "Next" at bounding box center [366, 254] width 432 height 28
click at [543, 258] on div "Next" at bounding box center [552, 254] width 33 height 14
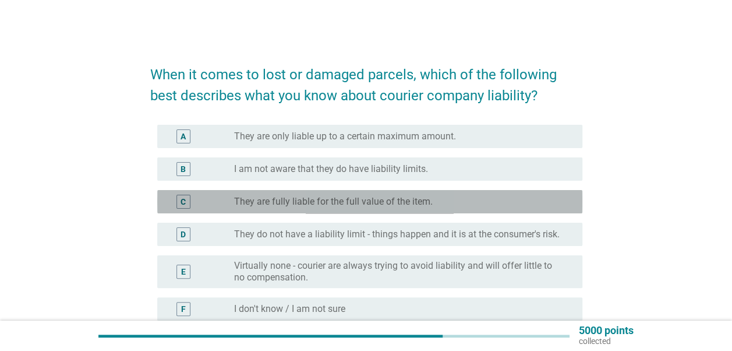
click at [387, 199] on label "They are fully liable for the full value of the item." at bounding box center [333, 202] width 199 height 12
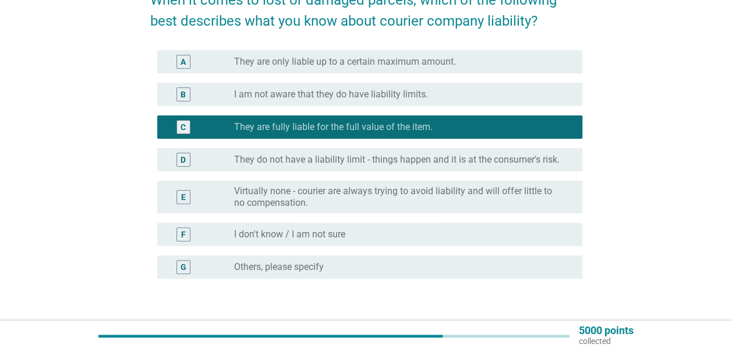
scroll to position [117, 0]
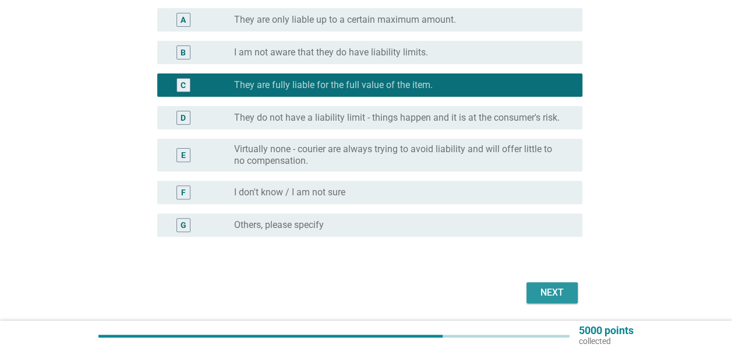
click at [563, 299] on button "Next" at bounding box center [552, 292] width 51 height 21
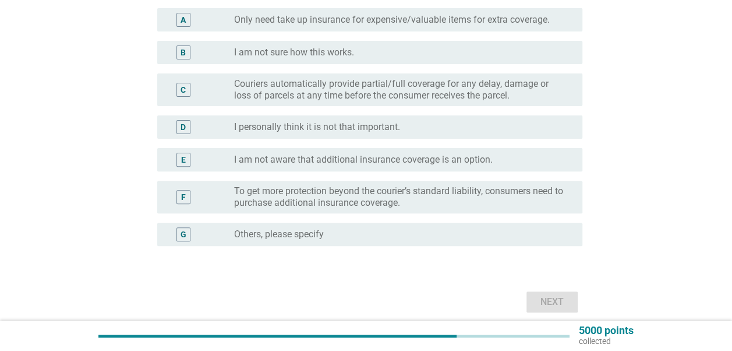
scroll to position [0, 0]
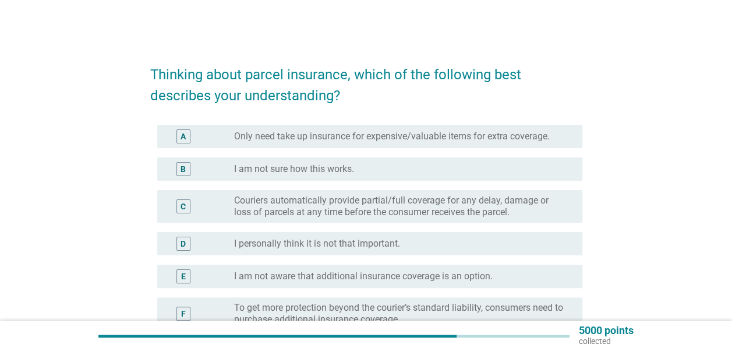
click at [557, 285] on div "E radio_button_unchecked I am not aware that additional insurance coverage is a…" at bounding box center [369, 275] width 425 height 23
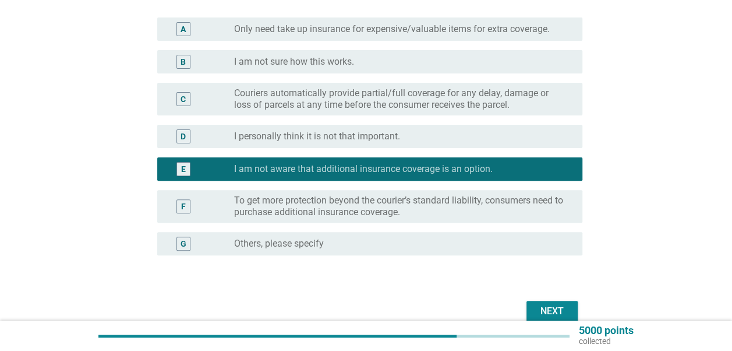
scroll to position [117, 0]
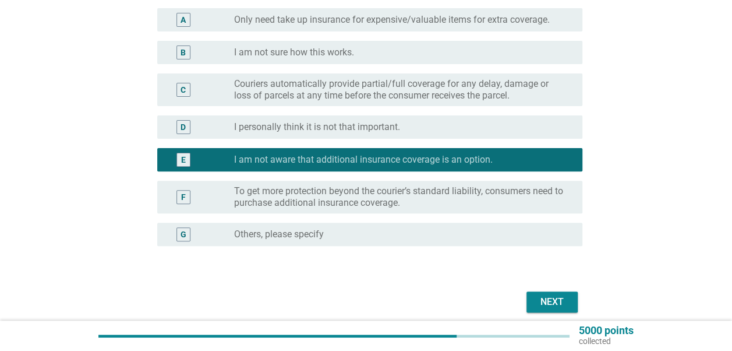
click at [491, 138] on div "D radio_button_unchecked I personally think it is not that important." at bounding box center [369, 126] width 425 height 23
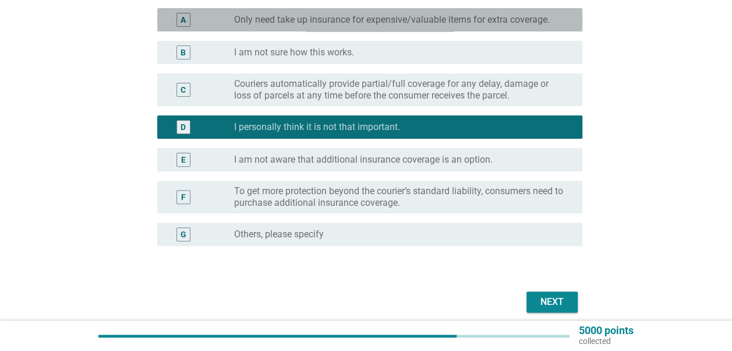
click at [428, 21] on label "Only need take up insurance for expensive/valuable items for extra coverage." at bounding box center [392, 20] width 316 height 12
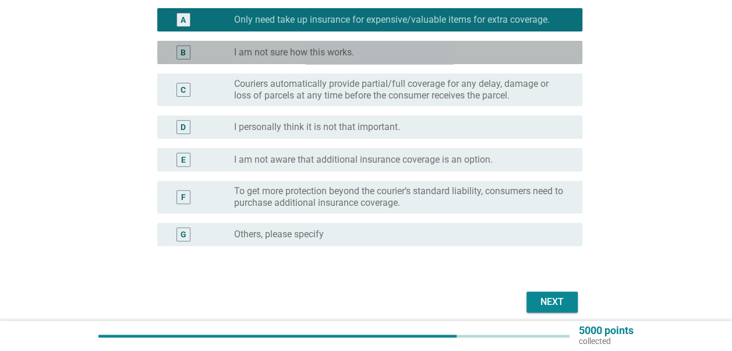
click at [462, 43] on div "B radio_button_unchecked I am not sure how this works." at bounding box center [369, 52] width 425 height 23
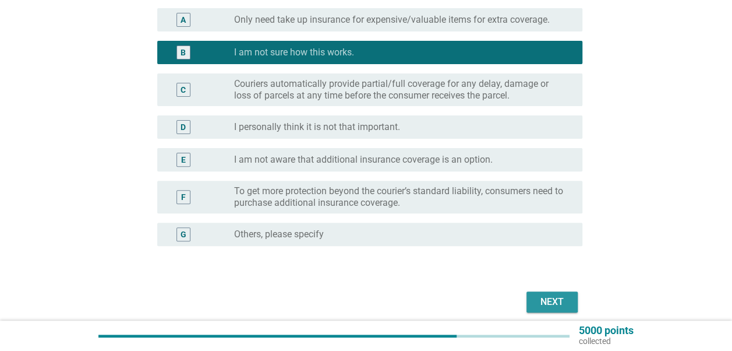
drag, startPoint x: 553, startPoint y: 309, endPoint x: 548, endPoint y: 305, distance: 6.8
click at [553, 307] on button "Next" at bounding box center [552, 301] width 51 height 21
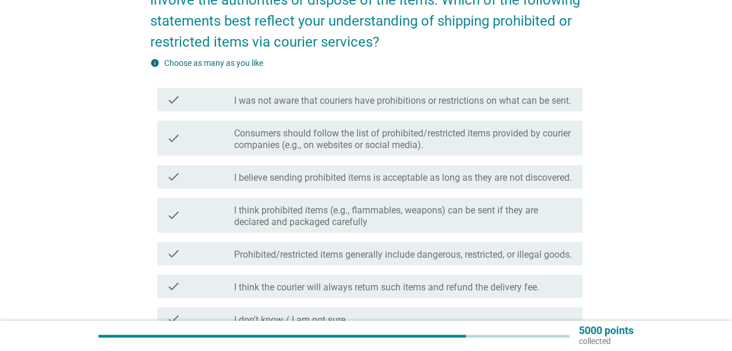
scroll to position [0, 0]
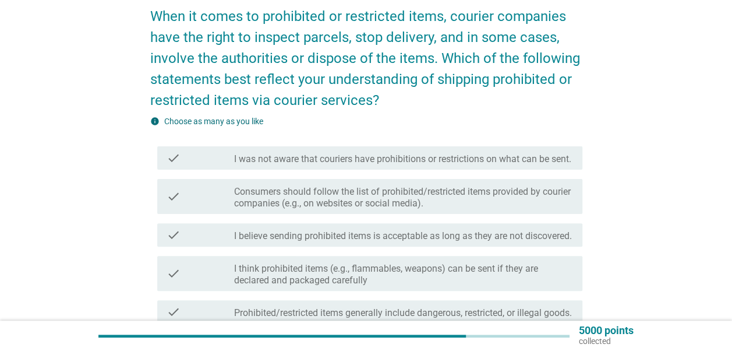
click at [367, 199] on label "Consumers should follow the list of prohibited/restricted items provided by cou…" at bounding box center [403, 197] width 339 height 23
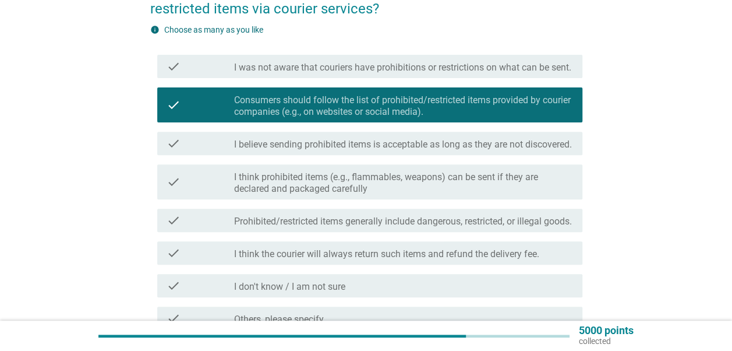
scroll to position [233, 0]
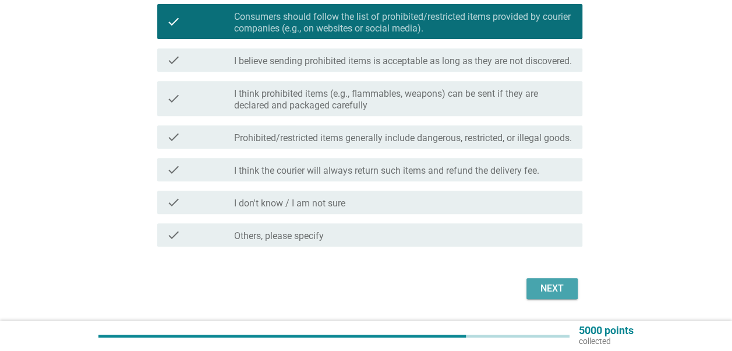
click at [546, 299] on button "Next" at bounding box center [552, 288] width 51 height 21
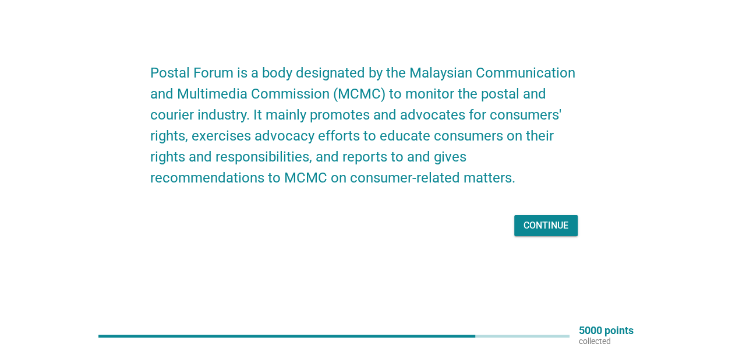
scroll to position [0, 0]
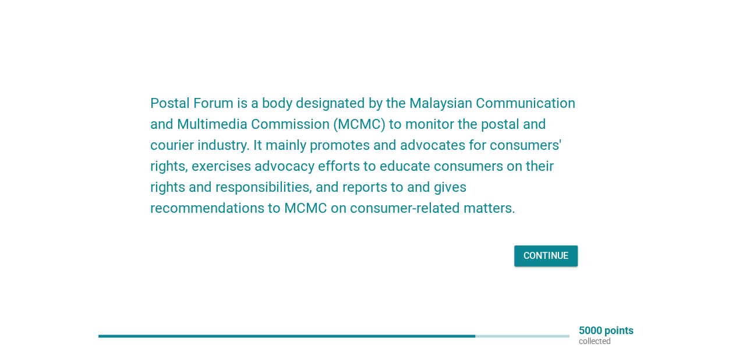
click at [526, 244] on div "Continue" at bounding box center [366, 256] width 432 height 28
click at [524, 254] on div "Continue" at bounding box center [546, 256] width 45 height 14
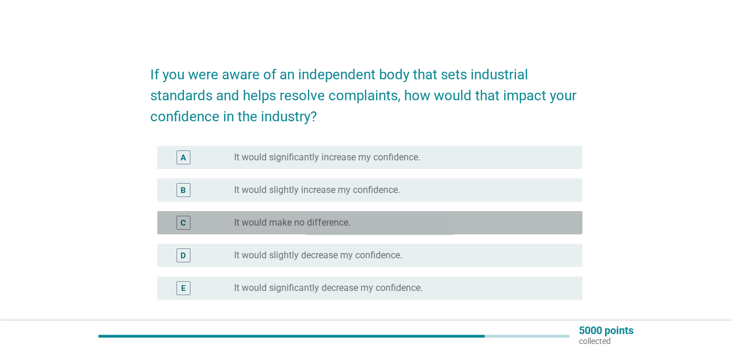
click at [321, 220] on label "It would make no difference." at bounding box center [292, 223] width 117 height 12
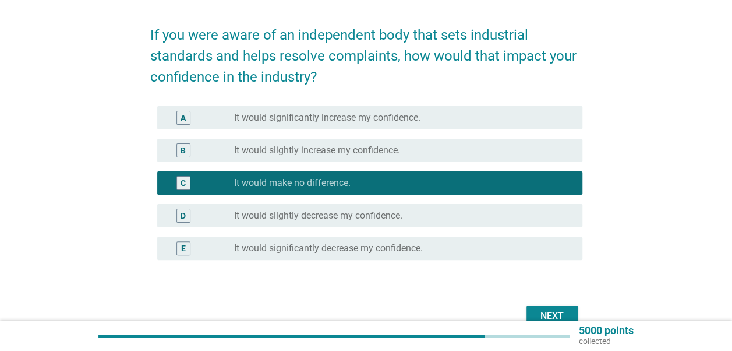
scroll to position [58, 0]
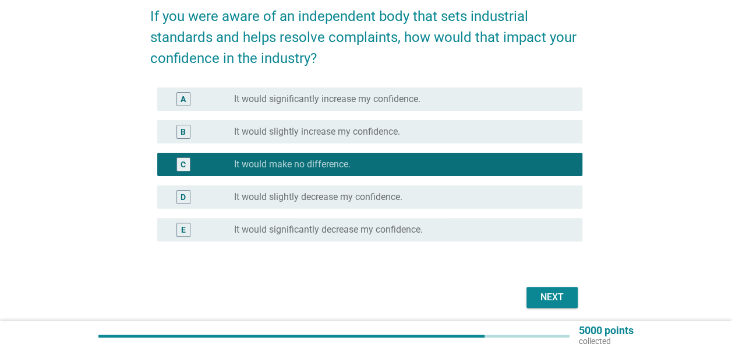
drag, startPoint x: 376, startPoint y: 133, endPoint x: 383, endPoint y: 147, distance: 15.6
click at [376, 133] on label "It would slightly increase my confidence." at bounding box center [317, 132] width 166 height 12
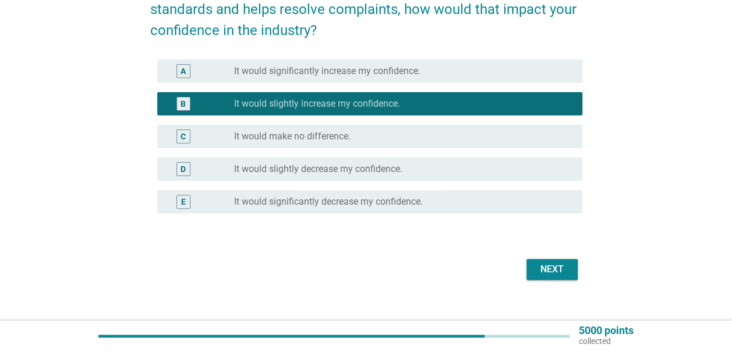
scroll to position [101, 0]
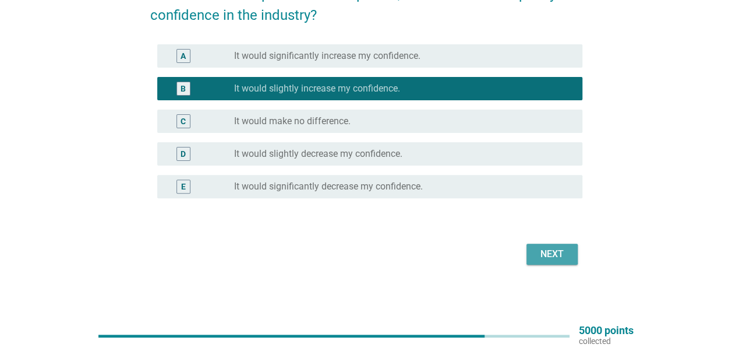
click at [543, 248] on div "Next" at bounding box center [552, 254] width 33 height 14
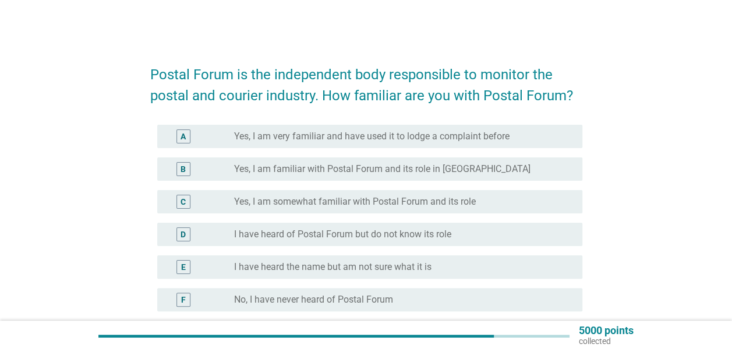
click at [355, 166] on label "Yes, I am familiar with Postal Forum and its role in [GEOGRAPHIC_DATA]" at bounding box center [382, 169] width 297 height 12
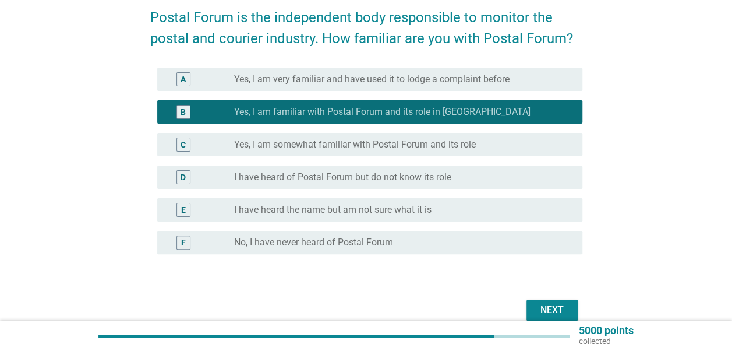
scroll to position [113, 0]
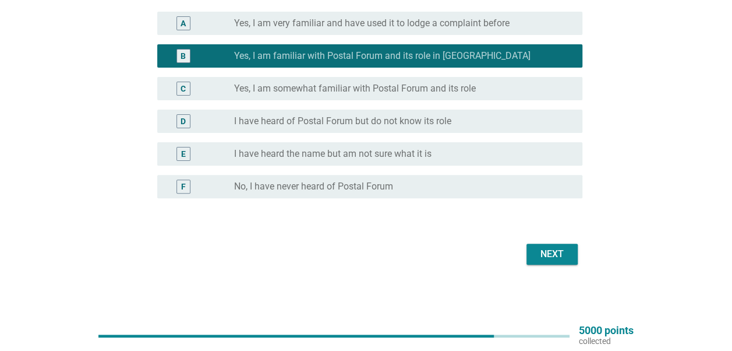
click at [535, 239] on form "Postal Forum is the independent body responsible to monitor the postal and cour…" at bounding box center [366, 103] width 432 height 329
click at [535, 252] on button "Next" at bounding box center [552, 254] width 51 height 21
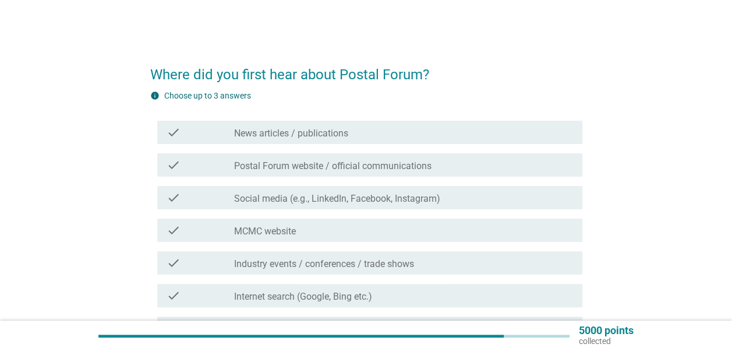
click at [296, 228] on label "MCMC website" at bounding box center [265, 231] width 62 height 12
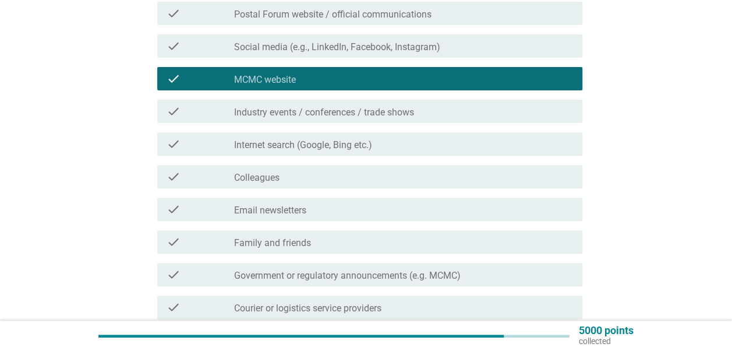
scroll to position [233, 0]
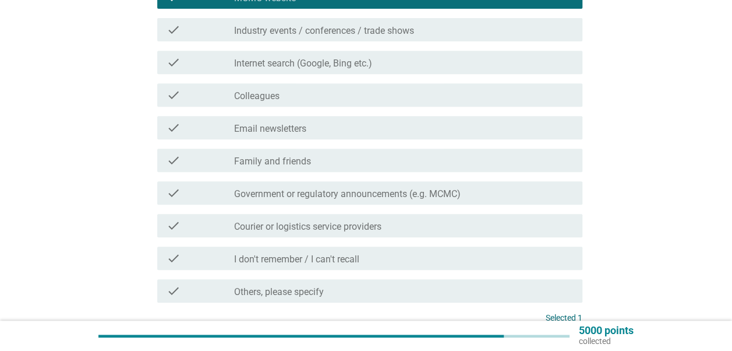
click at [398, 133] on div "check_box_outline_blank Email newsletters" at bounding box center [403, 128] width 339 height 14
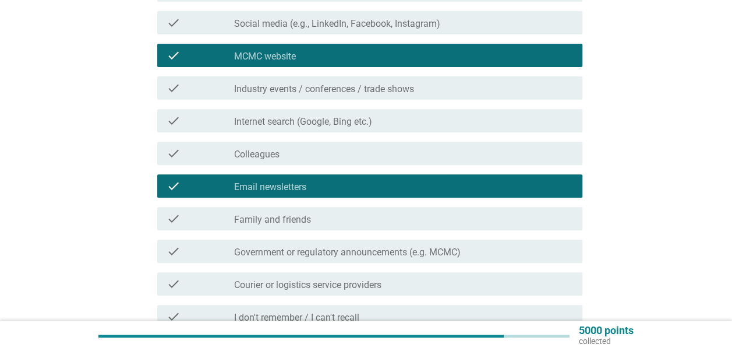
scroll to position [340, 0]
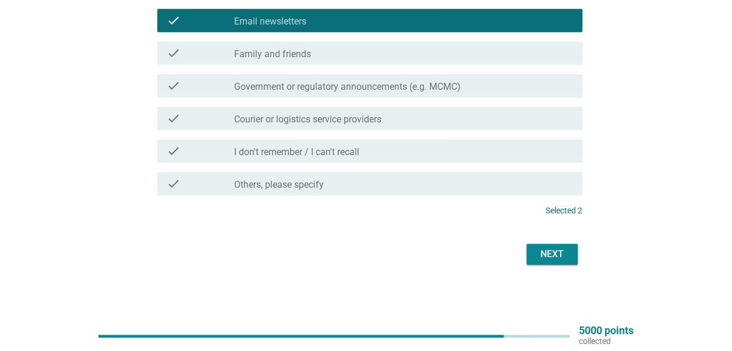
click at [572, 246] on button "Next" at bounding box center [552, 254] width 51 height 21
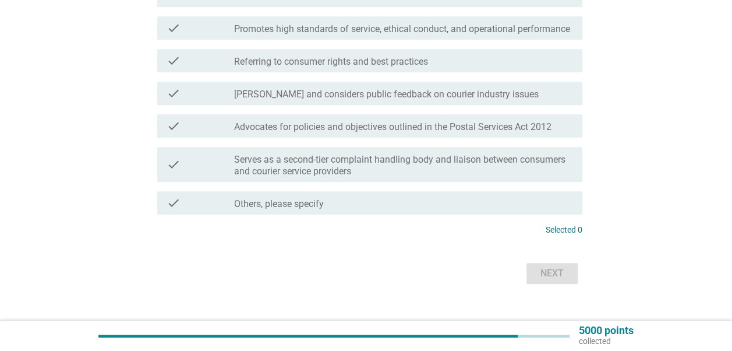
scroll to position [291, 0]
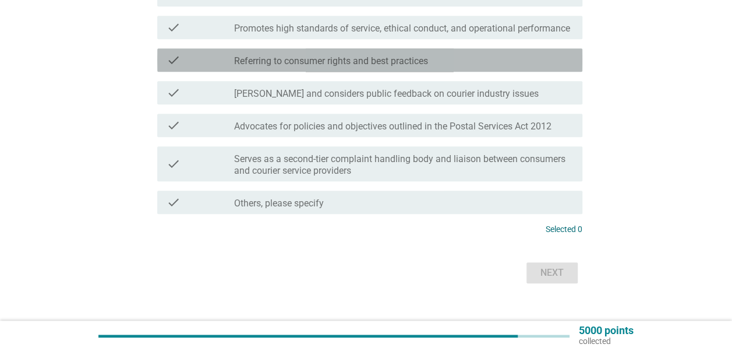
click at [426, 67] on label "Referring to consumer rights and best practices" at bounding box center [331, 61] width 194 height 12
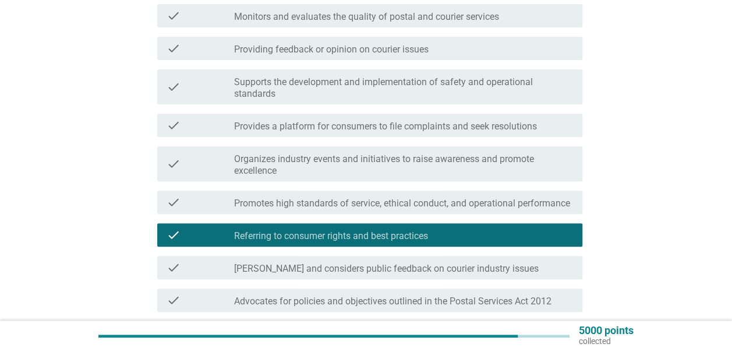
click at [359, 129] on label "Provides a platform for consumers to file complaints and seek resolutions" at bounding box center [385, 127] width 303 height 12
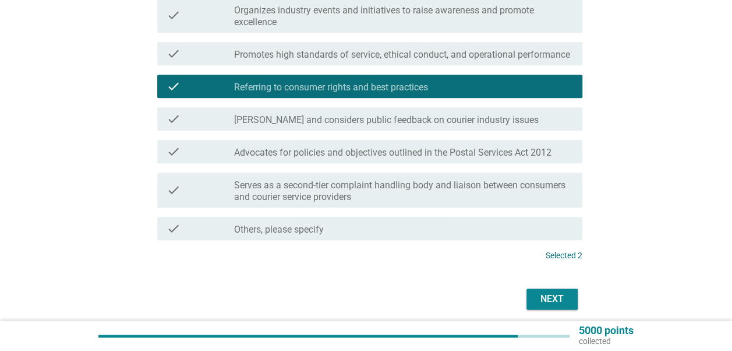
scroll to position [322, 0]
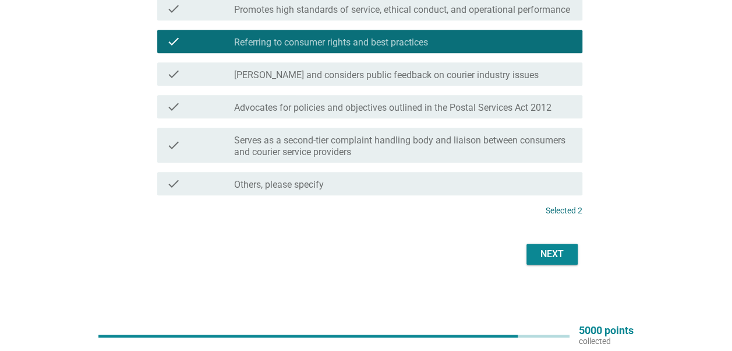
click at [577, 259] on button "Next" at bounding box center [552, 254] width 51 height 21
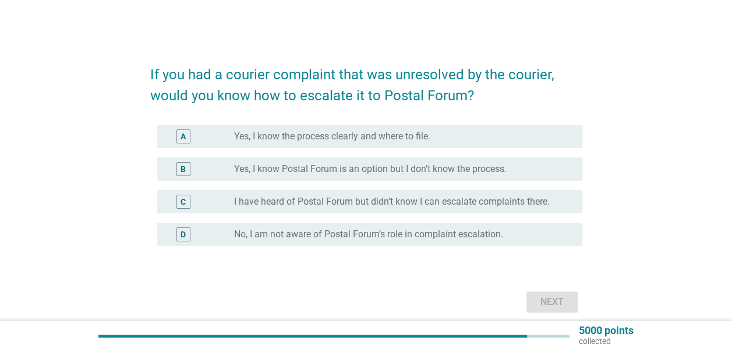
click at [317, 132] on label "Yes, I know the process clearly and where to file." at bounding box center [332, 137] width 196 height 12
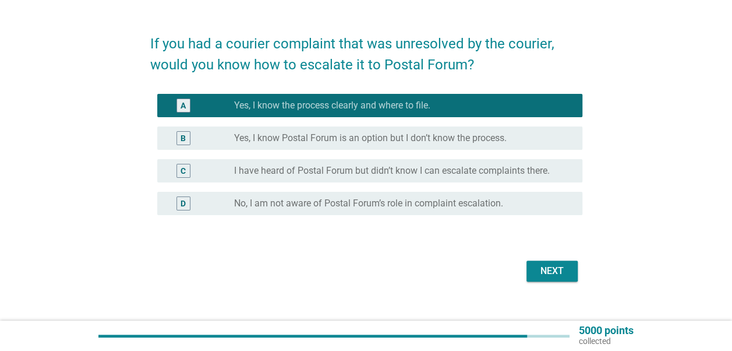
scroll to position [48, 0]
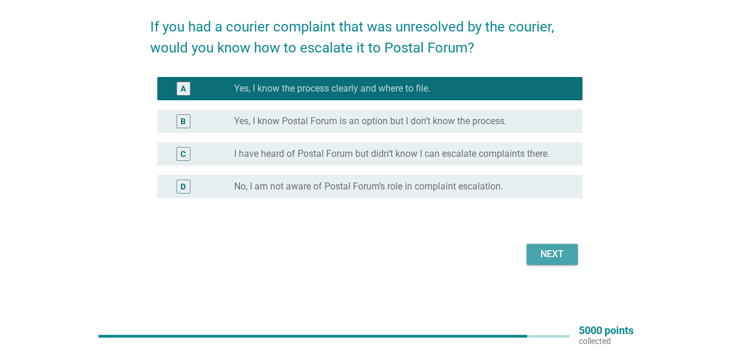
click at [549, 249] on div "Next" at bounding box center [552, 254] width 33 height 14
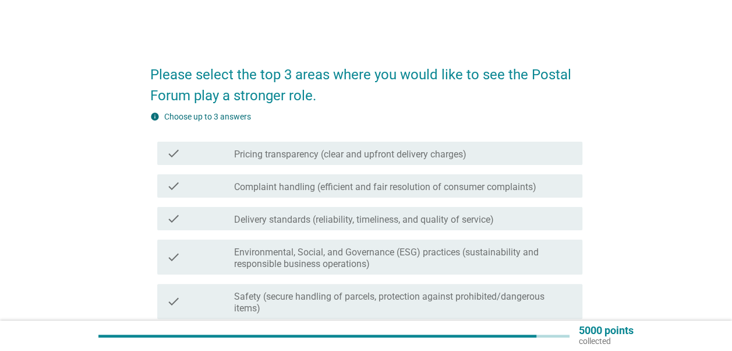
click at [331, 173] on div "check check_box_outline_blank Complaint handling (efficient and fair resolution…" at bounding box center [366, 186] width 432 height 33
click at [346, 160] on label "Pricing transparency (clear and upfront delivery charges)" at bounding box center [350, 155] width 232 height 12
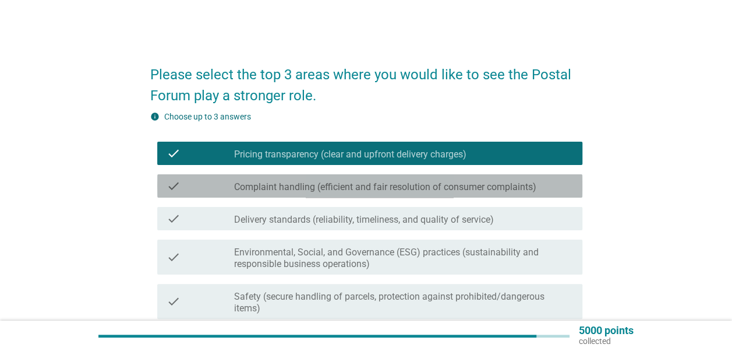
drag, startPoint x: 347, startPoint y: 181, endPoint x: 451, endPoint y: 196, distance: 105.5
click at [347, 181] on label "Complaint handling (efficient and fair resolution of consumer complaints)" at bounding box center [385, 187] width 302 height 12
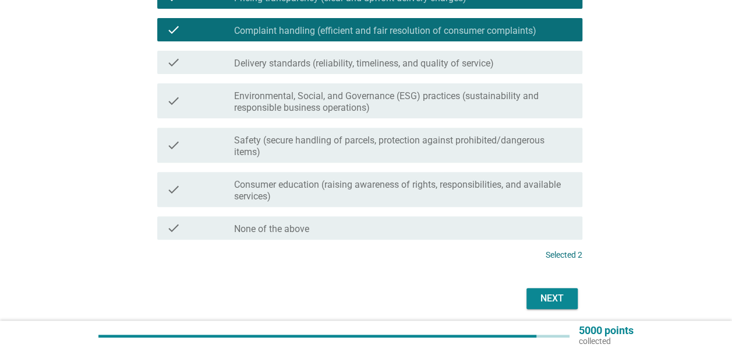
scroll to position [175, 0]
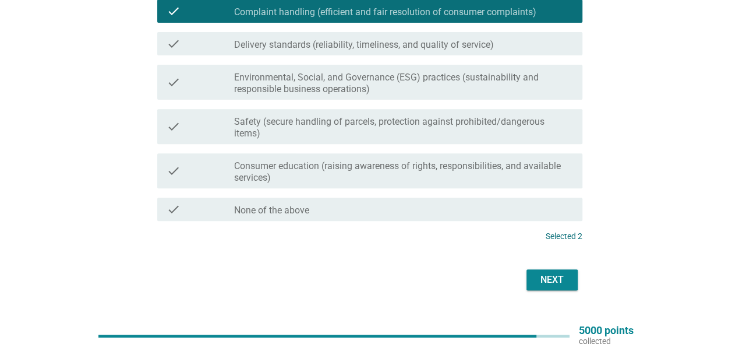
click at [573, 277] on button "Next" at bounding box center [552, 279] width 51 height 21
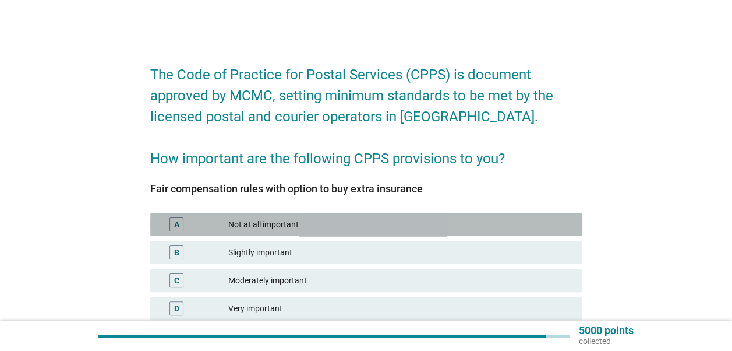
click at [326, 226] on div "Not at all important" at bounding box center [400, 224] width 345 height 14
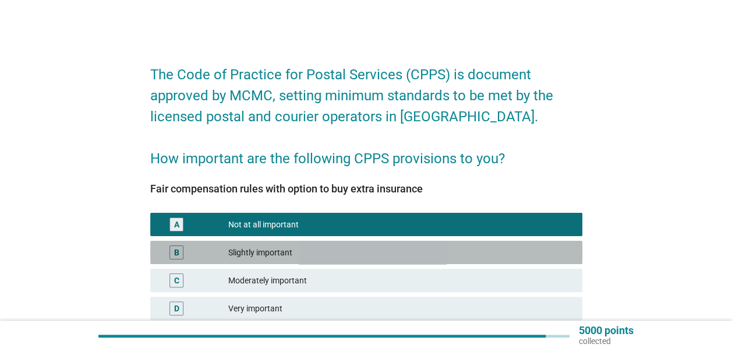
click at [325, 252] on div "Slightly important" at bounding box center [400, 252] width 345 height 14
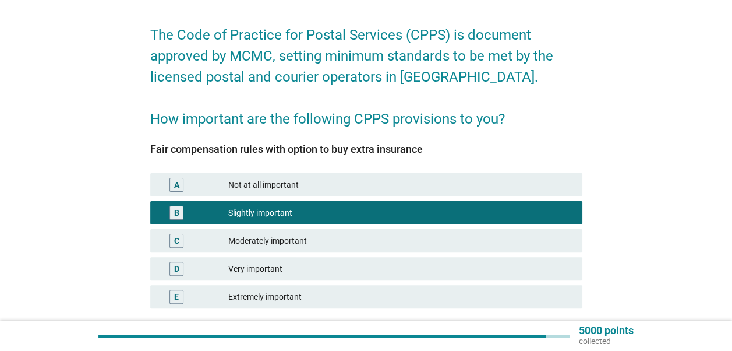
scroll to position [58, 0]
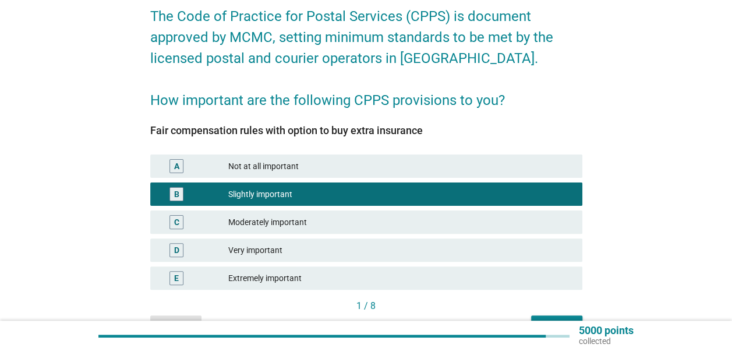
click at [350, 273] on div "Extremely important" at bounding box center [400, 278] width 345 height 14
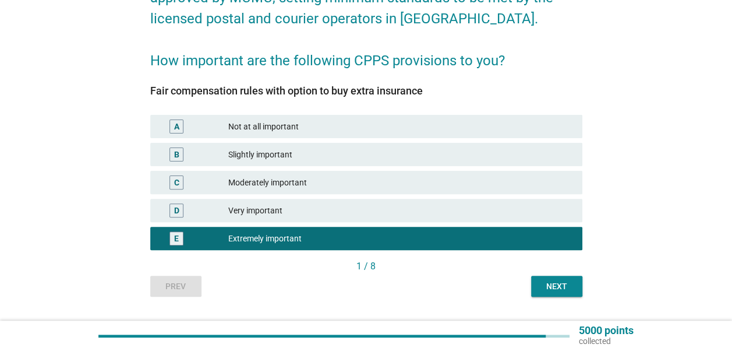
scroll to position [117, 0]
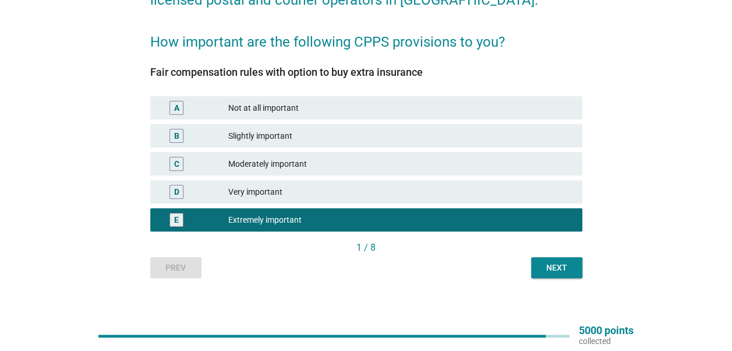
click at [553, 283] on div "The Code of Practice for Postal Services (CPPS) is document approved by MCMC, s…" at bounding box center [366, 107] width 451 height 361
click at [550, 271] on div "Next" at bounding box center [557, 268] width 33 height 12
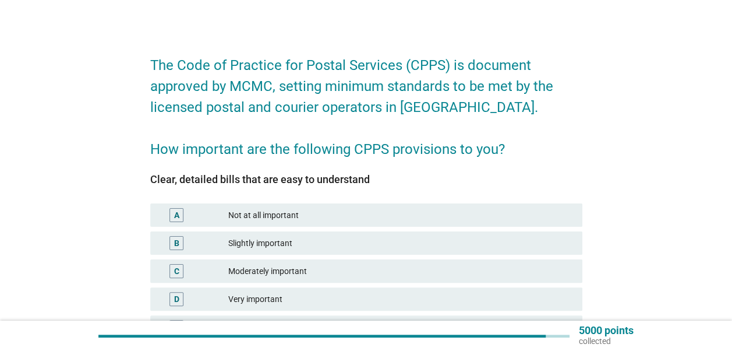
scroll to position [58, 0]
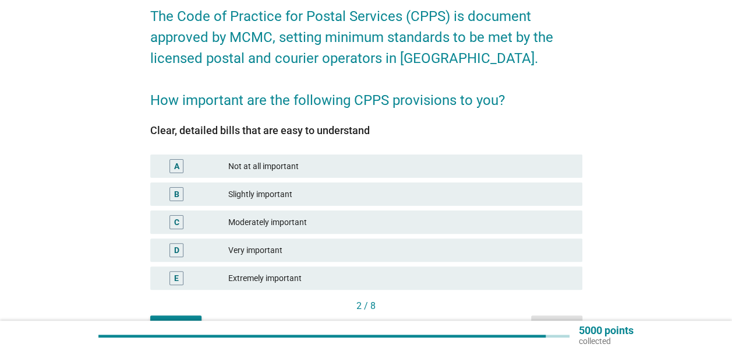
drag, startPoint x: 304, startPoint y: 268, endPoint x: 453, endPoint y: 301, distance: 152.7
click at [306, 267] on div "E Extremely important" at bounding box center [366, 277] width 432 height 23
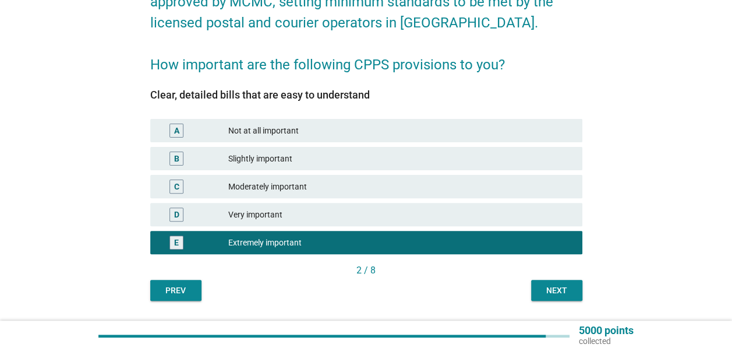
scroll to position [126, 0]
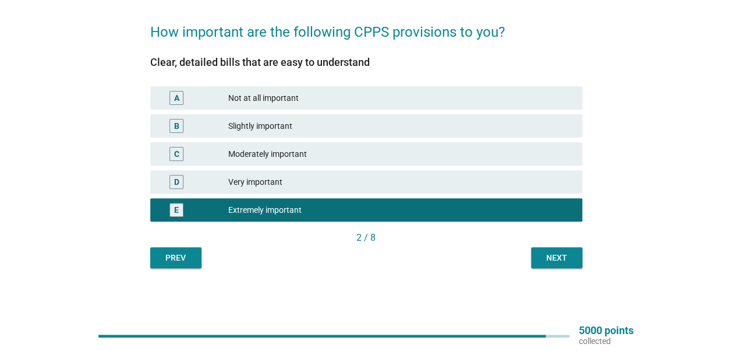
click at [564, 261] on div "Next" at bounding box center [557, 258] width 33 height 12
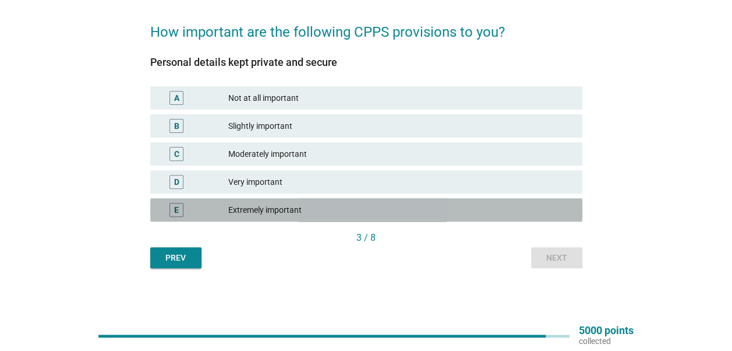
drag, startPoint x: 397, startPoint y: 214, endPoint x: 430, endPoint y: 225, distance: 35.0
click at [397, 213] on div "Extremely important" at bounding box center [400, 210] width 345 height 14
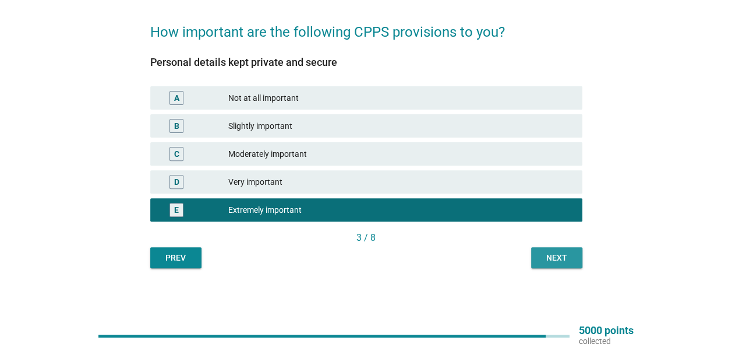
click at [566, 257] on div "Next" at bounding box center [557, 258] width 33 height 12
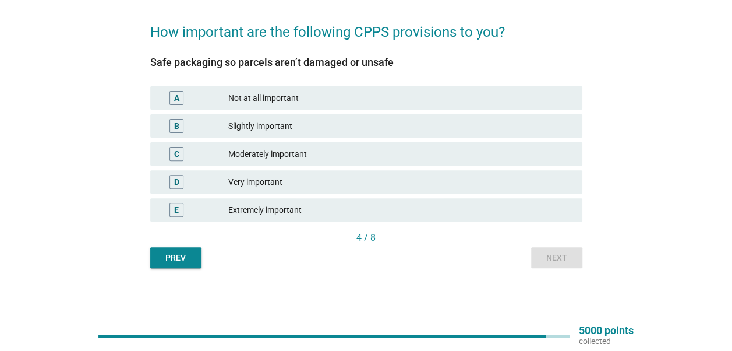
click at [443, 224] on div "Safe packaging so parcels aren’t damaged or unsafe A Not at all important B Sli…" at bounding box center [366, 144] width 432 height 174
click at [499, 218] on div "E Extremely important" at bounding box center [366, 209] width 432 height 23
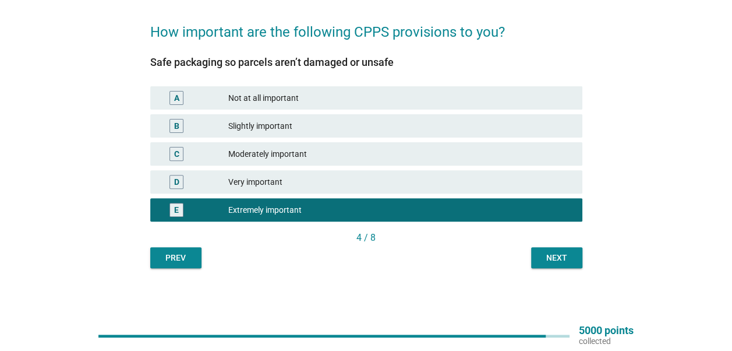
click at [573, 277] on div "The Code of Practice for Postal Services (CPPS) is document approved by MCMC, s…" at bounding box center [366, 97] width 704 height 389
drag, startPoint x: 559, startPoint y: 260, endPoint x: 553, endPoint y: 259, distance: 5.9
click at [559, 260] on div "Next" at bounding box center [557, 258] width 33 height 12
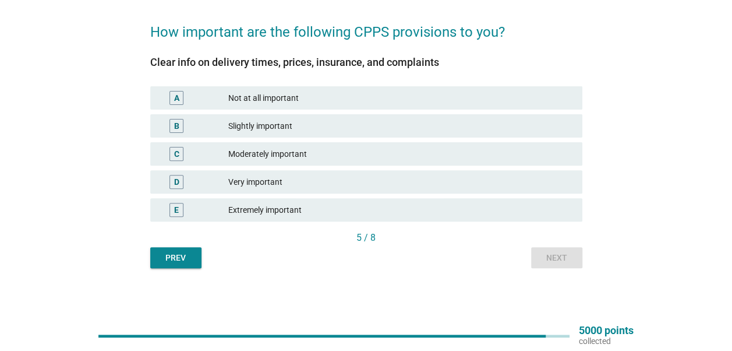
click at [390, 216] on div "Extremely important" at bounding box center [400, 210] width 345 height 14
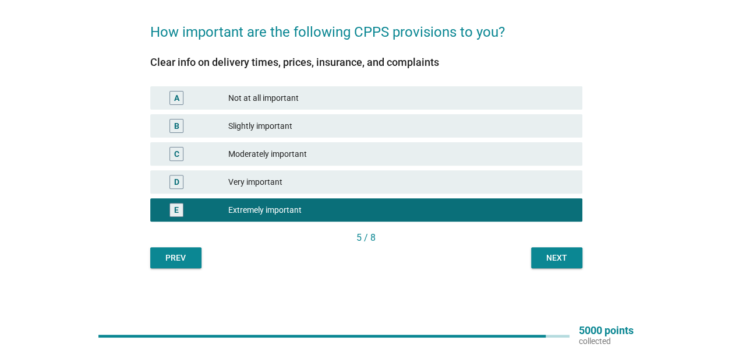
click at [559, 256] on div "Next" at bounding box center [557, 258] width 33 height 12
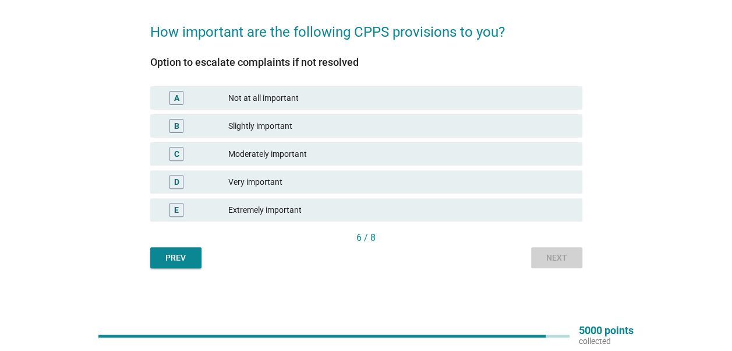
scroll to position [0, 0]
click at [436, 215] on div "Extremely important" at bounding box center [400, 210] width 345 height 14
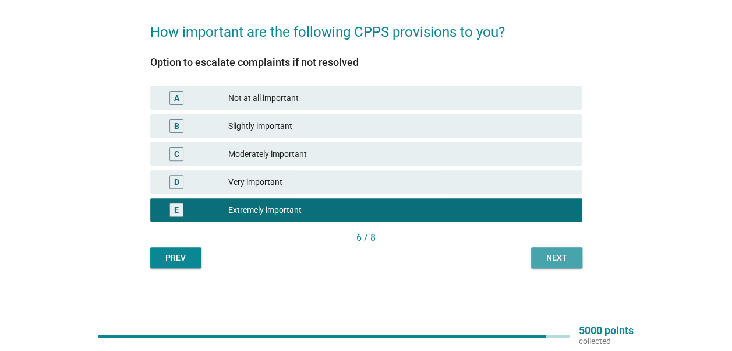
click at [544, 258] on div "Next" at bounding box center [557, 258] width 33 height 12
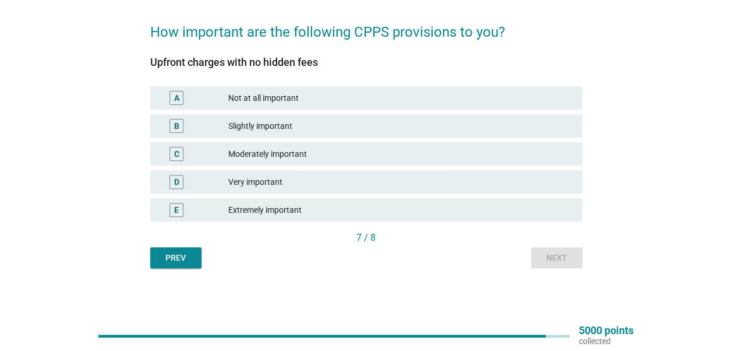
click at [452, 210] on div "Extremely important" at bounding box center [400, 210] width 345 height 14
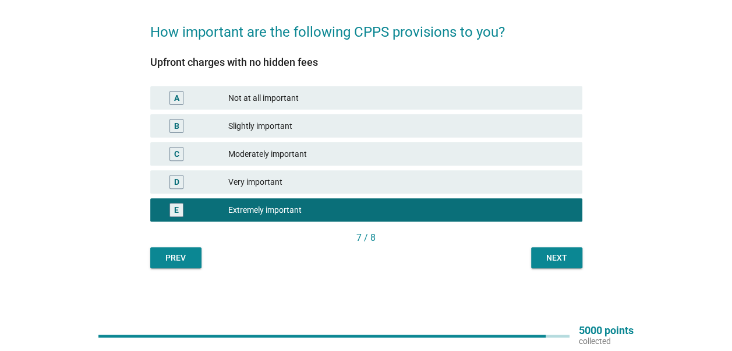
click at [528, 259] on div "Prev Next" at bounding box center [366, 257] width 432 height 21
click at [540, 264] on button "Next" at bounding box center [556, 257] width 51 height 21
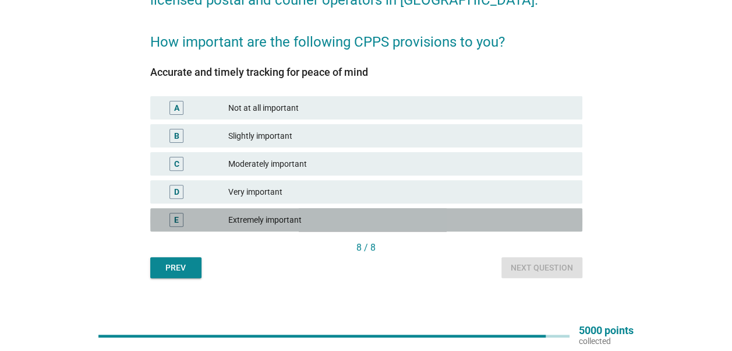
click at [482, 230] on div "E Extremely important" at bounding box center [366, 219] width 432 height 23
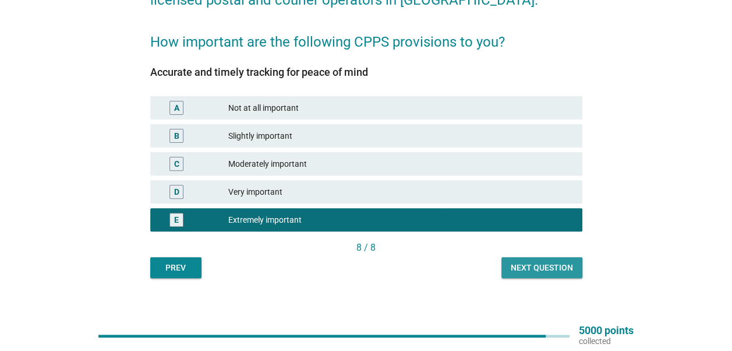
click at [503, 262] on button "Next question" at bounding box center [542, 267] width 81 height 21
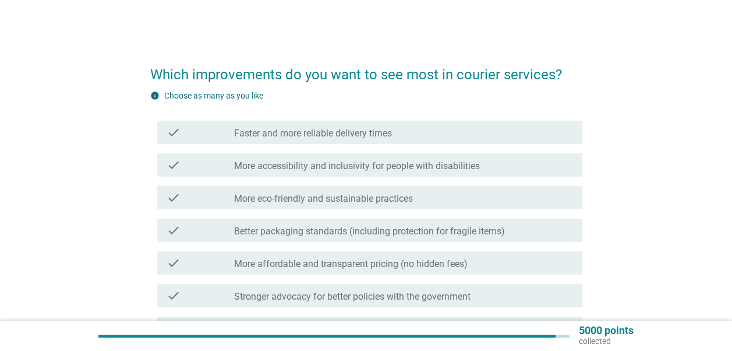
click at [389, 214] on div "check check_box_outline_blank Better packaging standards (including protection …" at bounding box center [366, 230] width 432 height 33
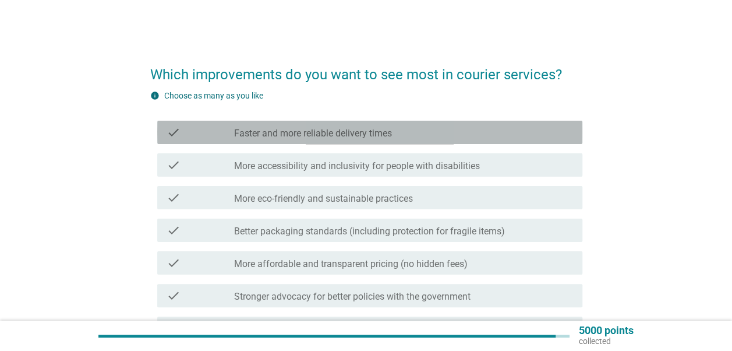
click at [377, 126] on div "check_box_outline_blank Faster and more reliable delivery times" at bounding box center [403, 132] width 339 height 14
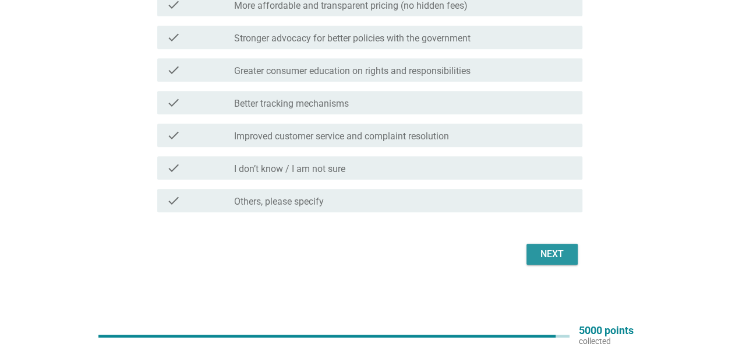
click at [548, 252] on div "Next" at bounding box center [552, 254] width 33 height 14
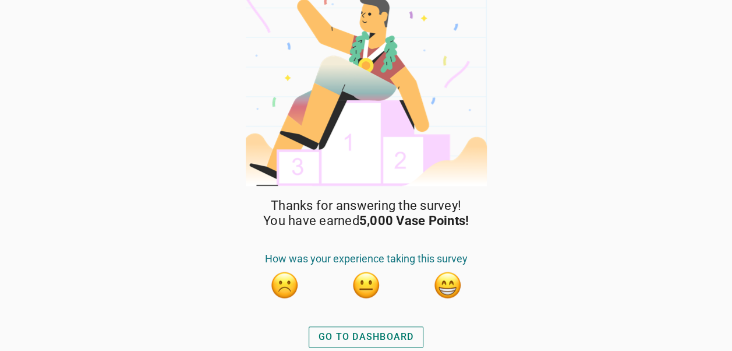
click at [383, 324] on div "GO TO DASHBOARD" at bounding box center [367, 337] width 96 height 14
